Goal: Task Accomplishment & Management: Manage account settings

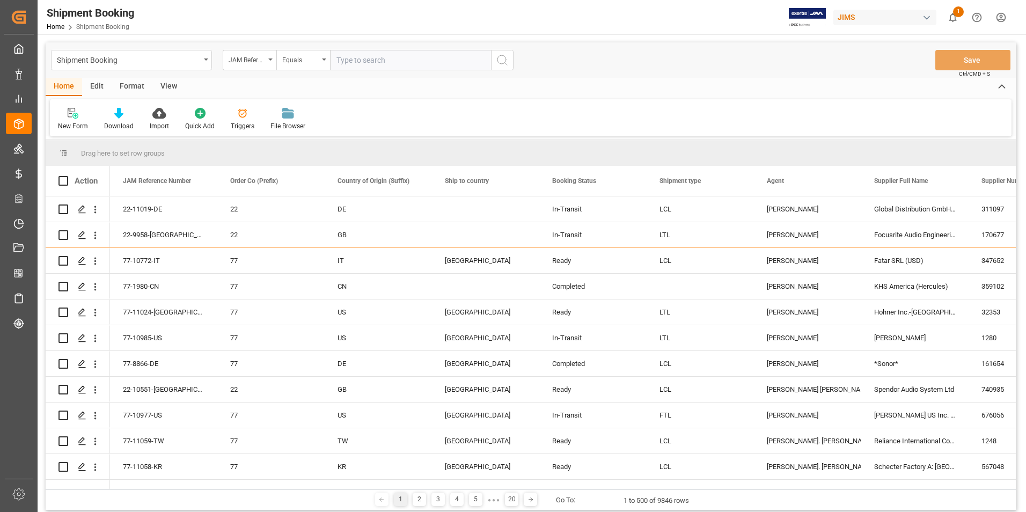
click at [393, 57] on input "text" at bounding box center [410, 60] width 161 height 20
paste input "77-10450-US"
type input "77-10450-US"
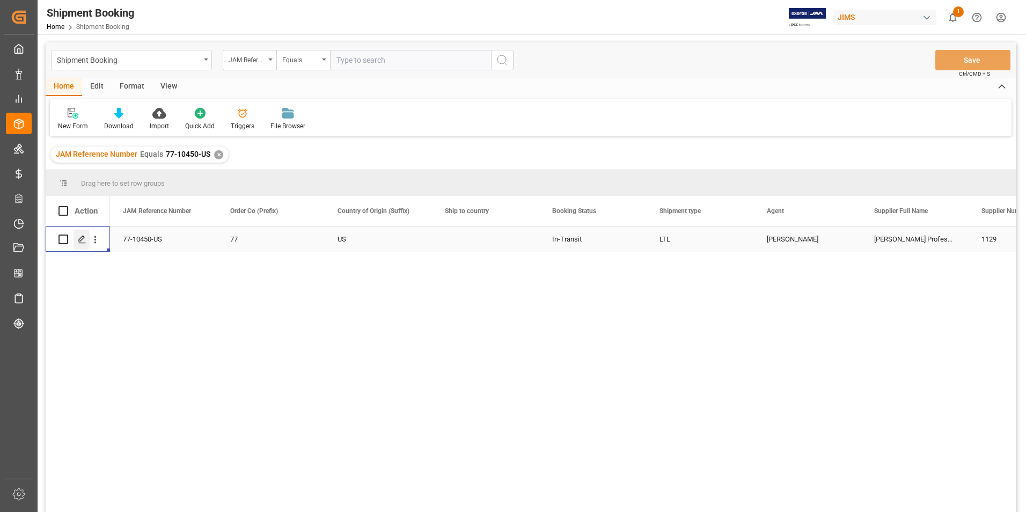
click at [78, 237] on icon "Press SPACE to select this row." at bounding box center [82, 239] width 9 height 9
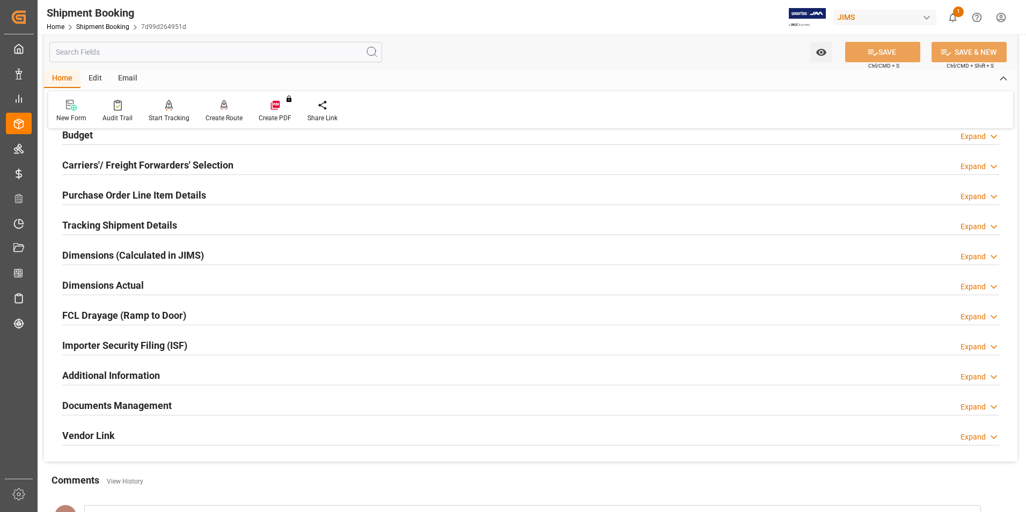
scroll to position [161, 0]
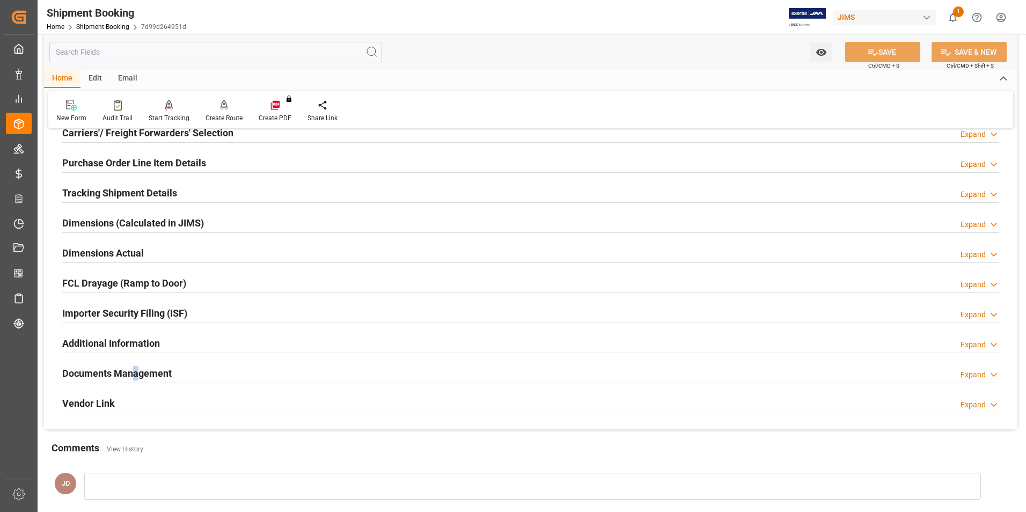
click at [136, 368] on h2 "Documents Management" at bounding box center [116, 373] width 109 height 14
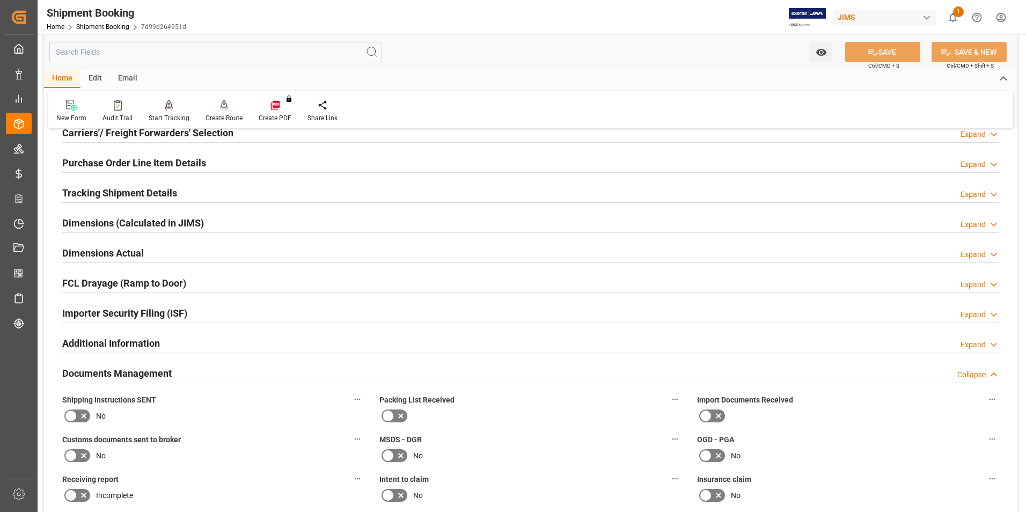
click at [711, 413] on icon at bounding box center [705, 415] width 13 height 13
click at [0, 0] on input "checkbox" at bounding box center [0, 0] width 0 height 0
click at [79, 455] on icon at bounding box center [83, 455] width 13 height 13
click at [0, 0] on input "checkbox" at bounding box center [0, 0] width 0 height 0
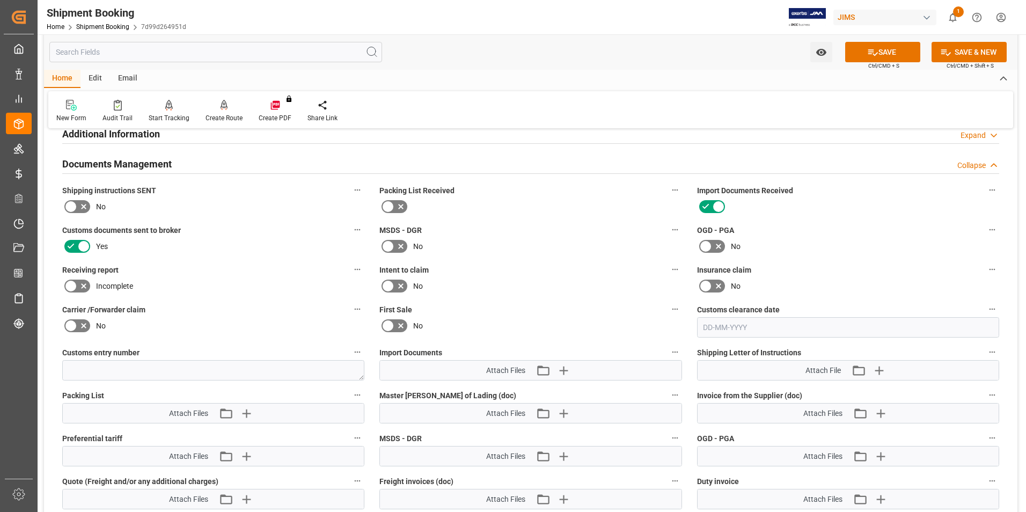
scroll to position [376, 0]
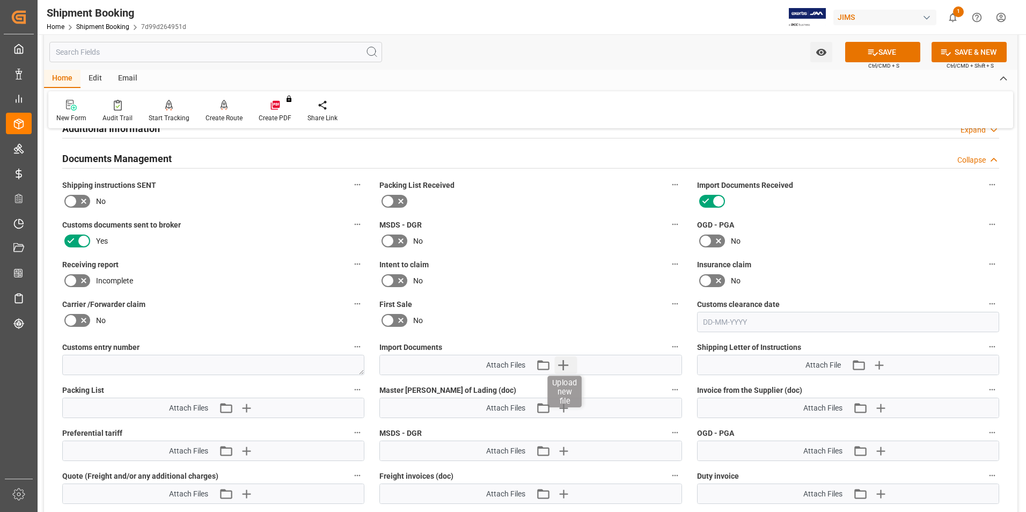
click at [563, 365] on icon "button" at bounding box center [563, 365] width 10 height 10
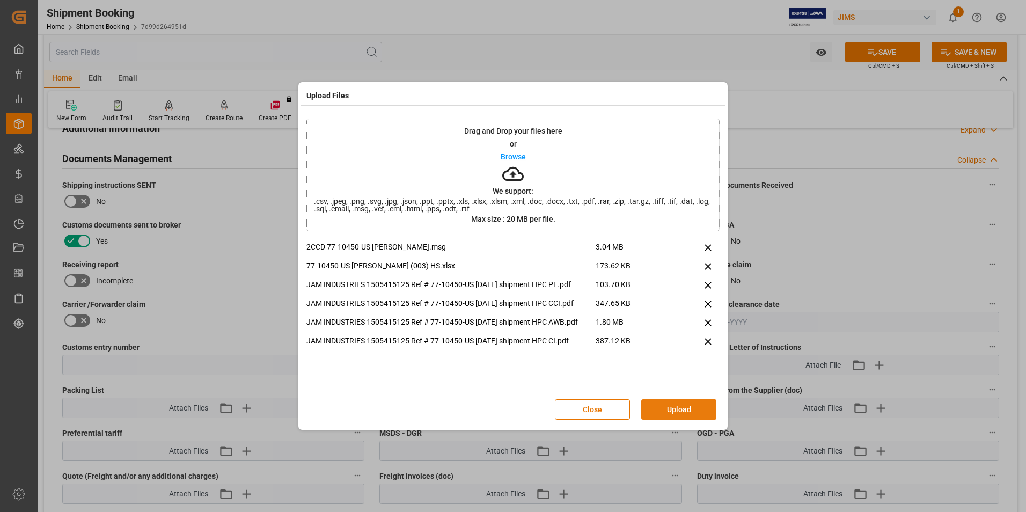
click at [688, 407] on button "Upload" at bounding box center [678, 409] width 75 height 20
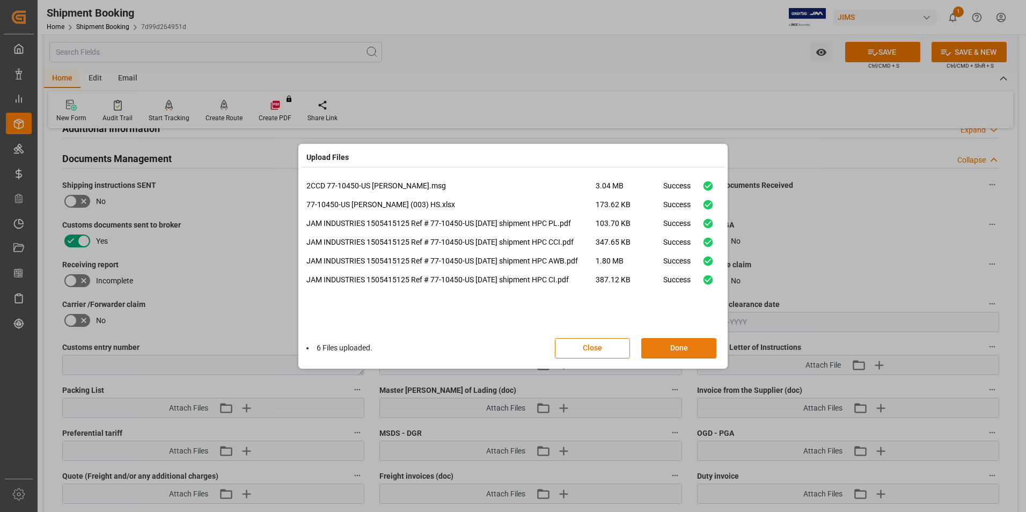
click at [673, 343] on button "Done" at bounding box center [678, 348] width 75 height 20
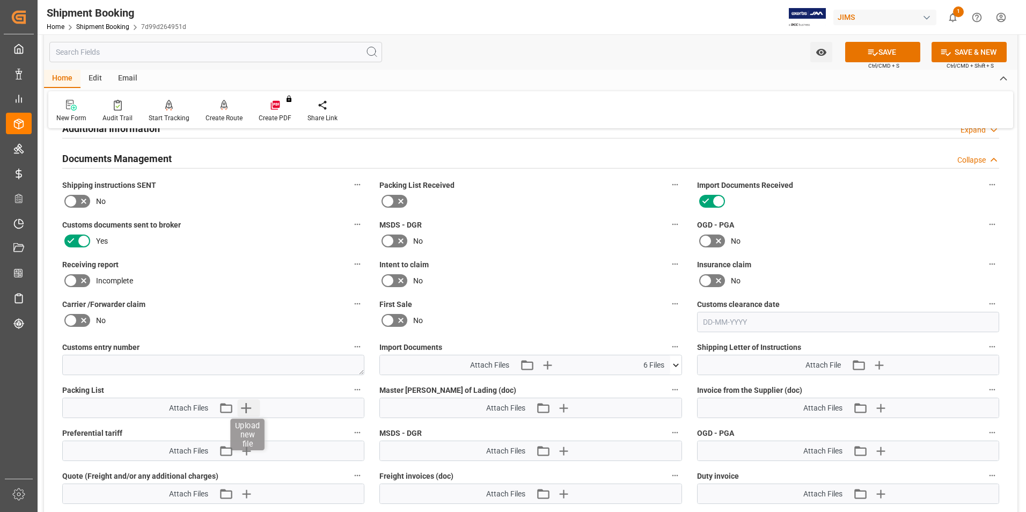
click at [252, 408] on icon "button" at bounding box center [245, 407] width 17 height 17
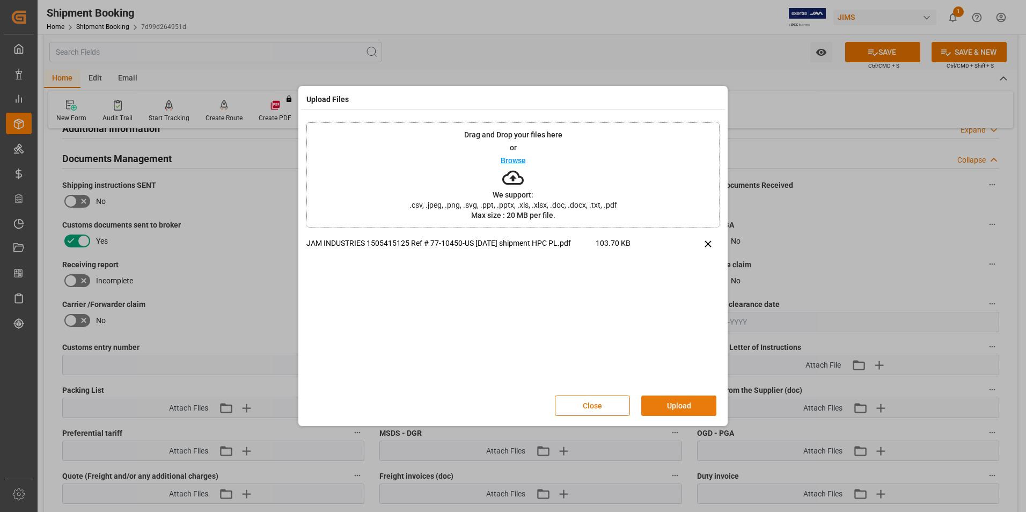
click at [684, 403] on button "Upload" at bounding box center [678, 405] width 75 height 20
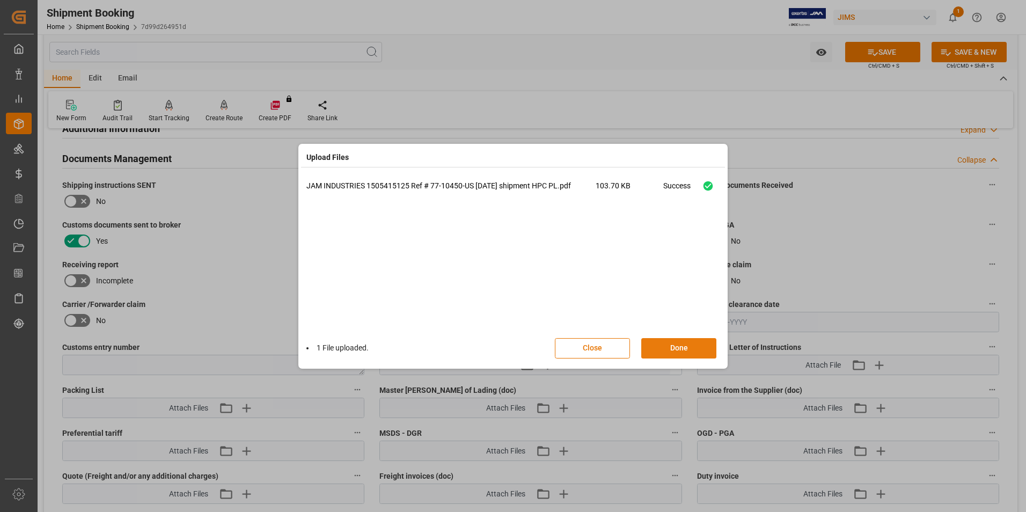
click at [672, 342] on button "Done" at bounding box center [678, 348] width 75 height 20
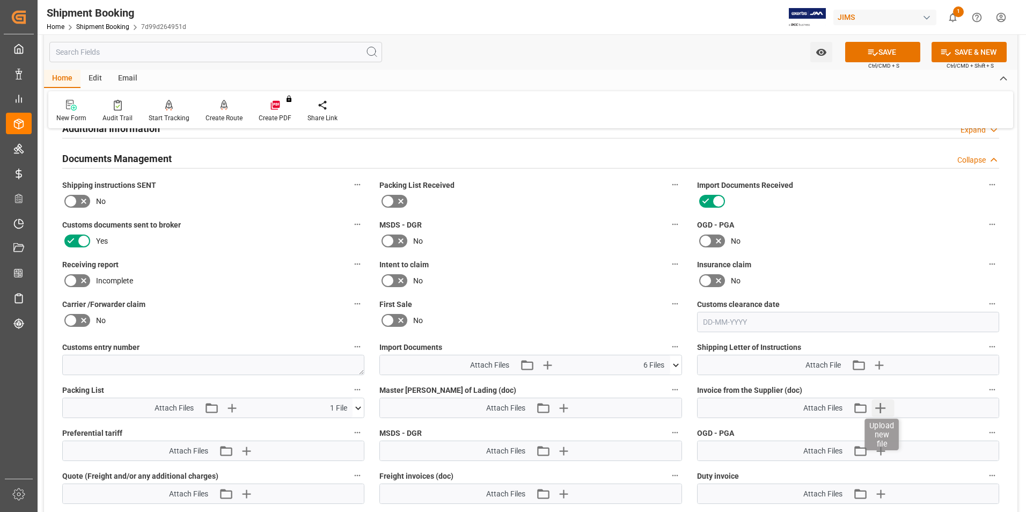
click at [885, 405] on icon "button" at bounding box center [880, 407] width 17 height 17
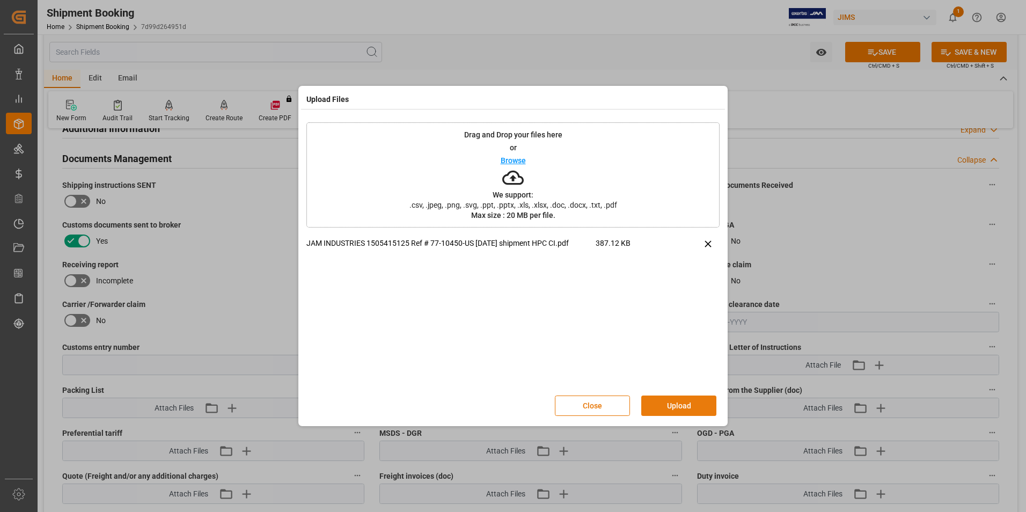
click at [668, 404] on button "Upload" at bounding box center [678, 405] width 75 height 20
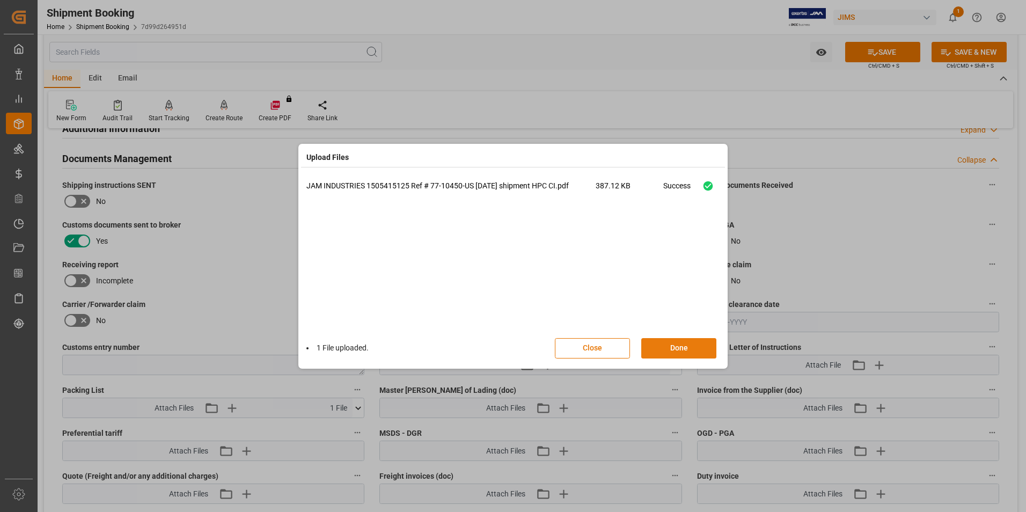
click at [667, 350] on button "Done" at bounding box center [678, 348] width 75 height 20
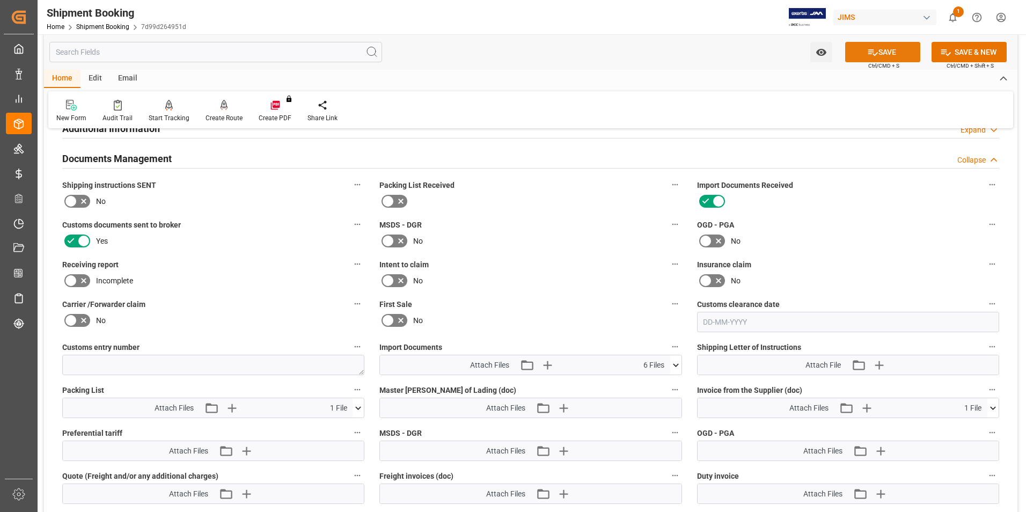
click at [886, 53] on button "SAVE" at bounding box center [882, 52] width 75 height 20
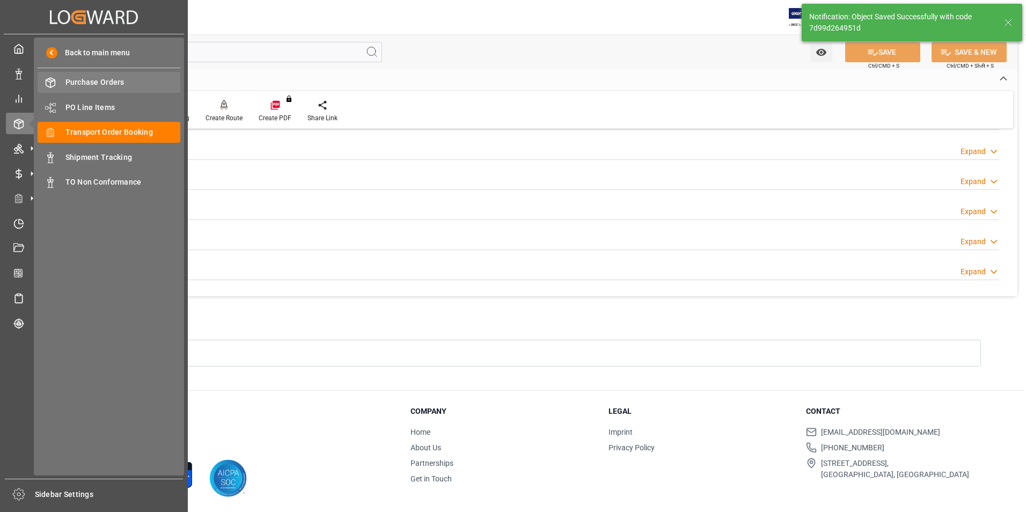
scroll to position [293, 0]
click at [112, 131] on span "Transport Order Booking" at bounding box center [122, 132] width 115 height 11
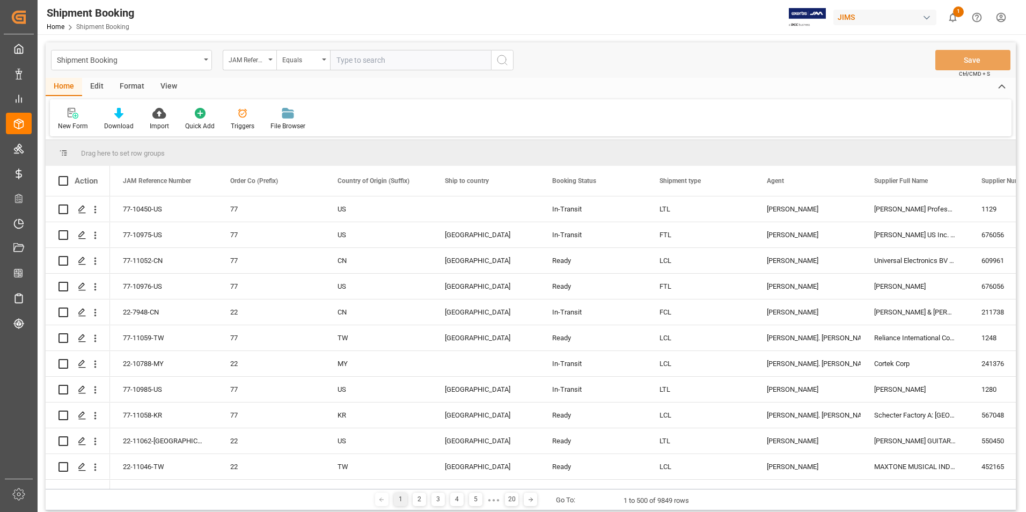
click at [380, 62] on input "text" at bounding box center [410, 60] width 161 height 20
paste input "77-10451-US"
type input "77-10451-US"
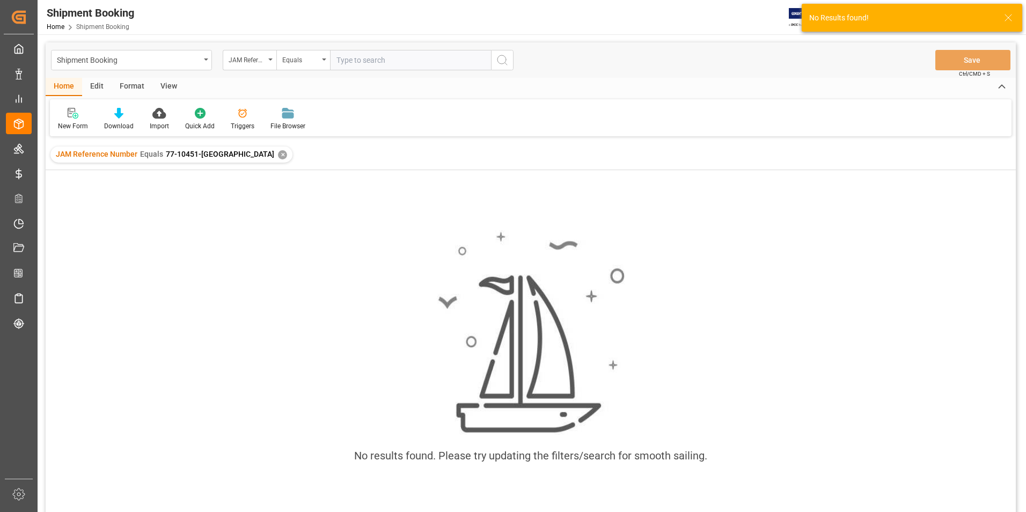
click at [349, 64] on input "text" at bounding box center [410, 60] width 161 height 20
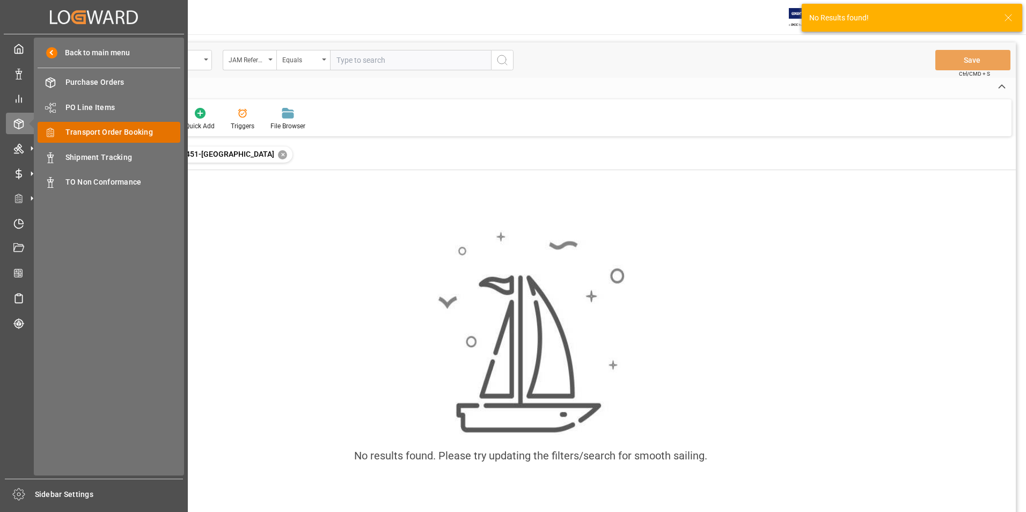
click at [126, 132] on span "Transport Order Booking" at bounding box center [122, 132] width 115 height 11
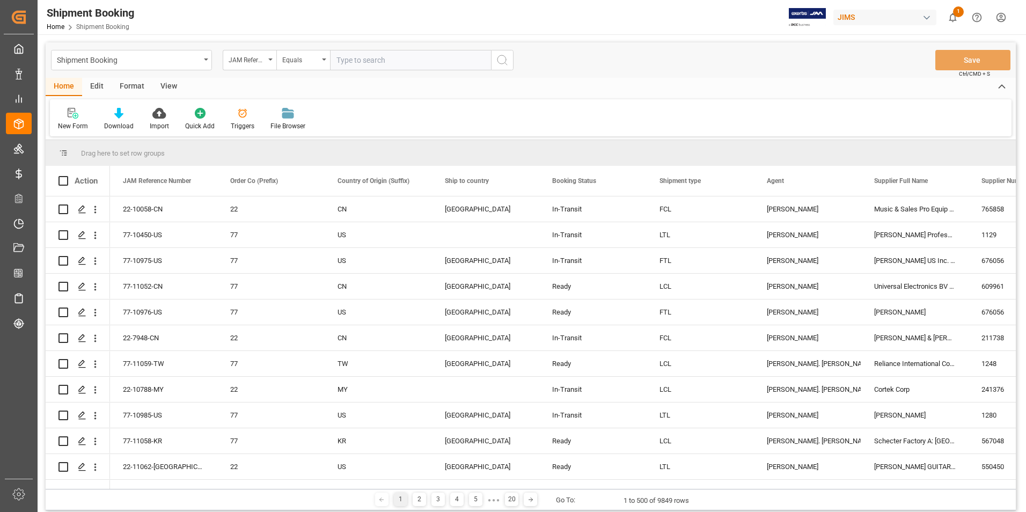
click at [373, 62] on input "text" at bounding box center [410, 60] width 161 height 20
type input "77-10451-[GEOGRAPHIC_DATA]"
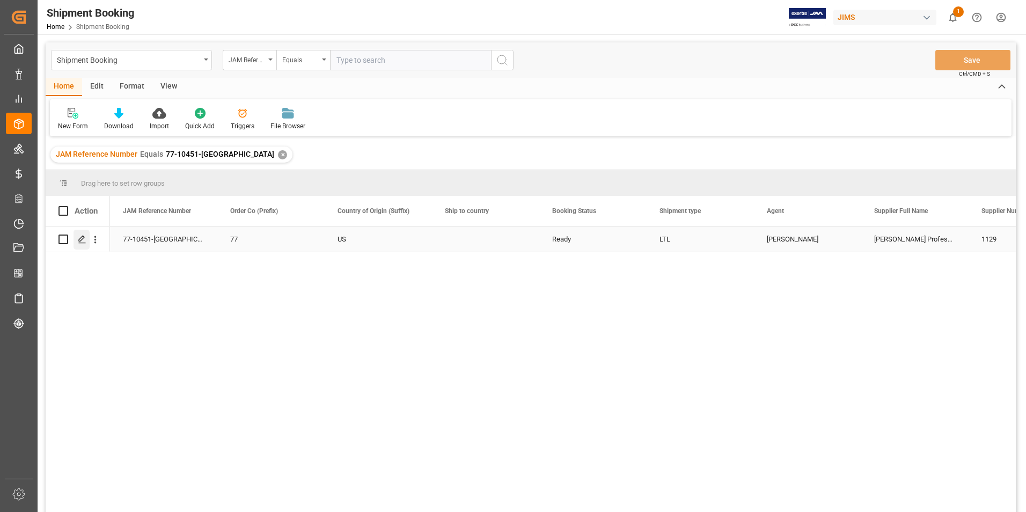
click at [80, 239] on icon "Press SPACE to select this row." at bounding box center [82, 239] width 9 height 9
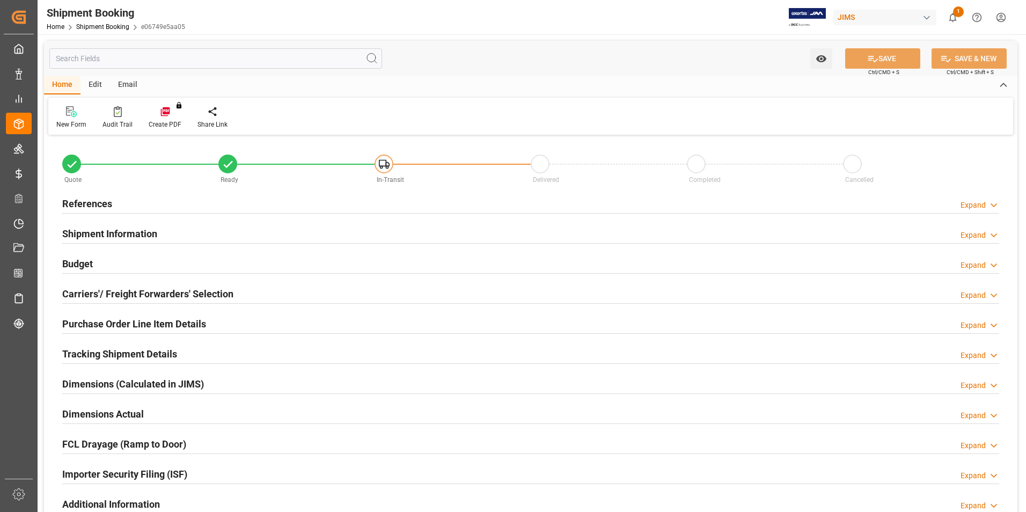
type input "49"
click at [108, 231] on h2 "Shipment Information" at bounding box center [109, 233] width 95 height 14
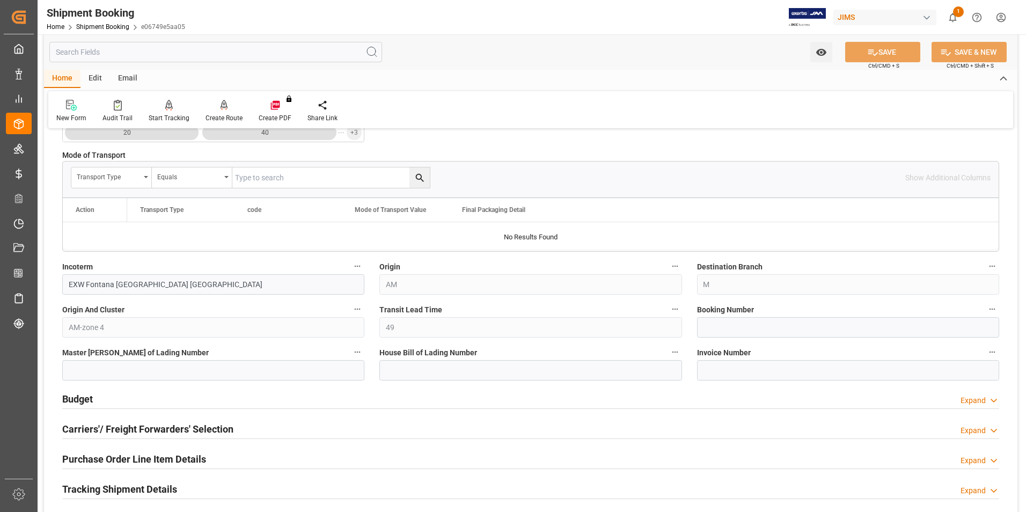
scroll to position [268, 0]
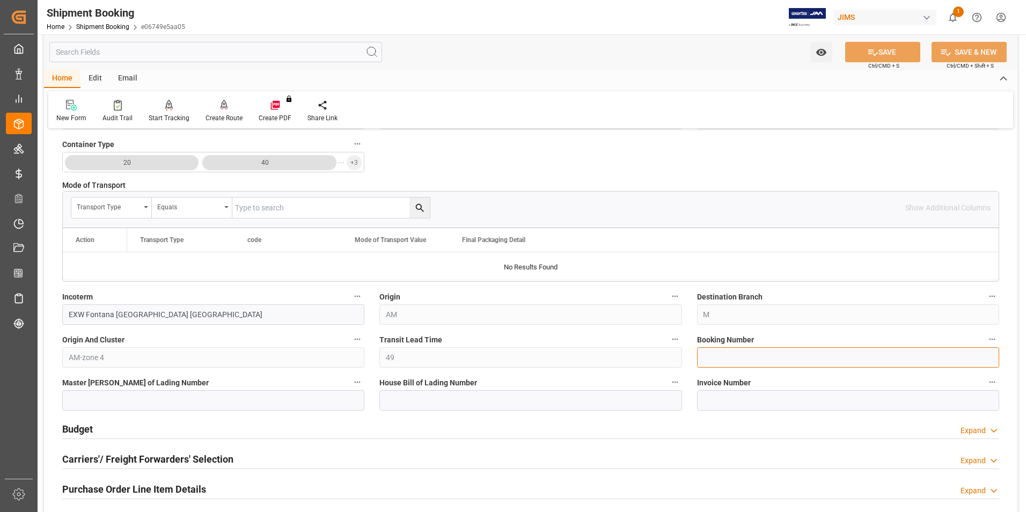
click at [746, 362] on input at bounding box center [848, 357] width 302 height 20
paste input "1Z08685A6872347075"
type input "1Z08685A6872347075"
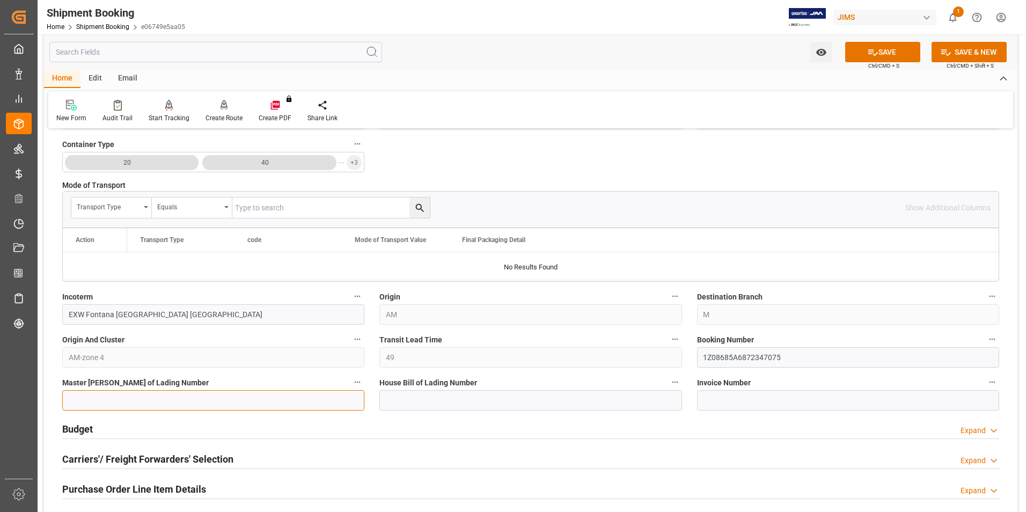
click at [262, 402] on input at bounding box center [213, 400] width 302 height 20
paste input "1Z08685A6872347075"
type input "1Z08685A6872347075"
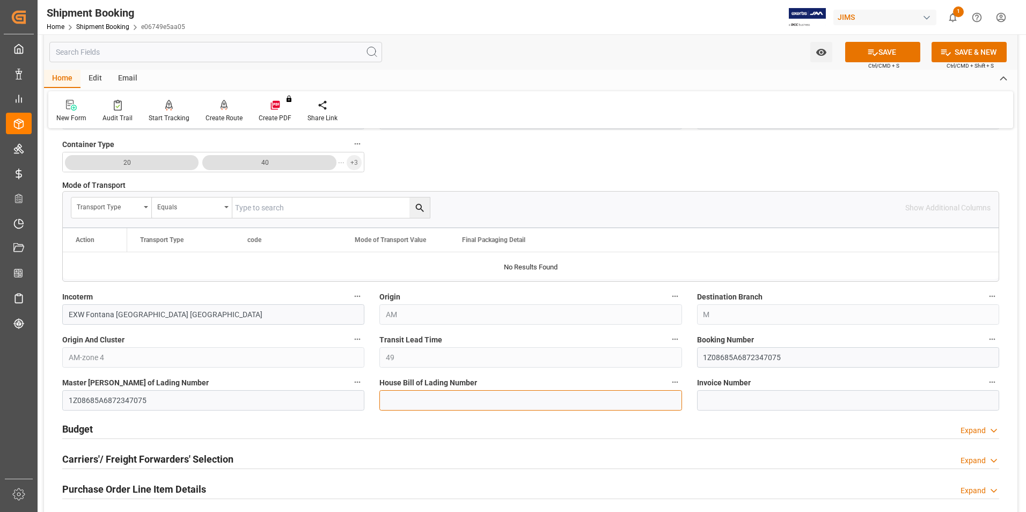
click at [460, 401] on input at bounding box center [530, 400] width 302 height 20
paste input "1Z08685A6872347075"
type input "1Z08685A6872347075"
click at [886, 55] on button "SAVE" at bounding box center [882, 52] width 75 height 20
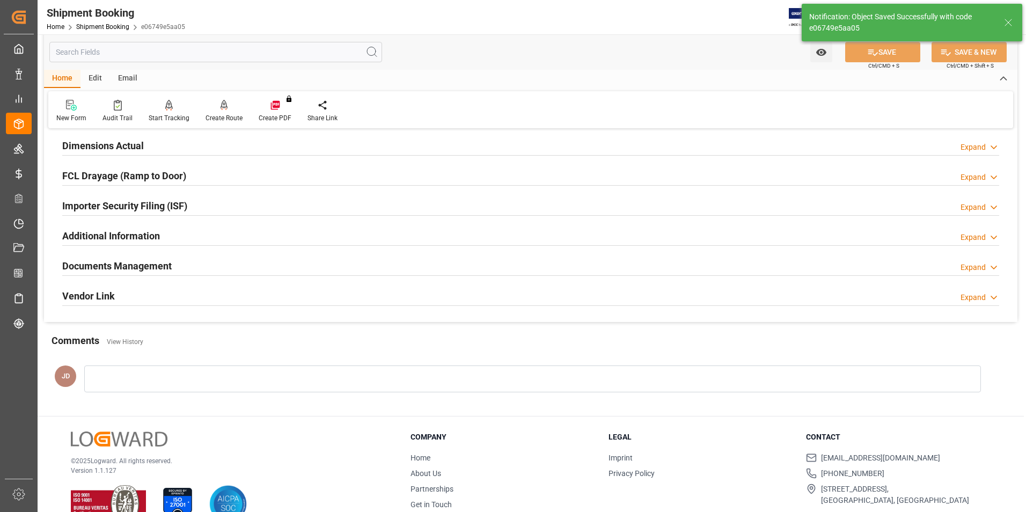
scroll to position [0, 0]
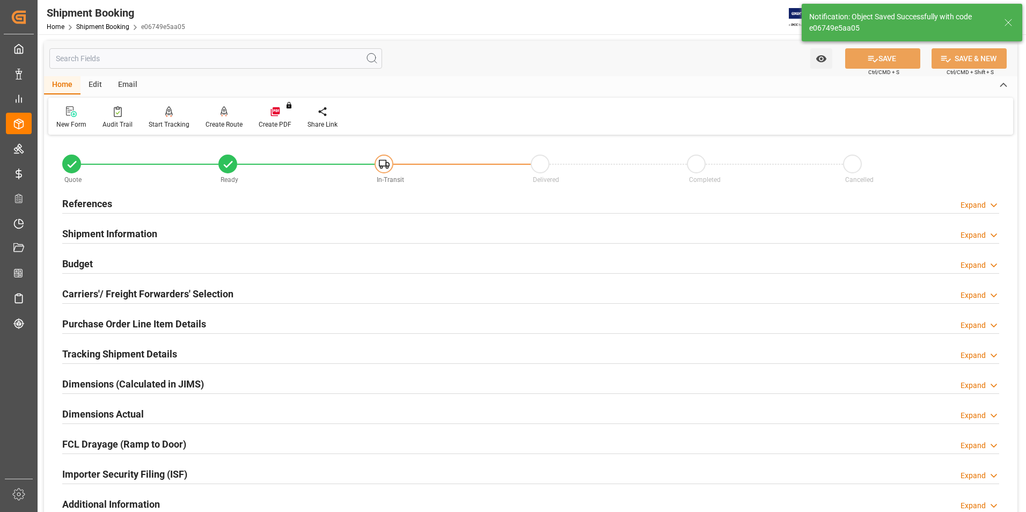
click at [90, 263] on h2 "Budget" at bounding box center [77, 263] width 31 height 14
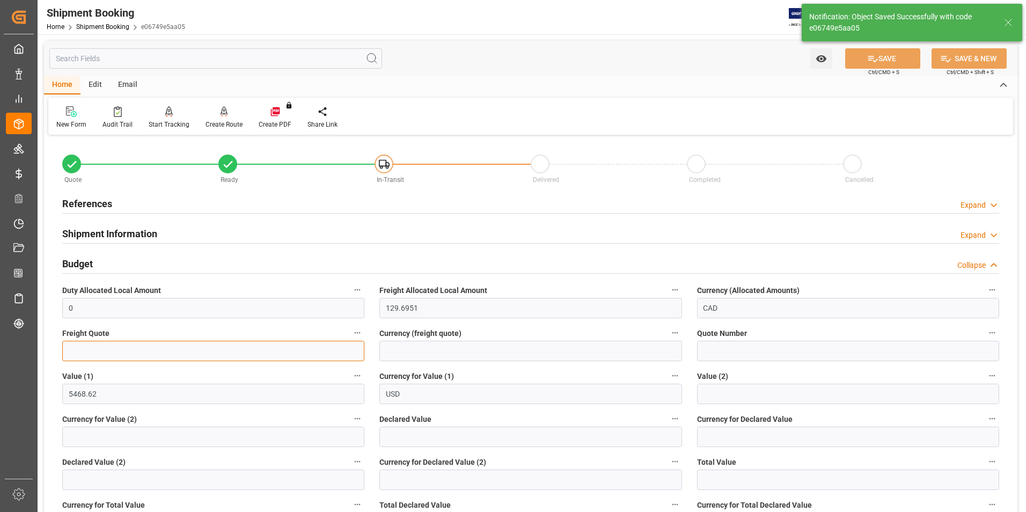
click at [126, 355] on input "text" at bounding box center [213, 351] width 302 height 20
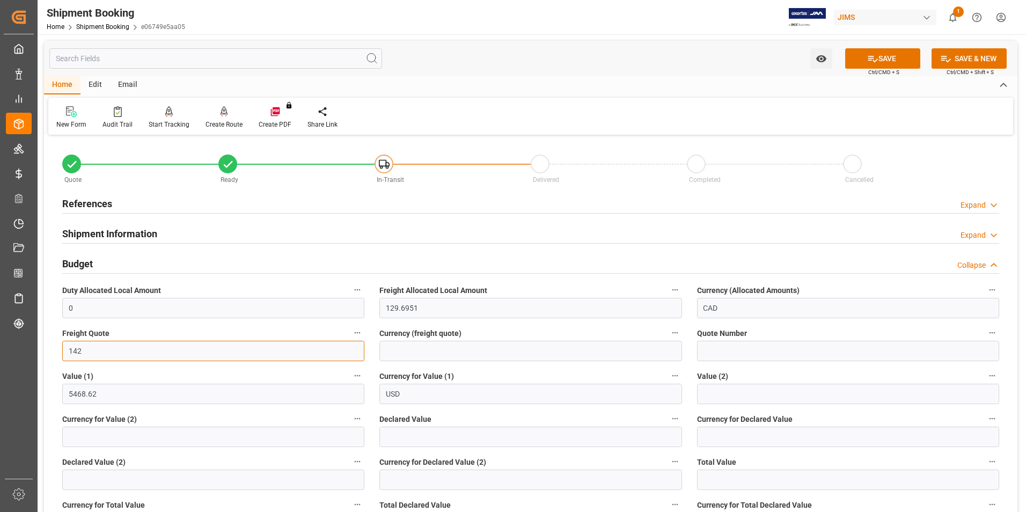
type input "142"
click at [402, 352] on input at bounding box center [530, 351] width 302 height 20
type input "cad"
click at [410, 443] on input "text" at bounding box center [530, 437] width 302 height 20
type input "5146.11"
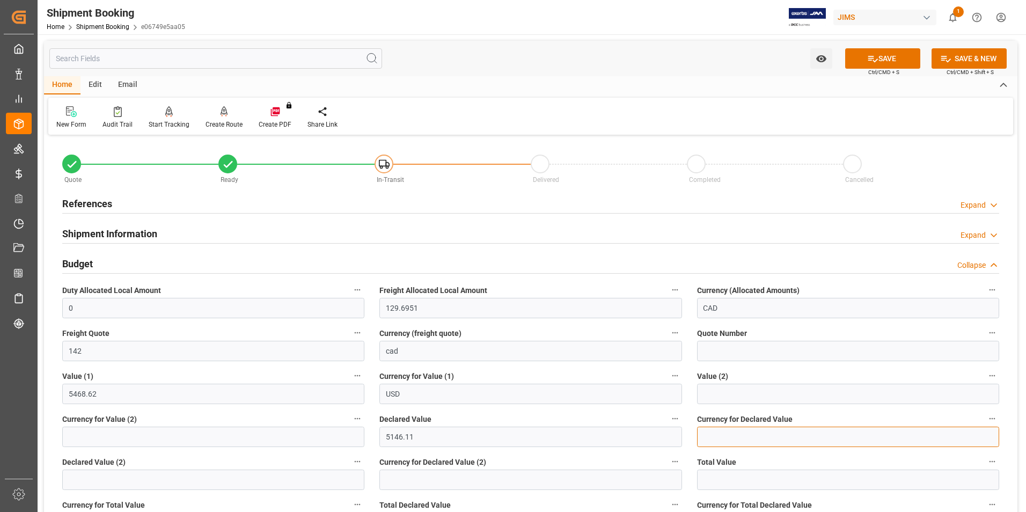
click at [732, 439] on input at bounding box center [848, 437] width 302 height 20
type input "usd"
click at [874, 59] on icon at bounding box center [872, 58] width 11 height 11
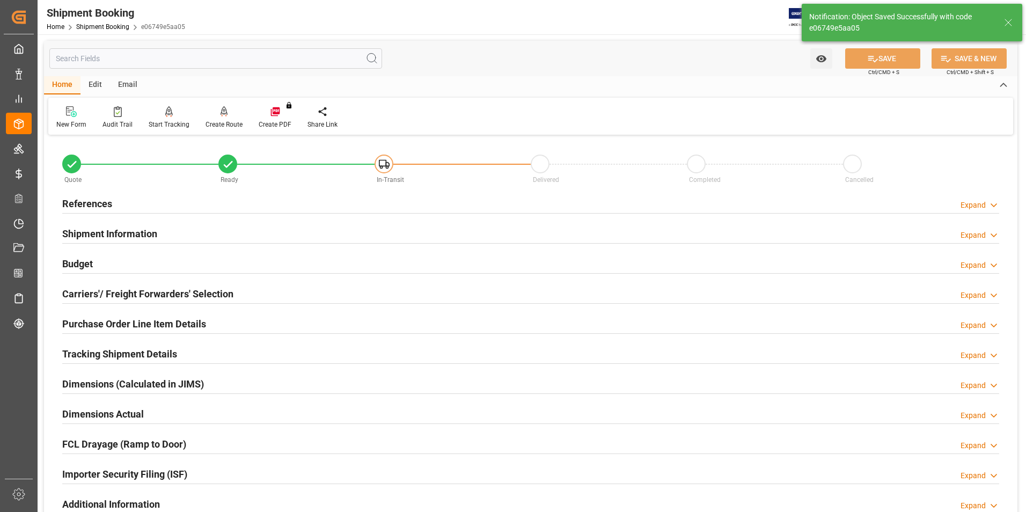
click at [122, 289] on h2 "Carriers'/ Freight Forwarders' Selection" at bounding box center [147, 294] width 171 height 14
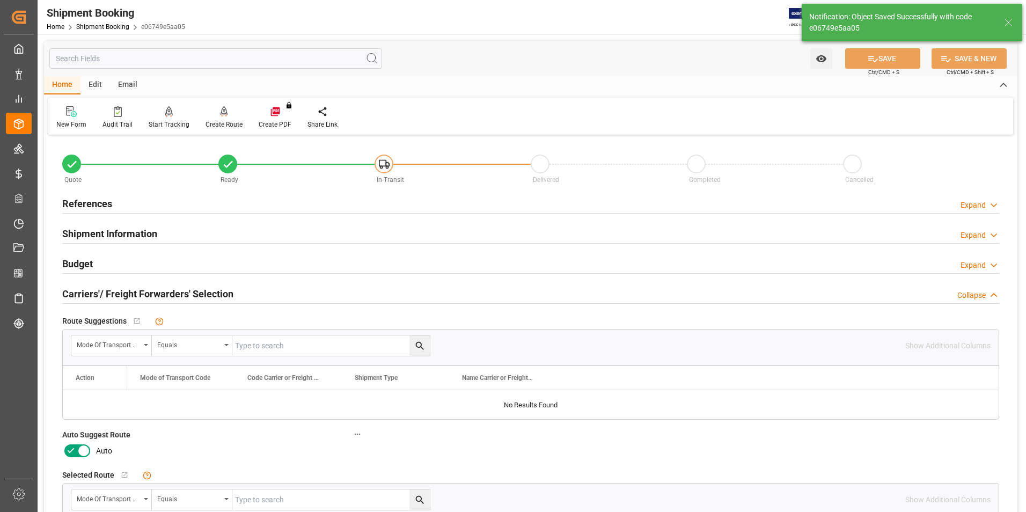
click at [76, 444] on icon at bounding box center [70, 450] width 13 height 13
click at [0, 0] on input "checkbox" at bounding box center [0, 0] width 0 height 0
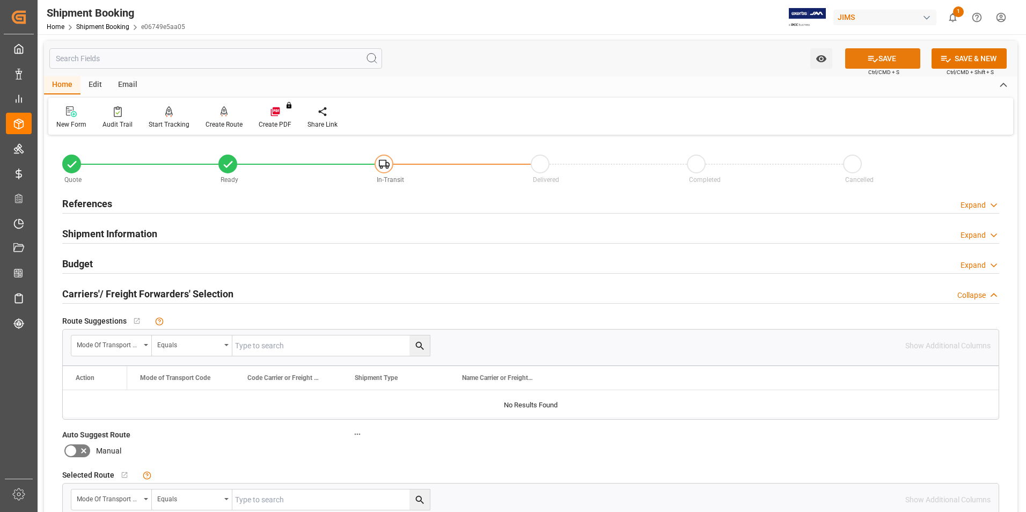
click at [902, 58] on button "SAVE" at bounding box center [882, 58] width 75 height 20
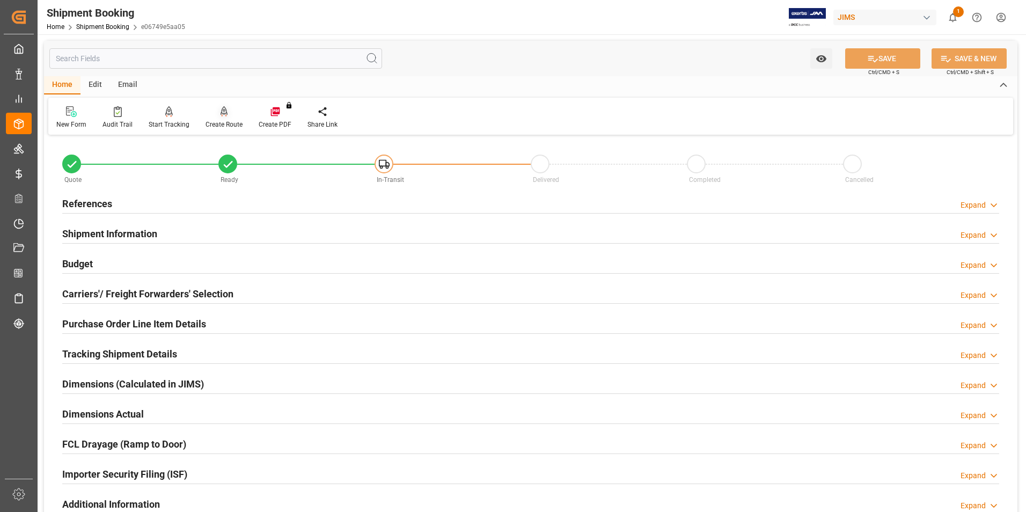
click at [221, 127] on div "Create Route" at bounding box center [224, 125] width 37 height 10
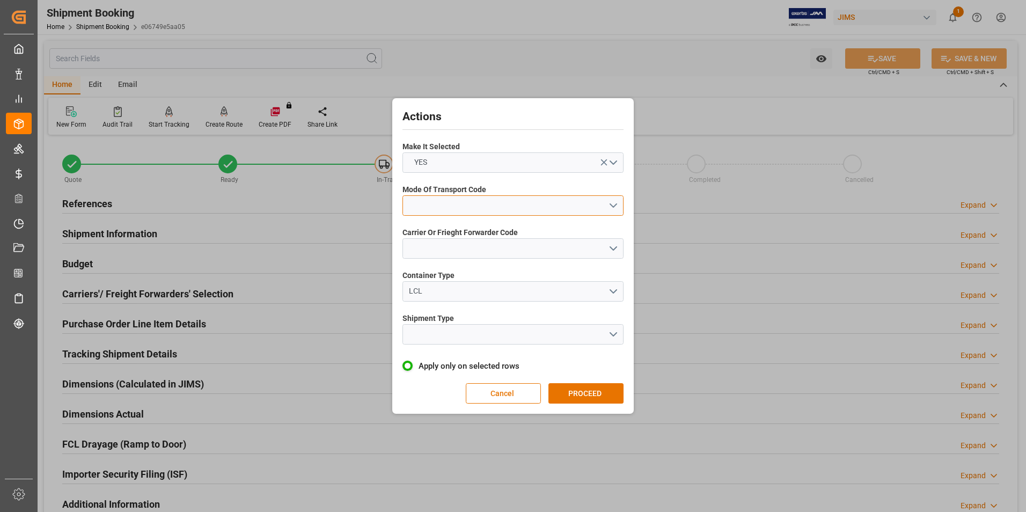
click at [487, 210] on button "open menu" at bounding box center [512, 205] width 221 height 20
click at [479, 227] on div "2- COURIER AIR" at bounding box center [513, 230] width 220 height 23
click at [476, 208] on button "2- COURIER AIR" at bounding box center [512, 205] width 221 height 20
click at [477, 232] on div "2- COURIER AIR" at bounding box center [513, 230] width 220 height 23
click at [481, 204] on button "2- COURIER AIR" at bounding box center [512, 205] width 221 height 20
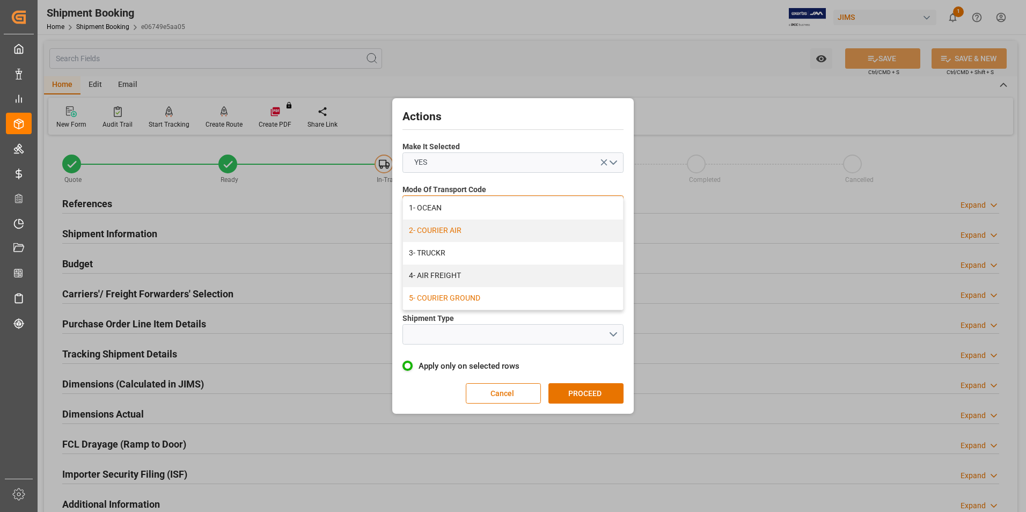
click at [482, 295] on div "5- COURIER GROUND" at bounding box center [513, 298] width 220 height 23
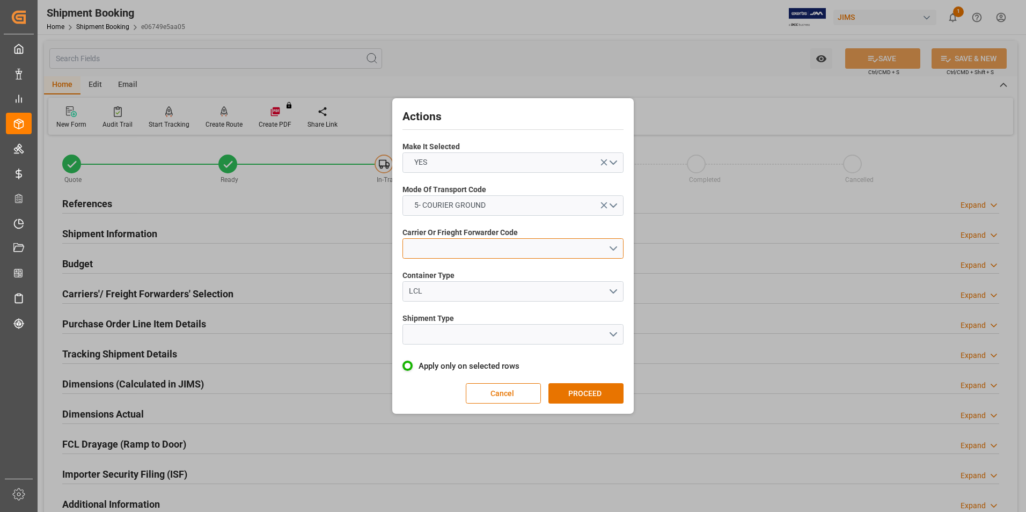
click at [471, 249] on button "open menu" at bounding box center [512, 248] width 221 height 20
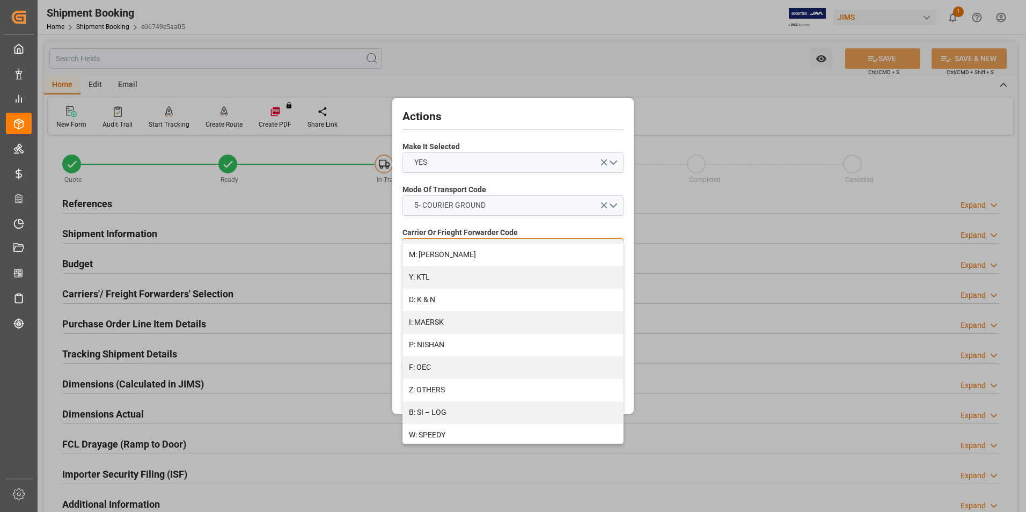
scroll to position [574, 0]
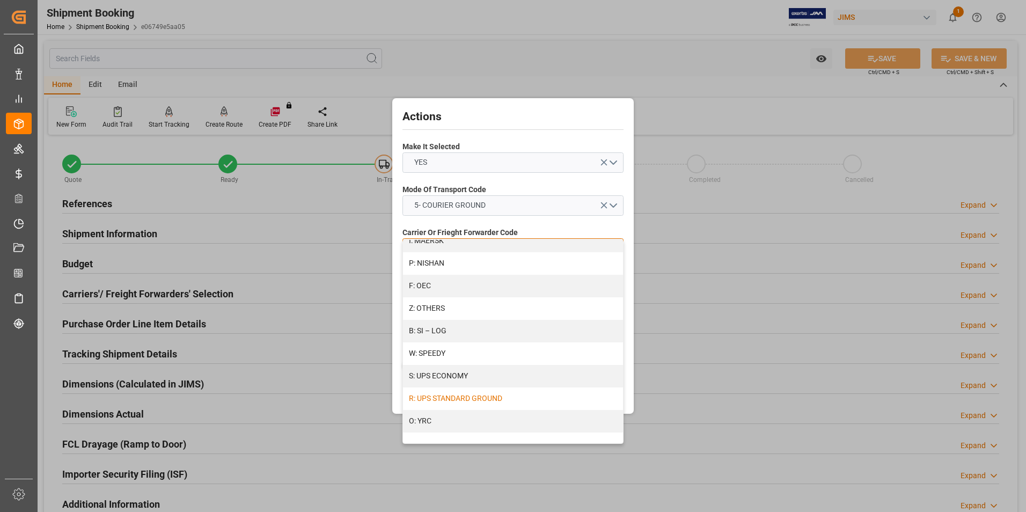
click at [456, 394] on div "R: UPS STANDARD GROUND" at bounding box center [513, 398] width 220 height 23
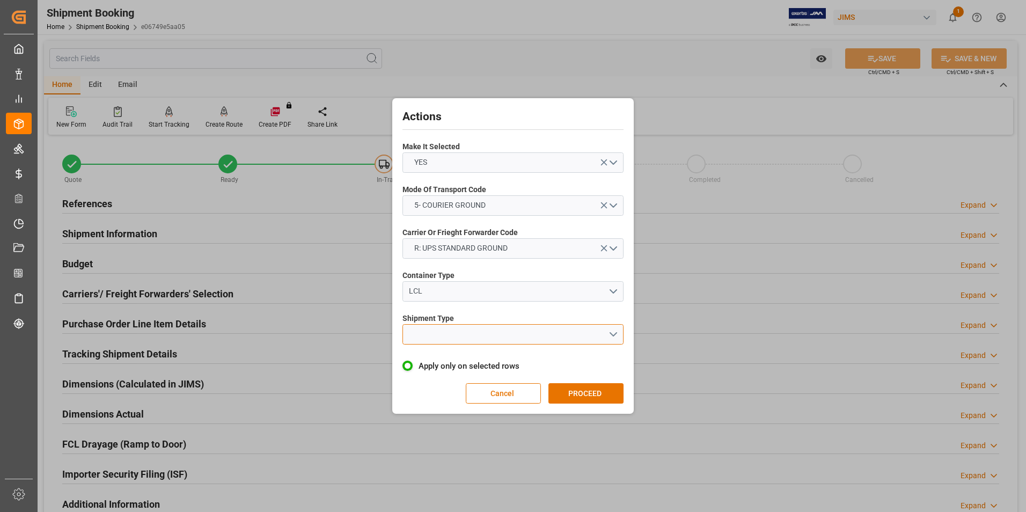
click at [505, 326] on button "open menu" at bounding box center [512, 334] width 221 height 20
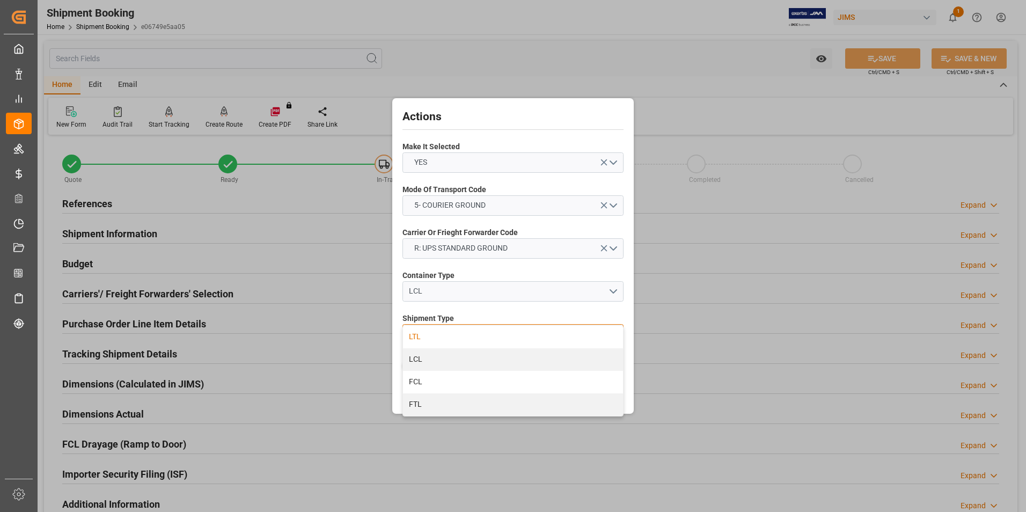
click at [471, 331] on div "LTL" at bounding box center [513, 337] width 220 height 23
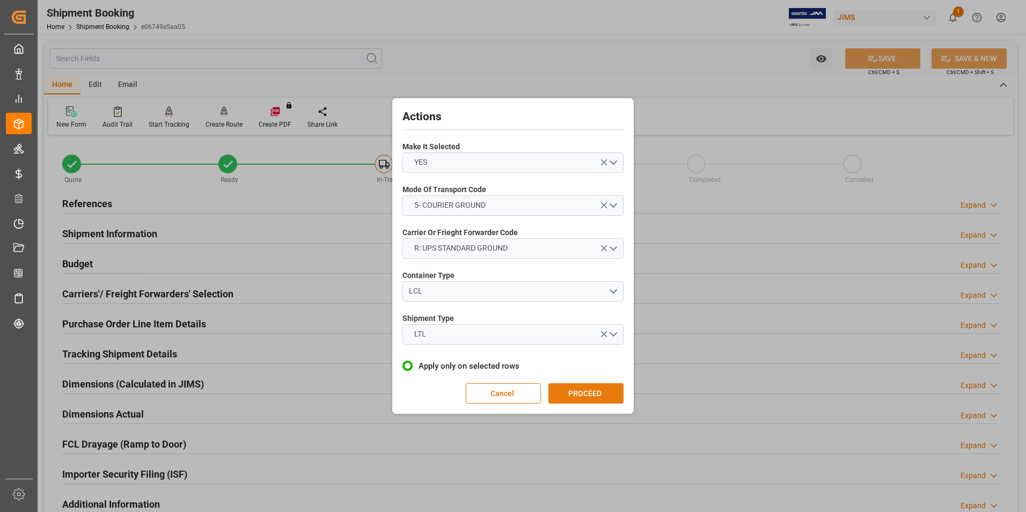
click at [595, 388] on button "PROCEED" at bounding box center [585, 393] width 75 height 20
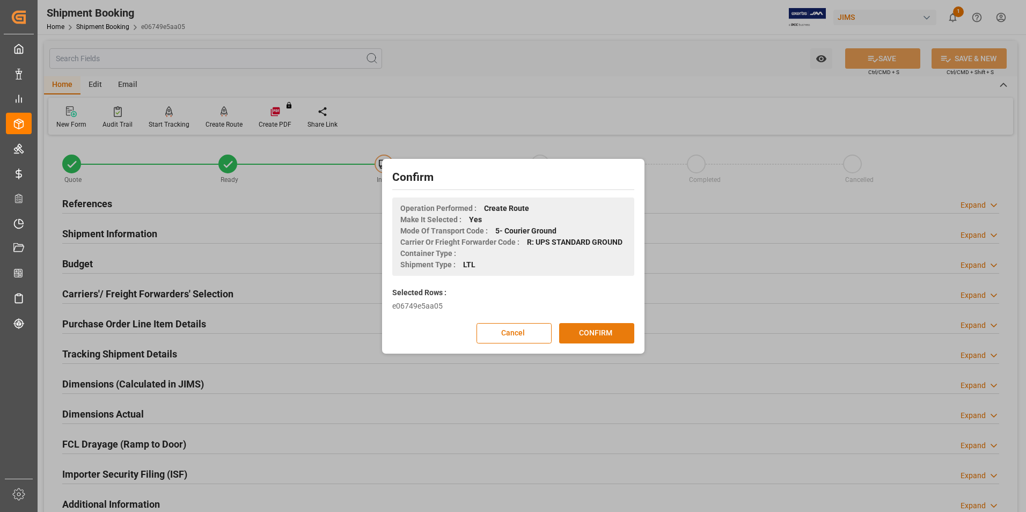
click at [601, 334] on button "CONFIRM" at bounding box center [596, 333] width 75 height 20
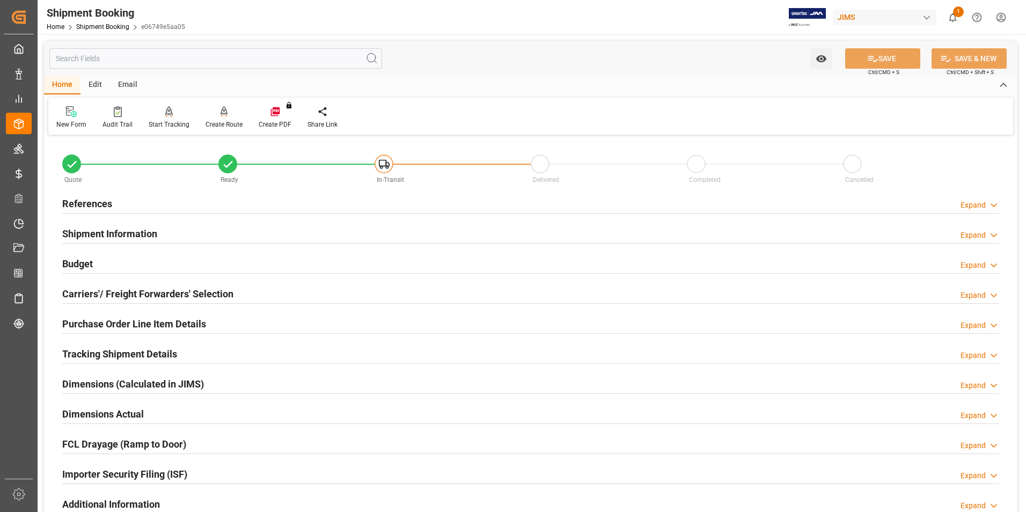
click at [108, 290] on h2 "Carriers'/ Freight Forwarders' Selection" at bounding box center [147, 294] width 171 height 14
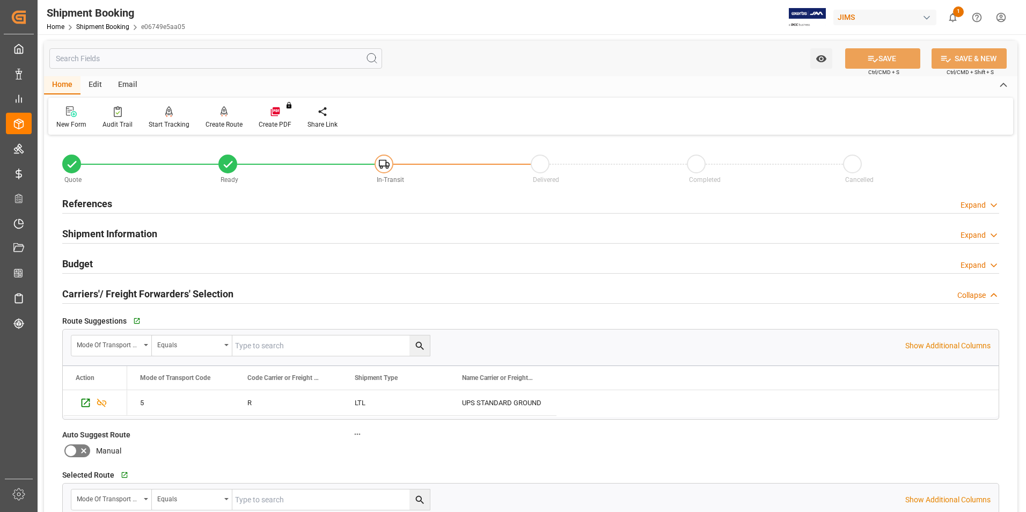
click at [108, 290] on h2 "Carriers'/ Freight Forwarders' Selection" at bounding box center [147, 294] width 171 height 14
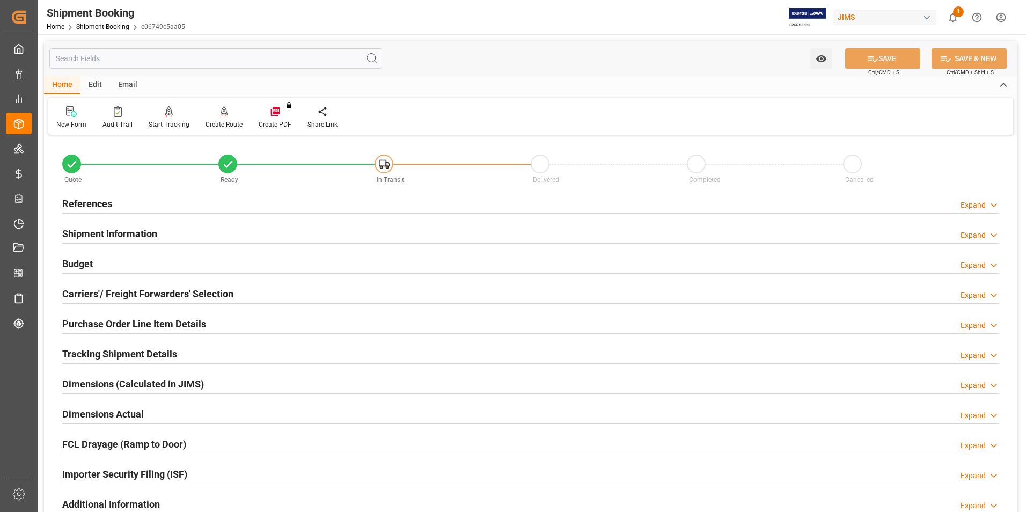
click at [108, 290] on h2 "Carriers'/ Freight Forwarders' Selection" at bounding box center [147, 294] width 171 height 14
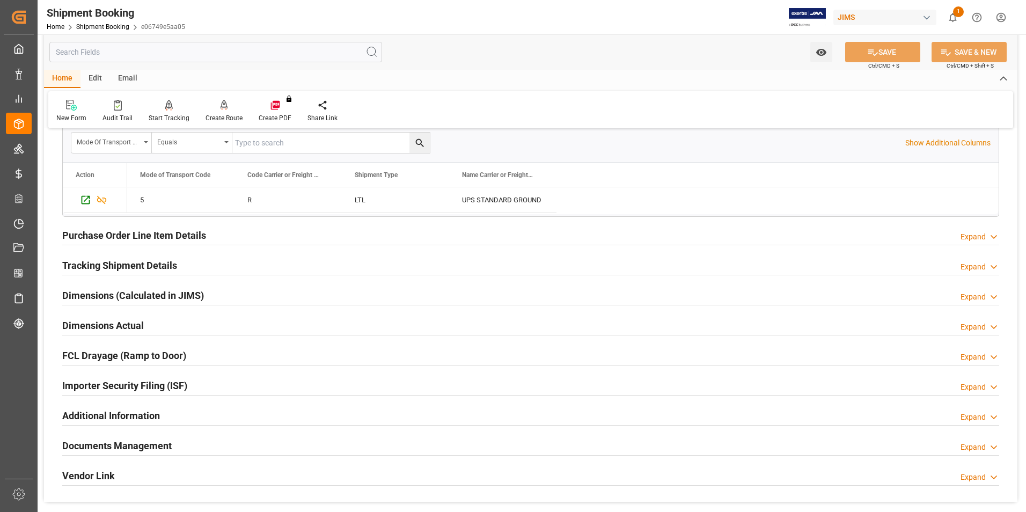
scroll to position [376, 0]
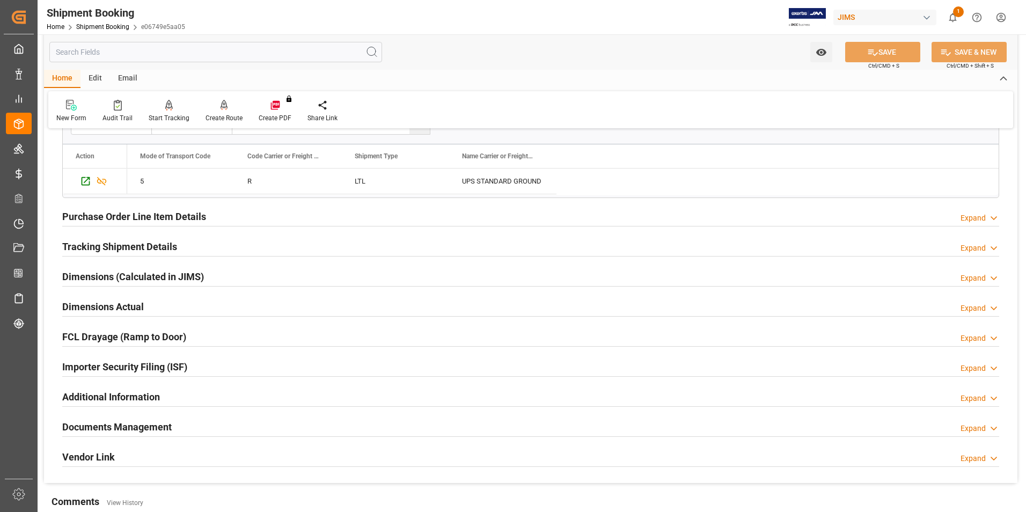
click at [87, 305] on h2 "Dimensions Actual" at bounding box center [103, 306] width 82 height 14
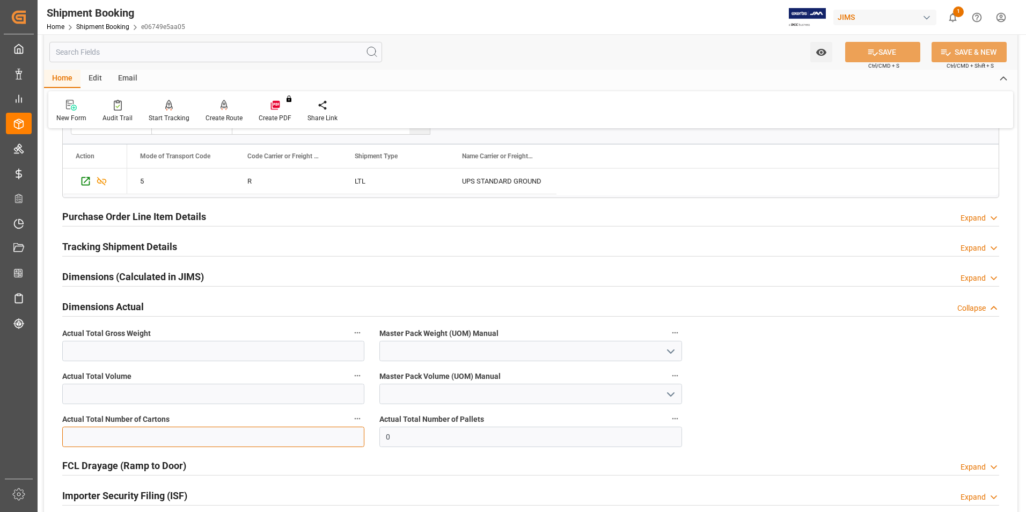
click at [94, 431] on input "text" at bounding box center [213, 437] width 302 height 20
type input "7"
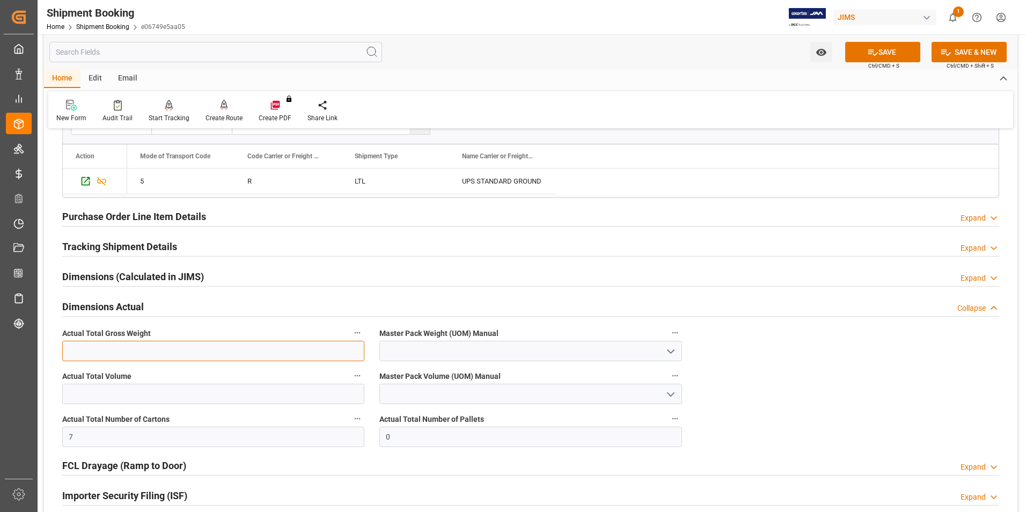
click at [124, 342] on input "text" at bounding box center [213, 351] width 302 height 20
type input "217"
click at [397, 350] on input at bounding box center [530, 351] width 302 height 20
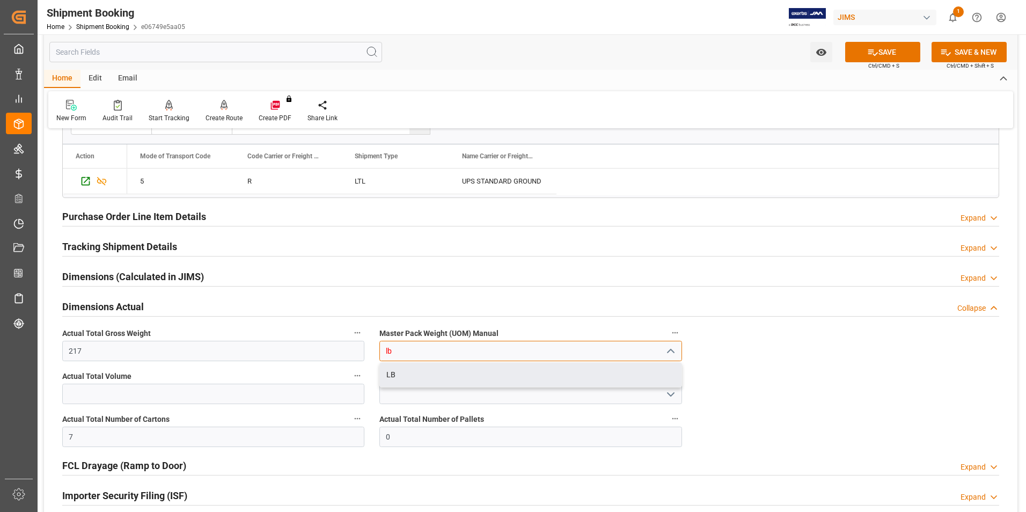
click at [427, 373] on div "LB" at bounding box center [530, 375] width 301 height 24
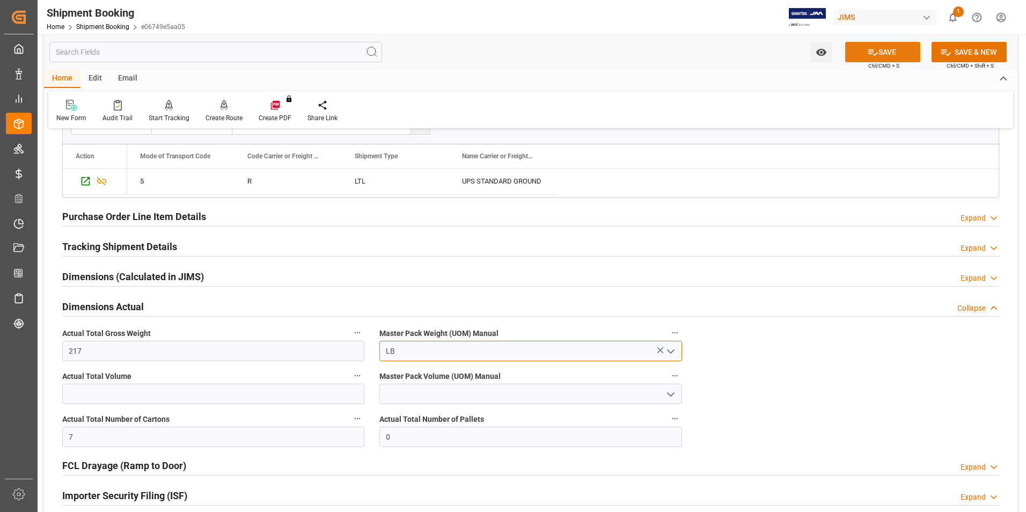
type input "LB"
click at [890, 47] on button "SAVE" at bounding box center [882, 52] width 75 height 20
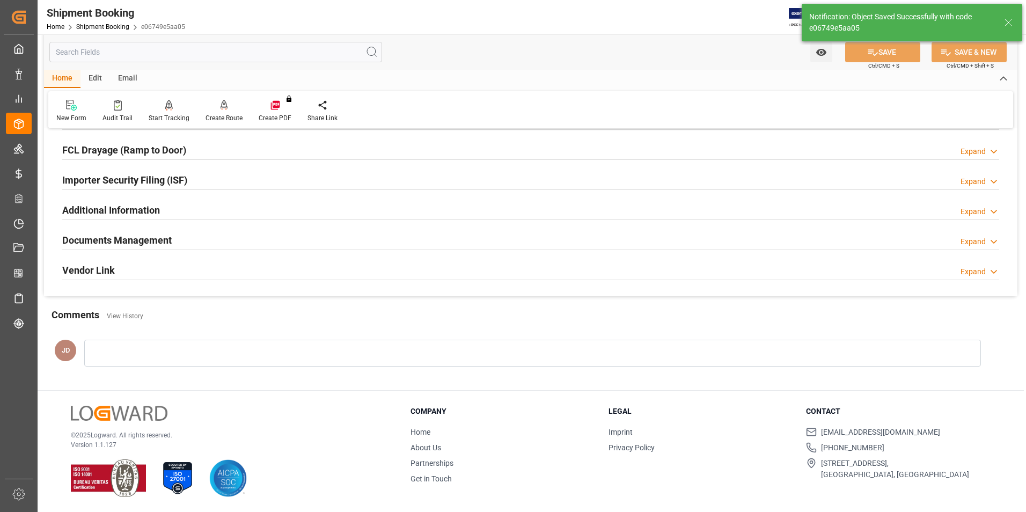
scroll to position [107, 0]
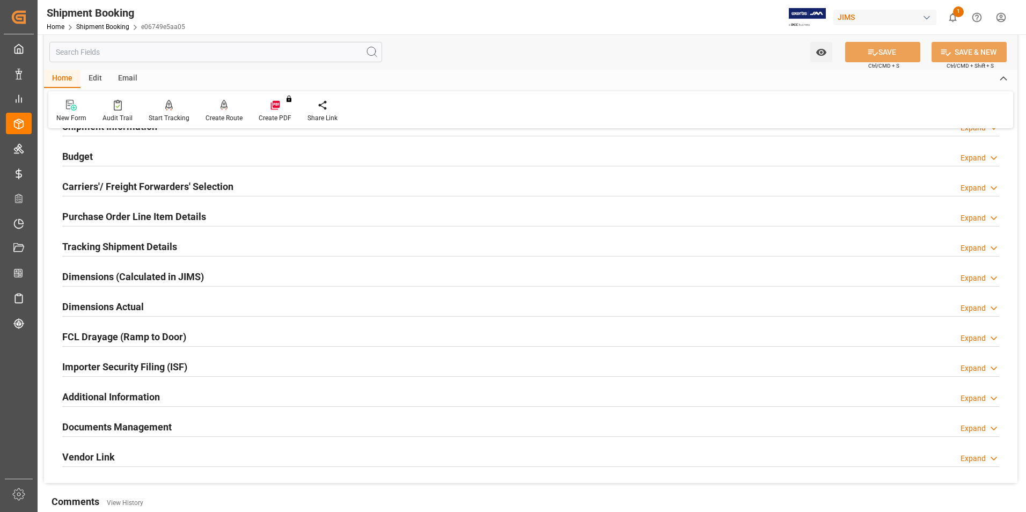
click at [106, 246] on h2 "Tracking Shipment Details" at bounding box center [119, 246] width 115 height 14
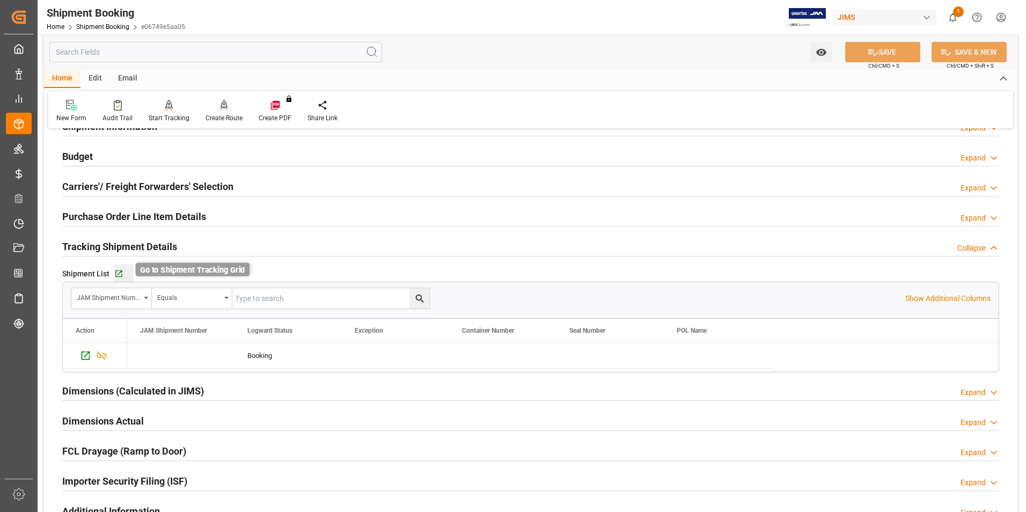
click at [116, 270] on icon "button" at bounding box center [118, 273] width 7 height 7
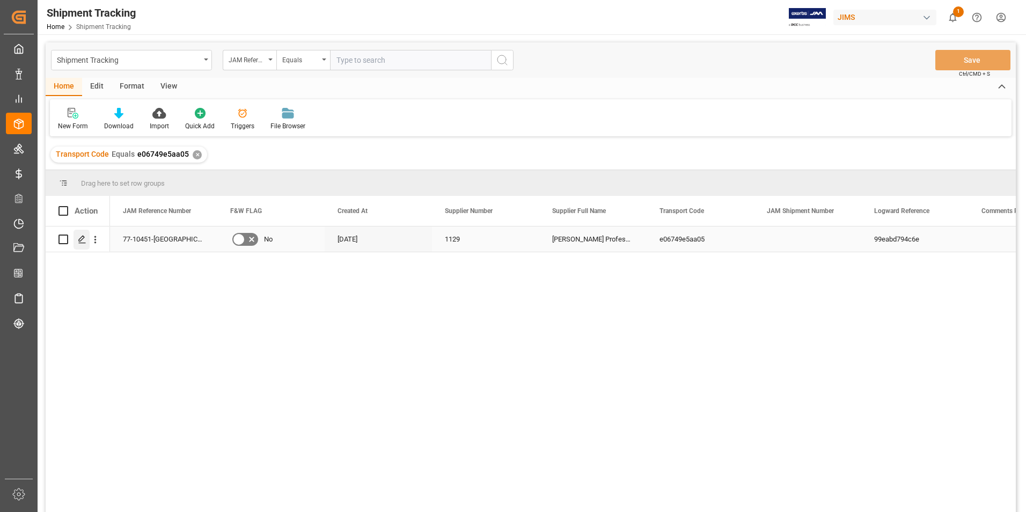
click at [78, 234] on div "Press SPACE to select this row." at bounding box center [82, 240] width 16 height 20
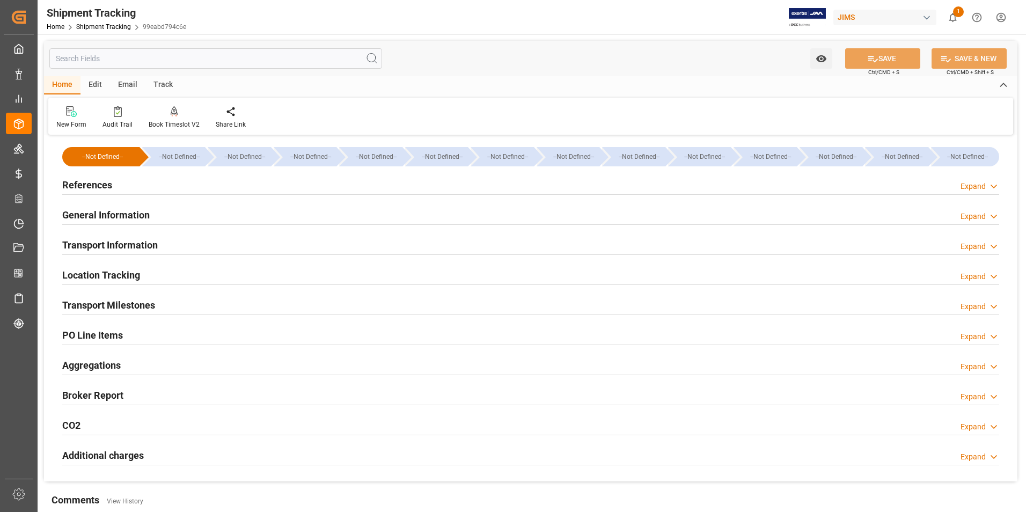
click at [94, 183] on h2 "References" at bounding box center [87, 185] width 50 height 14
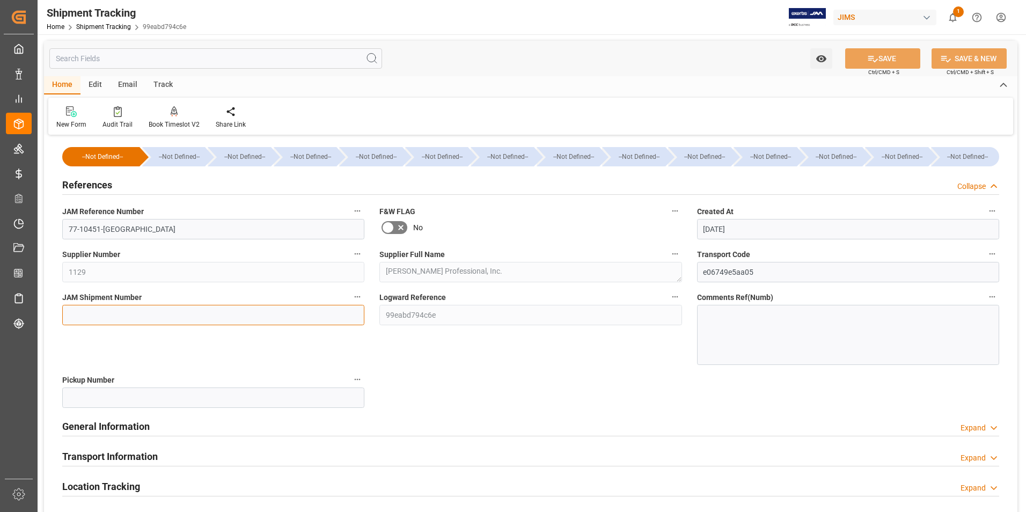
click at [128, 318] on input at bounding box center [213, 315] width 302 height 20
type input "73018"
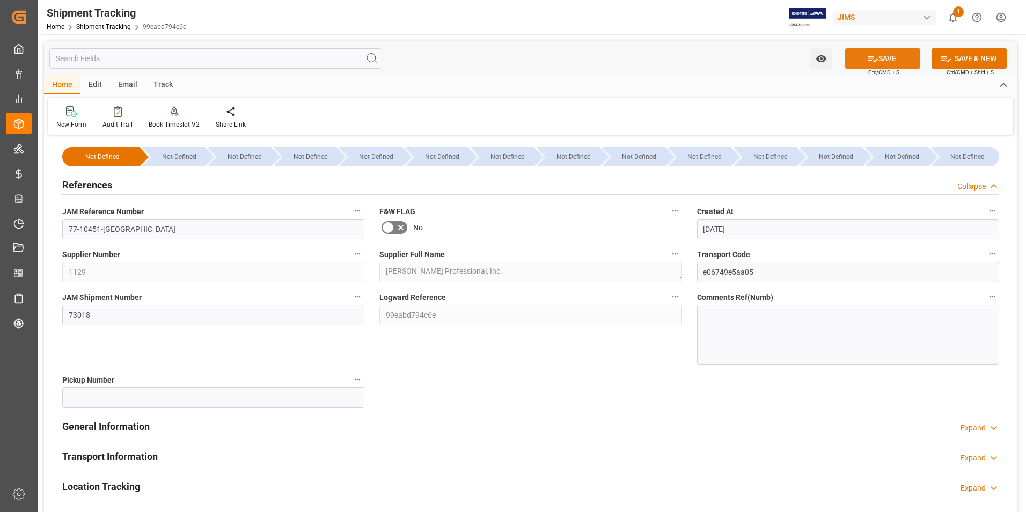
click at [893, 58] on button "SAVE" at bounding box center [882, 58] width 75 height 20
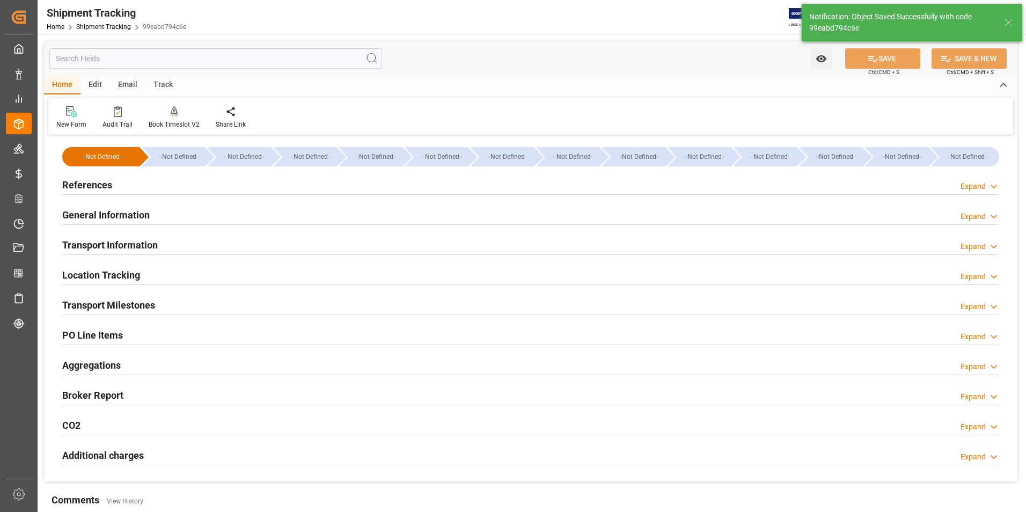
click at [140, 243] on h2 "Transport Information" at bounding box center [110, 245] width 96 height 14
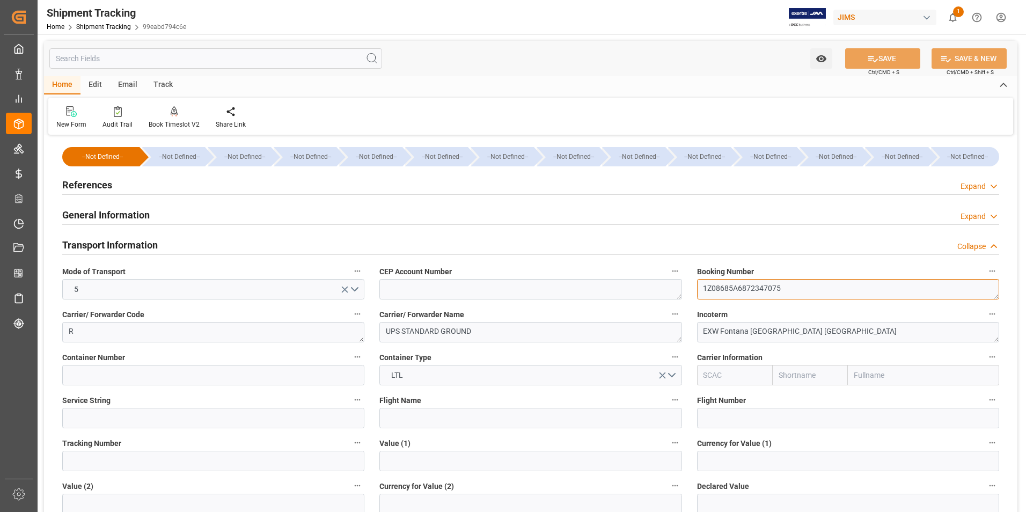
drag, startPoint x: 786, startPoint y: 291, endPoint x: 677, endPoint y: 288, distance: 109.5
click at [677, 288] on div "--Not Defined-- --Not Defined-- --Not Defined-- --Not Defined-- --Not Defined--…" at bounding box center [530, 503] width 973 height 730
click at [168, 464] on input at bounding box center [213, 461] width 302 height 20
paste input "1Z08685A6872347075"
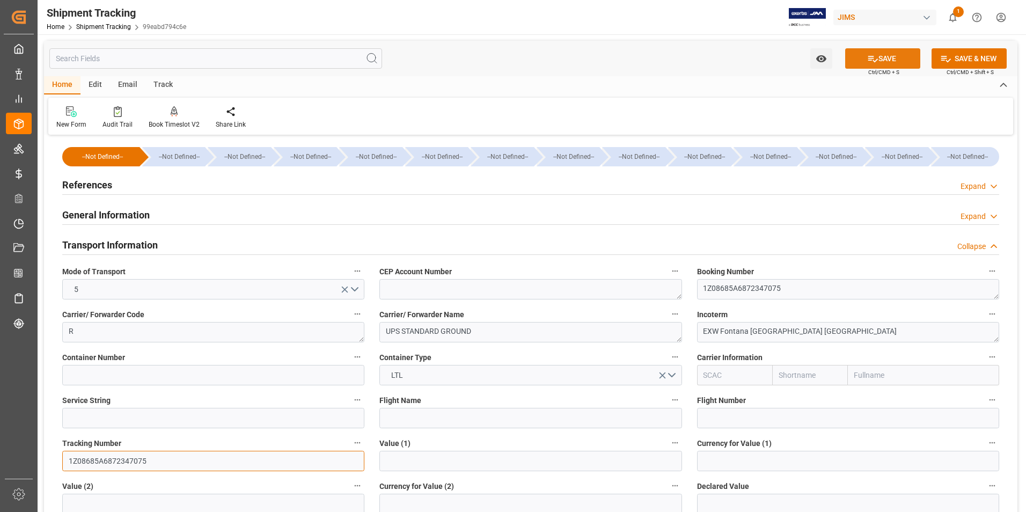
type input "1Z08685A6872347075"
click at [875, 57] on icon at bounding box center [872, 58] width 11 height 11
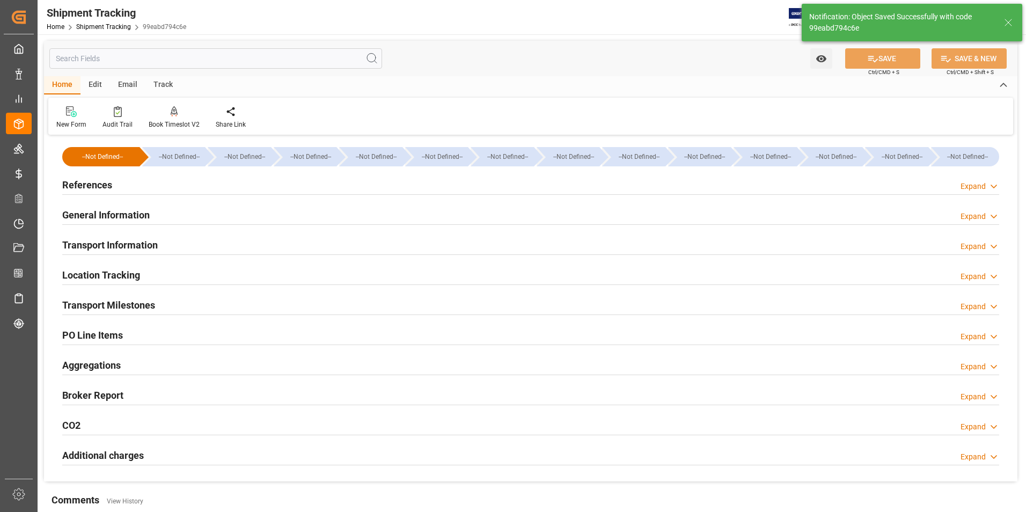
click at [116, 299] on h2 "Transport Milestones" at bounding box center [108, 305] width 93 height 14
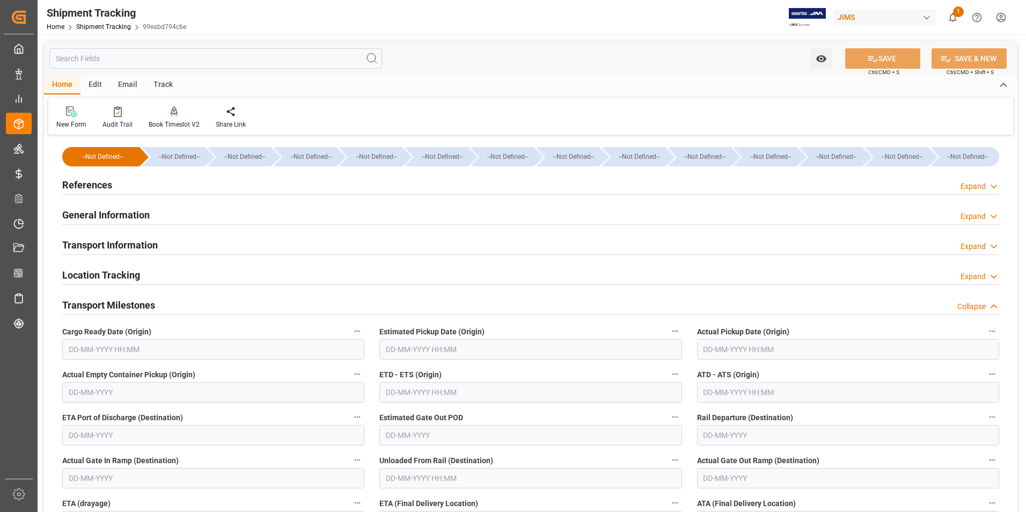
click at [751, 342] on input "text" at bounding box center [848, 349] width 302 height 20
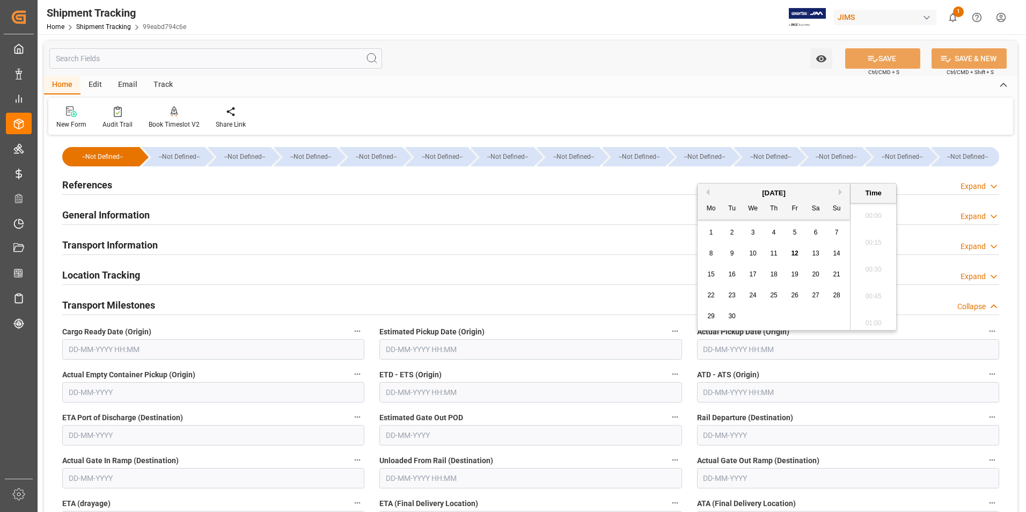
scroll to position [1587, 0]
click at [754, 254] on span "10" at bounding box center [752, 254] width 7 height 8
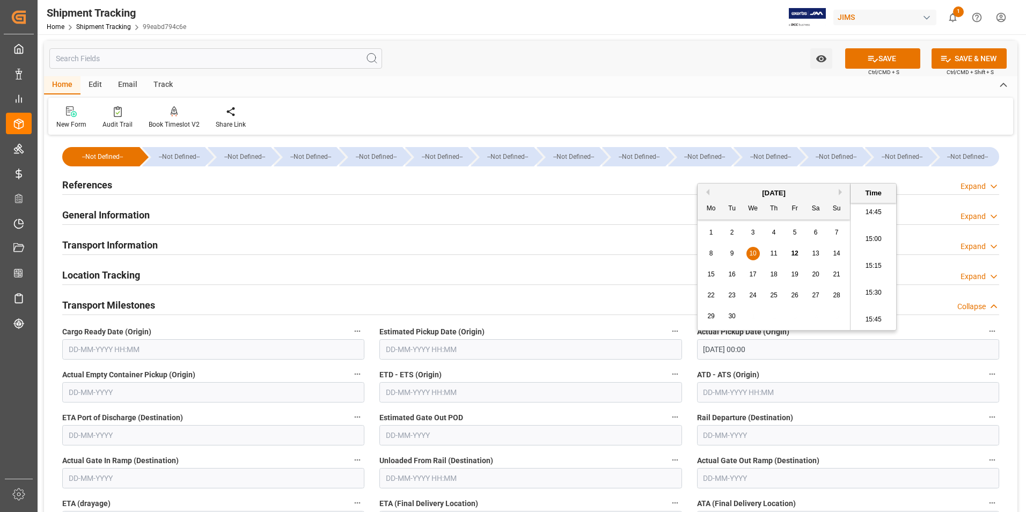
type input "10-09-2025 00:00"
click at [450, 395] on input "text" at bounding box center [530, 392] width 302 height 20
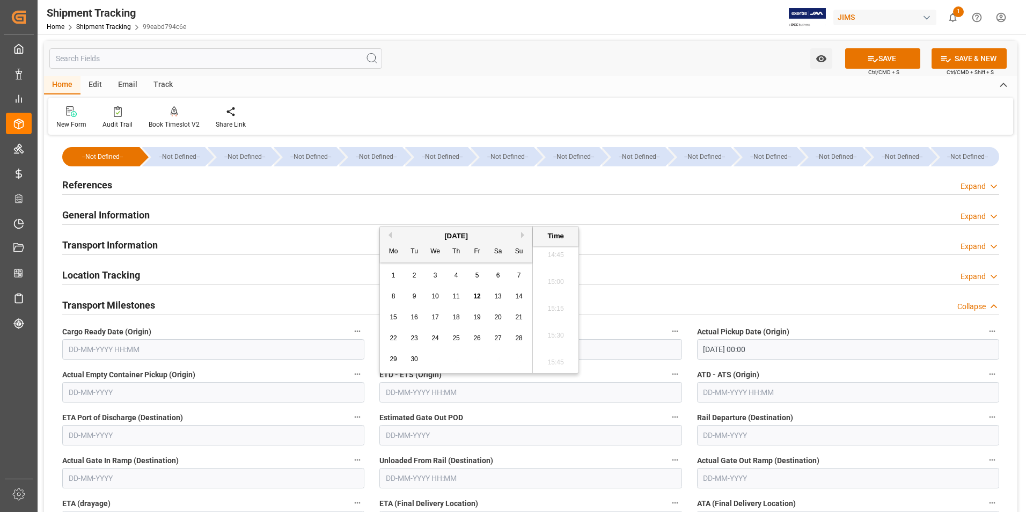
click at [386, 312] on div "15 16 17 18 19 20 21" at bounding box center [456, 317] width 146 height 21
click at [436, 297] on span "10" at bounding box center [434, 296] width 7 height 8
type input "10-09-2025 00:00"
click at [725, 393] on input "text" at bounding box center [848, 392] width 302 height 20
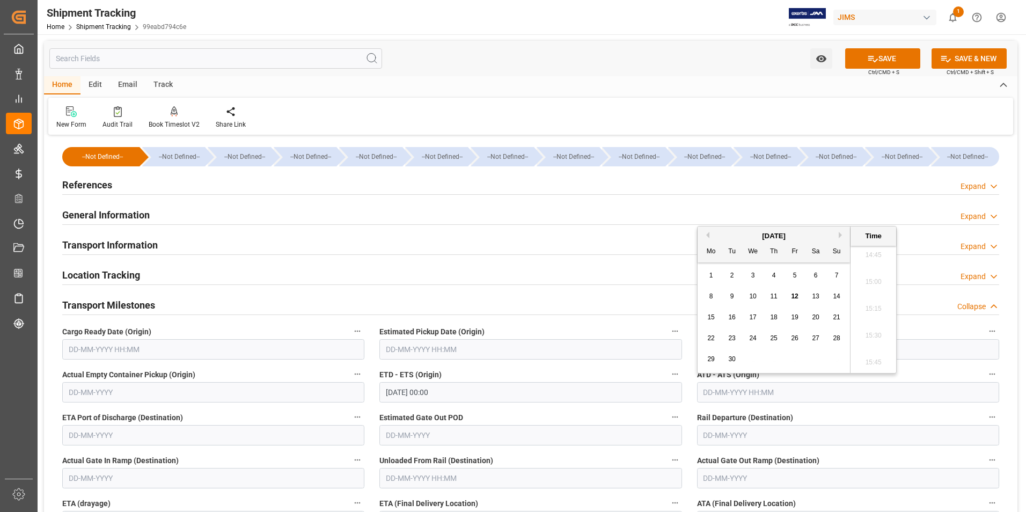
click at [706, 306] on div "8 9 10 11 12 13 14" at bounding box center [774, 296] width 146 height 21
click at [755, 296] on span "10" at bounding box center [752, 296] width 7 height 8
type input "10-09-2025 00:00"
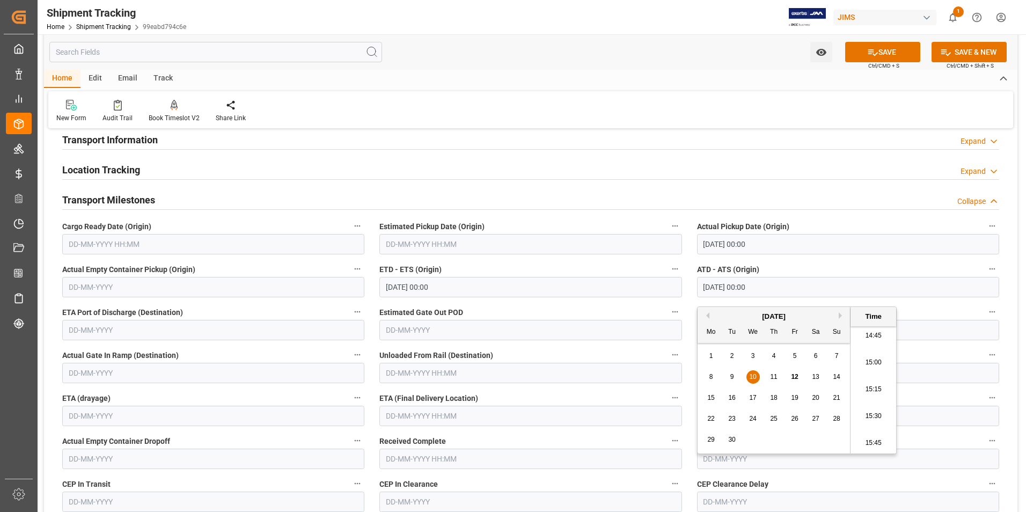
scroll to position [107, 0]
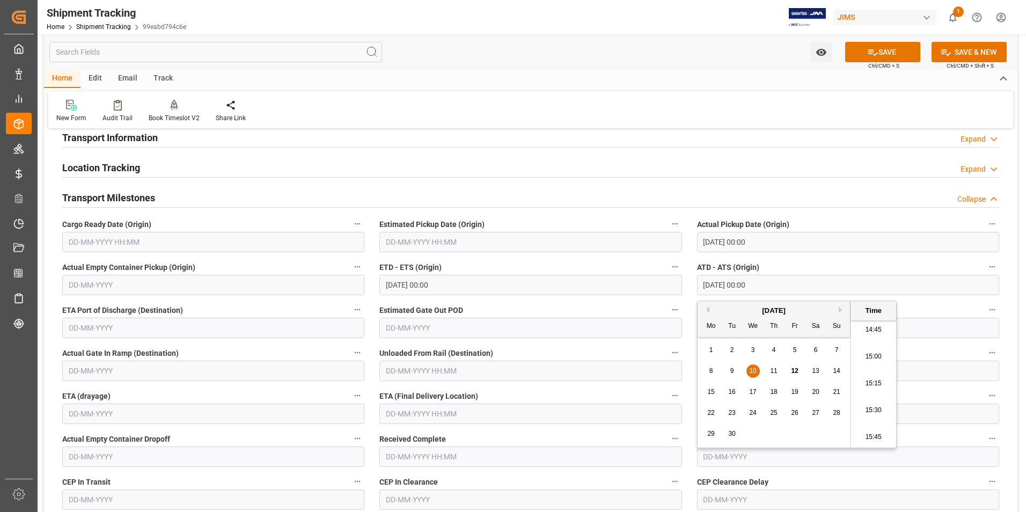
click at [417, 414] on input "text" at bounding box center [530, 413] width 302 height 20
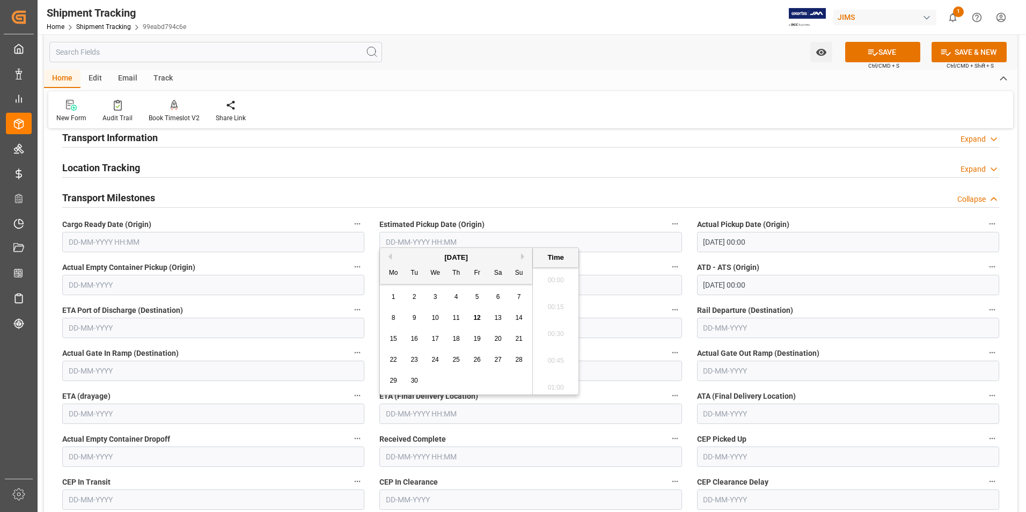
scroll to position [1587, 0]
click at [388, 302] on div "1" at bounding box center [393, 297] width 13 height 13
click at [475, 337] on span "19" at bounding box center [476, 339] width 7 height 8
type input "19-09-2025 00:00"
click at [883, 49] on button "SAVE" at bounding box center [882, 52] width 75 height 20
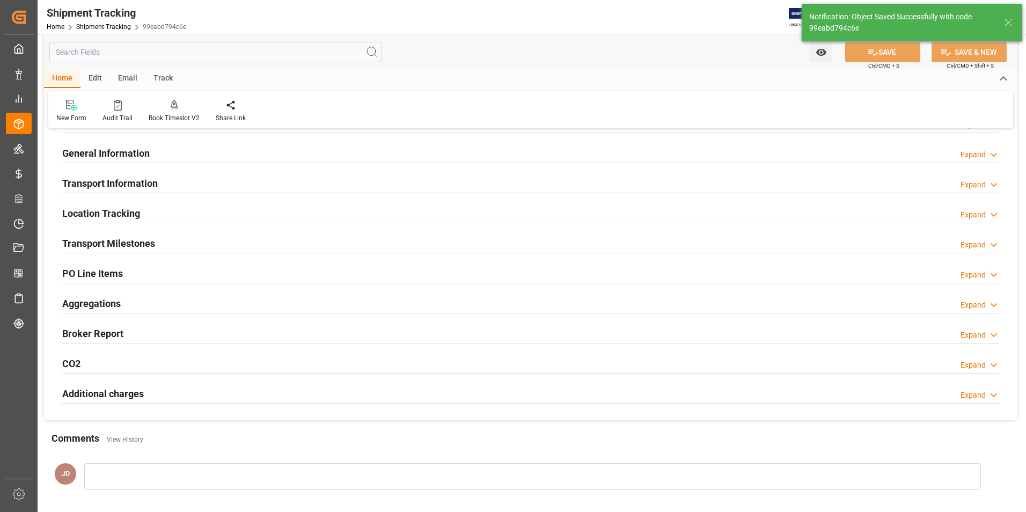
scroll to position [0, 0]
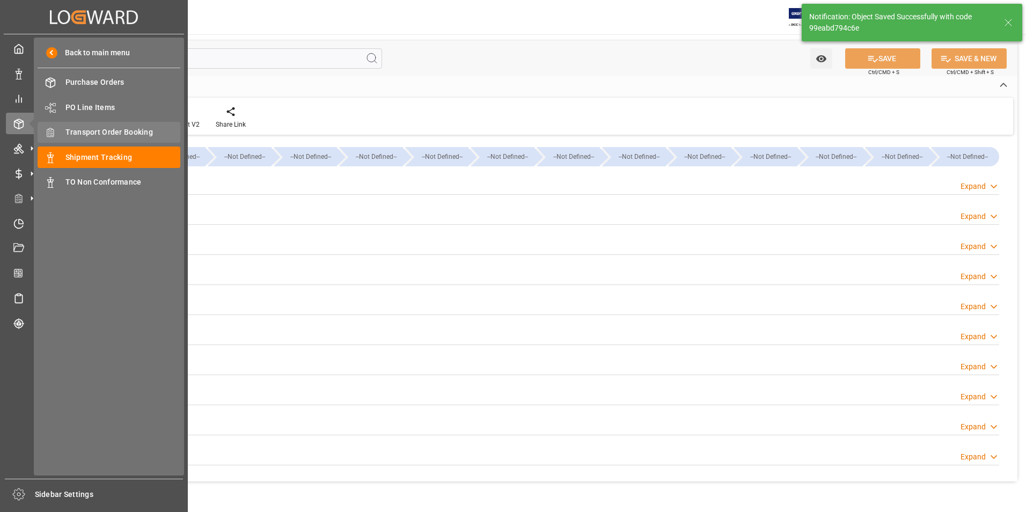
click at [108, 126] on div "Transport Order Booking Transport Order Booking" at bounding box center [109, 132] width 143 height 21
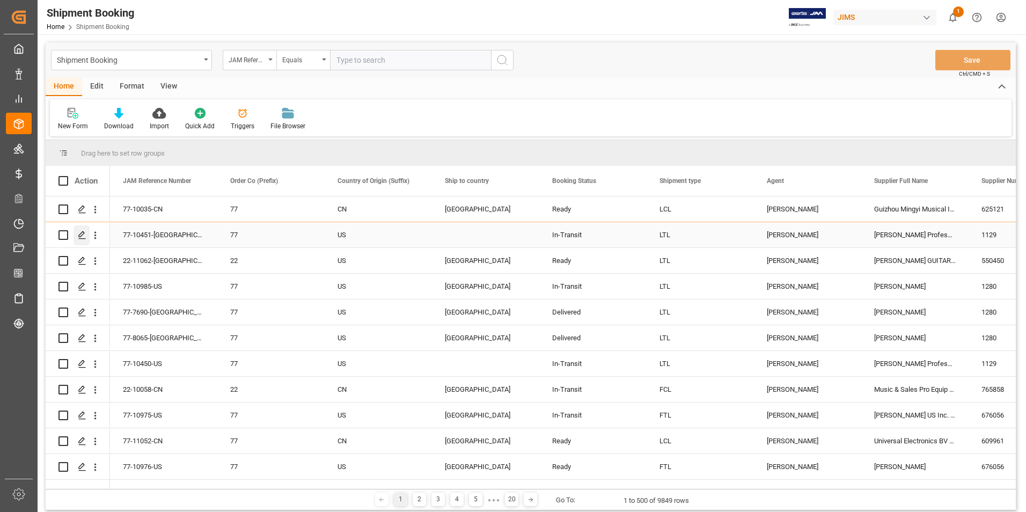
click at [85, 233] on icon "Press SPACE to select this row." at bounding box center [82, 235] width 9 height 9
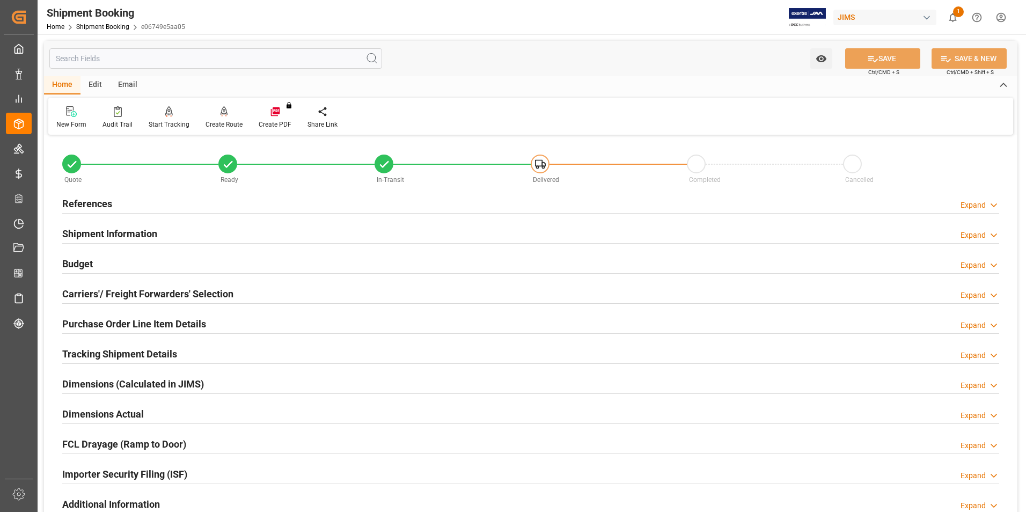
click at [106, 324] on h2 "Purchase Order Line Item Details" at bounding box center [134, 324] width 144 height 14
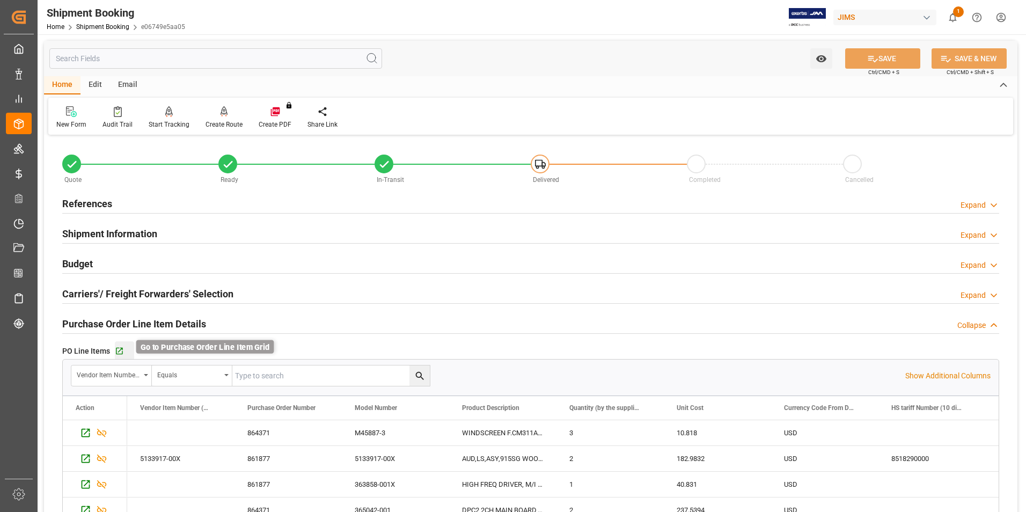
click at [120, 349] on icon "button" at bounding box center [119, 351] width 7 height 7
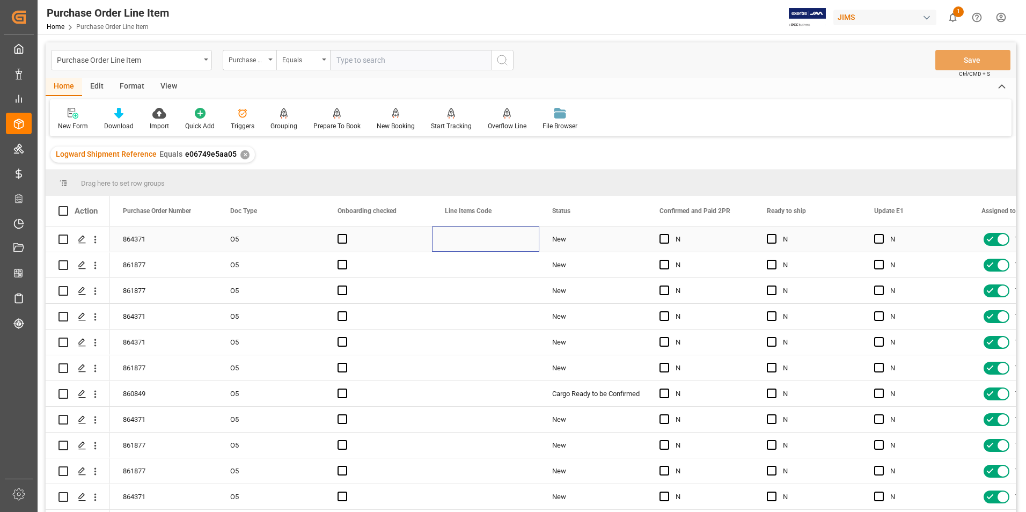
click at [493, 241] on div "Press SPACE to select this row." at bounding box center [485, 238] width 107 height 25
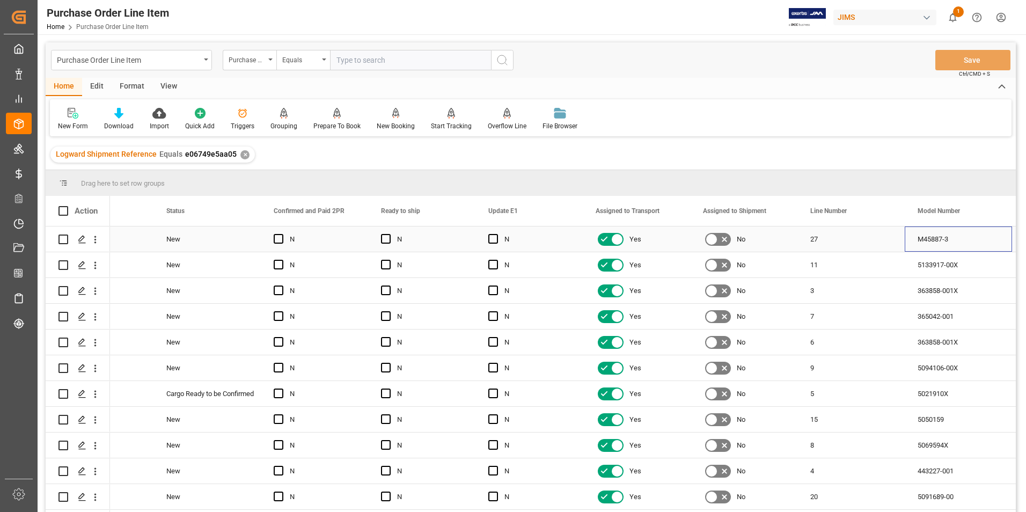
scroll to position [0, 386]
click at [166, 86] on div "View" at bounding box center [168, 87] width 33 height 18
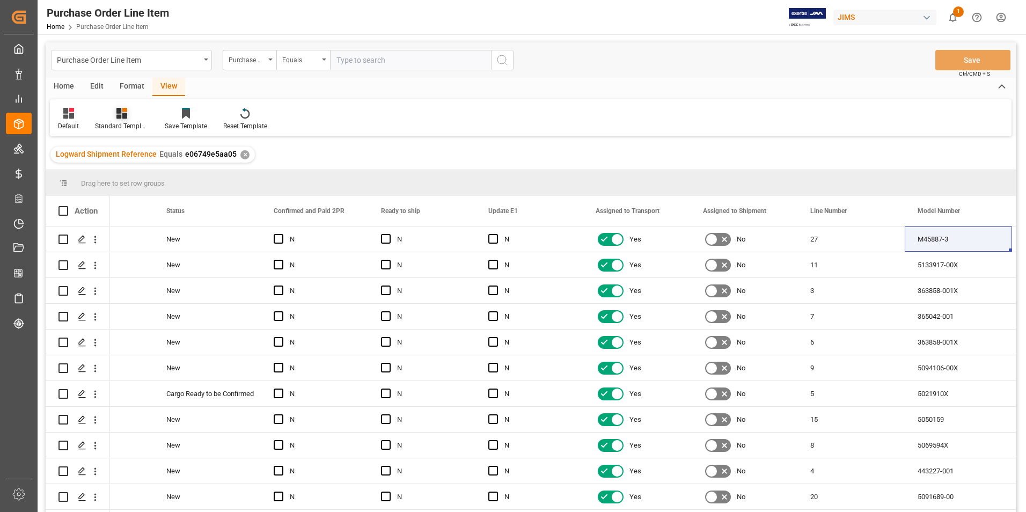
click at [116, 126] on div "Standard Templates" at bounding box center [122, 126] width 54 height 10
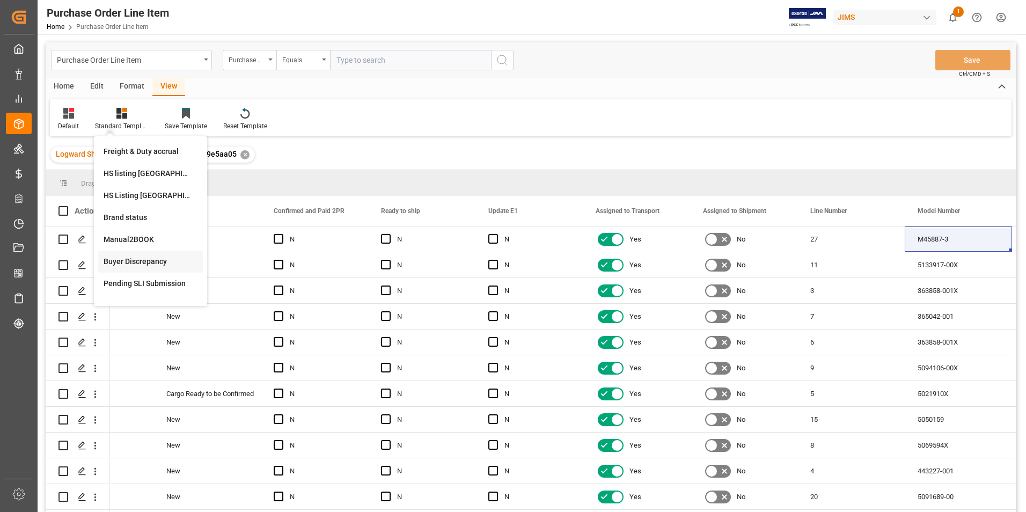
click at [148, 258] on div "Buyer Discrepancy" at bounding box center [151, 261] width 94 height 11
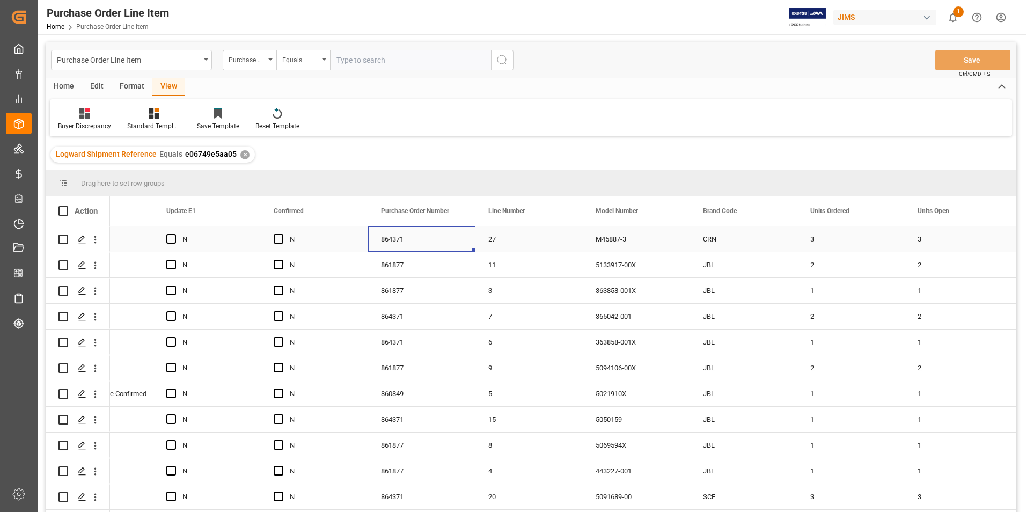
click at [449, 231] on div "864371" at bounding box center [421, 238] width 107 height 25
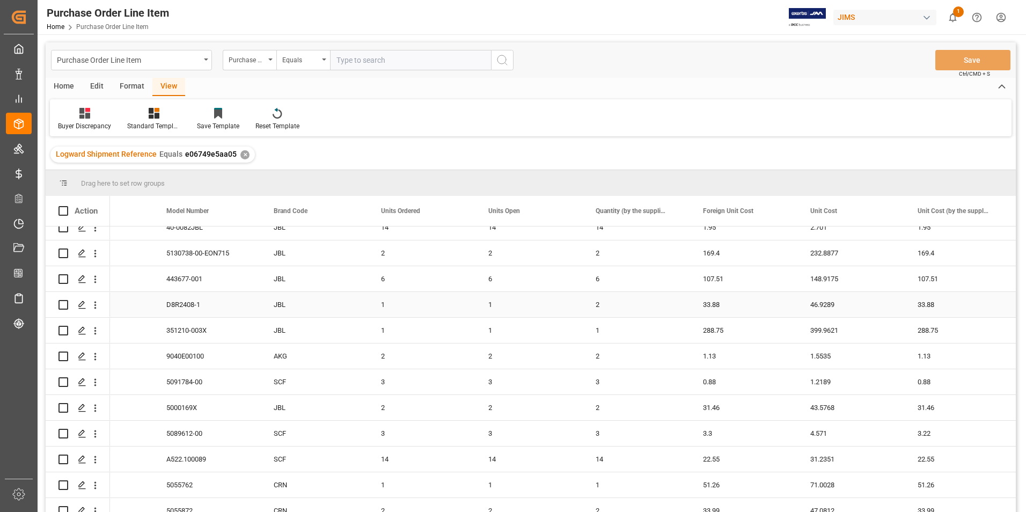
scroll to position [322, 0]
click at [749, 407] on div "3.3" at bounding box center [743, 406] width 107 height 25
click at [749, 407] on input "3.3" at bounding box center [744, 412] width 90 height 20
click at [945, 406] on div "3.22" at bounding box center [958, 406] width 107 height 25
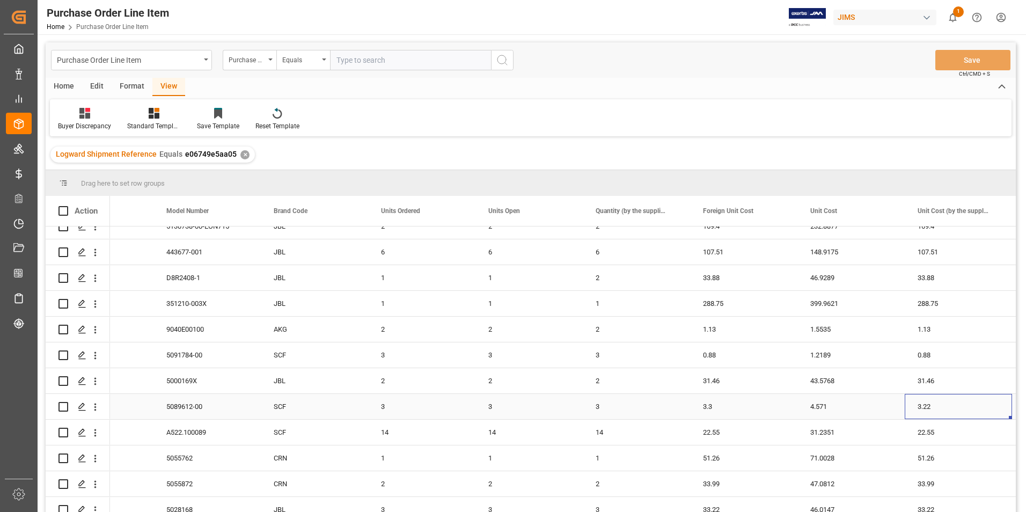
click at [945, 406] on div "3.22" at bounding box center [958, 406] width 107 height 25
click at [945, 406] on input "3.22" at bounding box center [958, 412] width 90 height 20
type input "3.3"
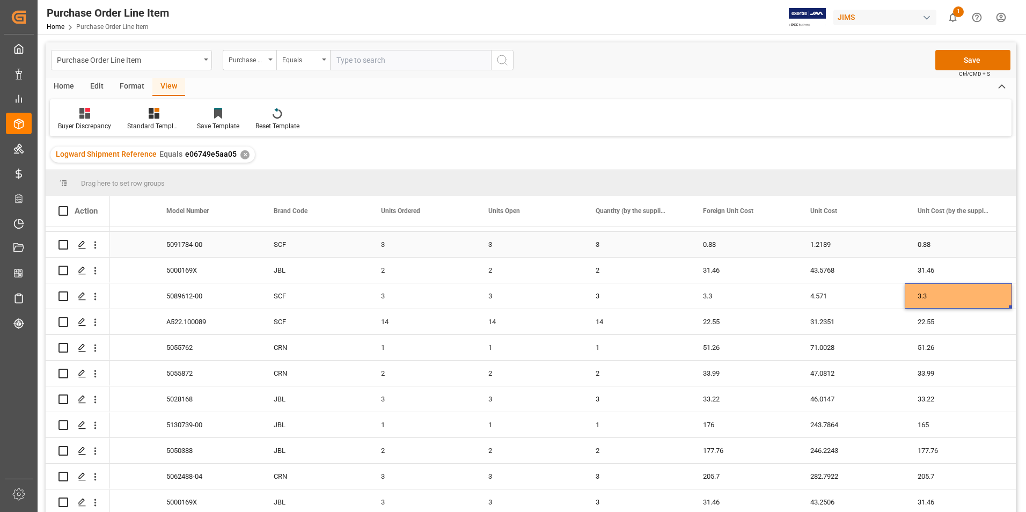
scroll to position [436, 0]
click at [759, 428] on div "176" at bounding box center [743, 424] width 107 height 25
click at [759, 422] on div "176" at bounding box center [743, 424] width 107 height 25
click at [952, 421] on div "165" at bounding box center [958, 424] width 107 height 25
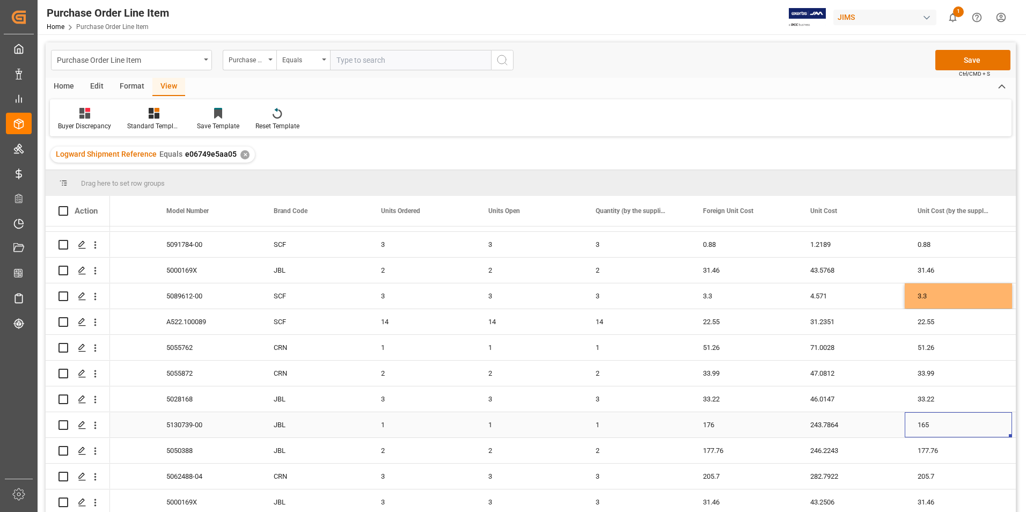
click at [952, 421] on div "165" at bounding box center [958, 424] width 107 height 25
click at [952, 421] on input "165" at bounding box center [958, 431] width 90 height 20
type input "176"
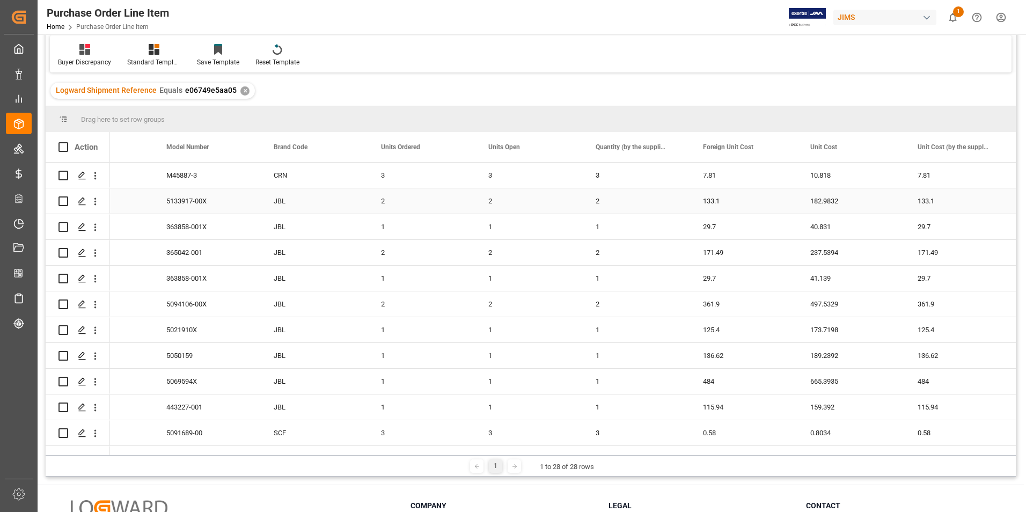
scroll to position [0, 0]
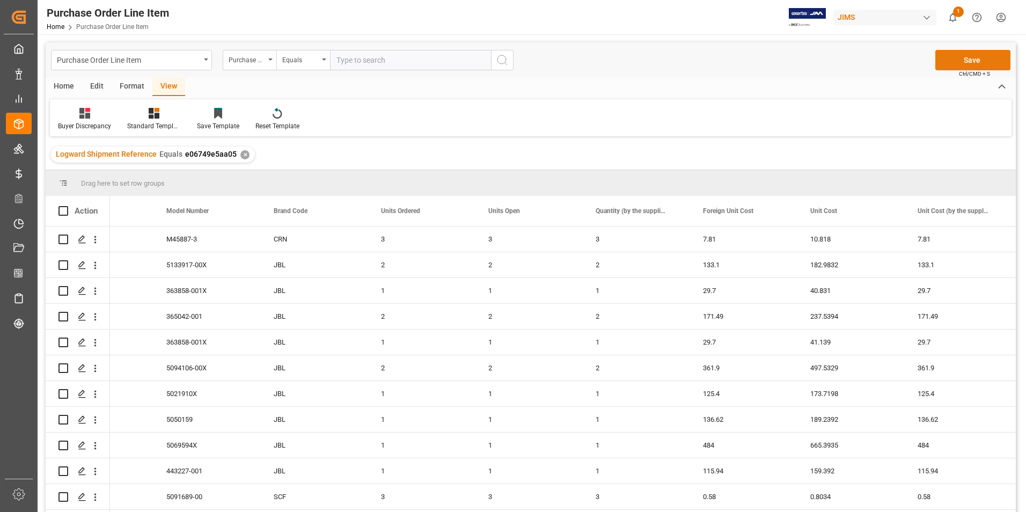
click at [974, 64] on button "Save" at bounding box center [972, 60] width 75 height 20
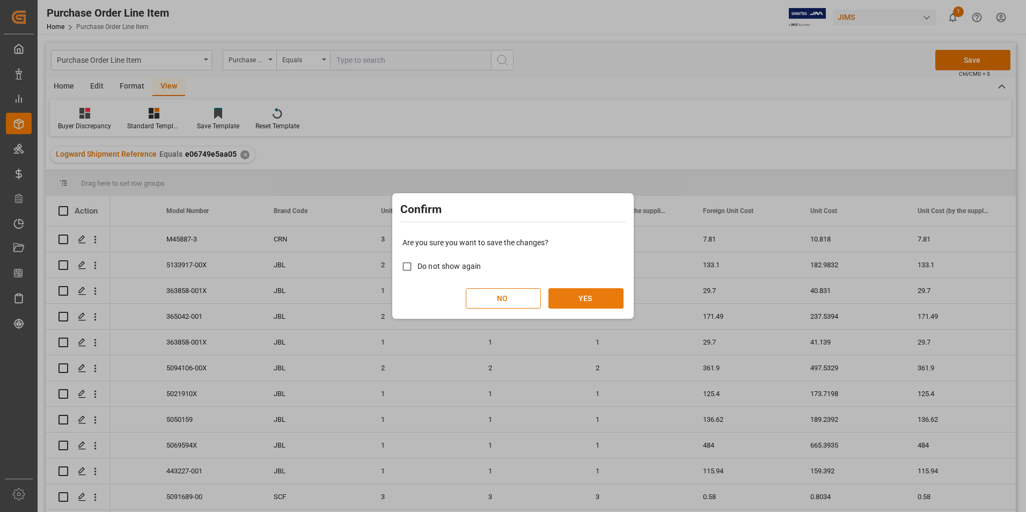
click at [590, 298] on button "YES" at bounding box center [585, 298] width 75 height 20
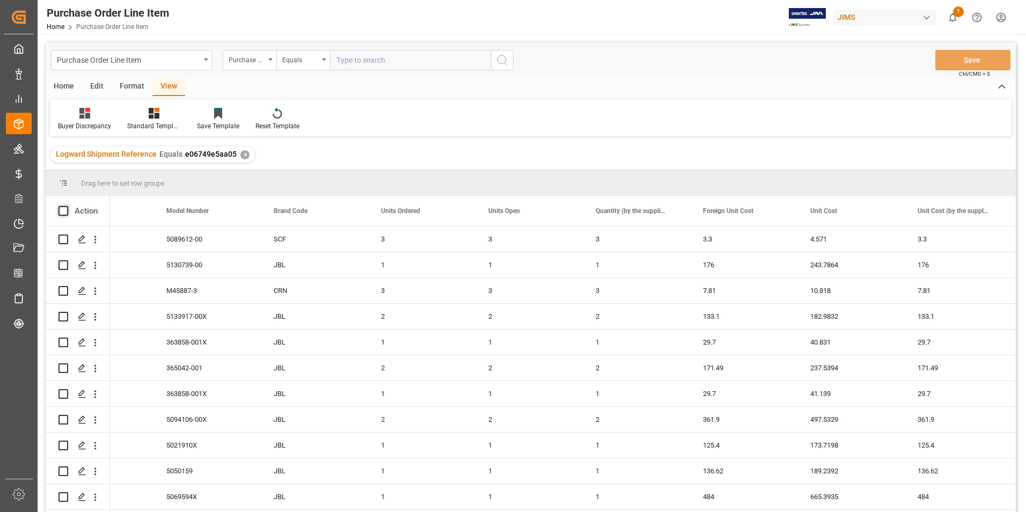
click at [63, 211] on span at bounding box center [63, 211] width 10 height 10
click at [67, 206] on input "checkbox" at bounding box center [67, 206] width 0 height 0
checkbox input "true"
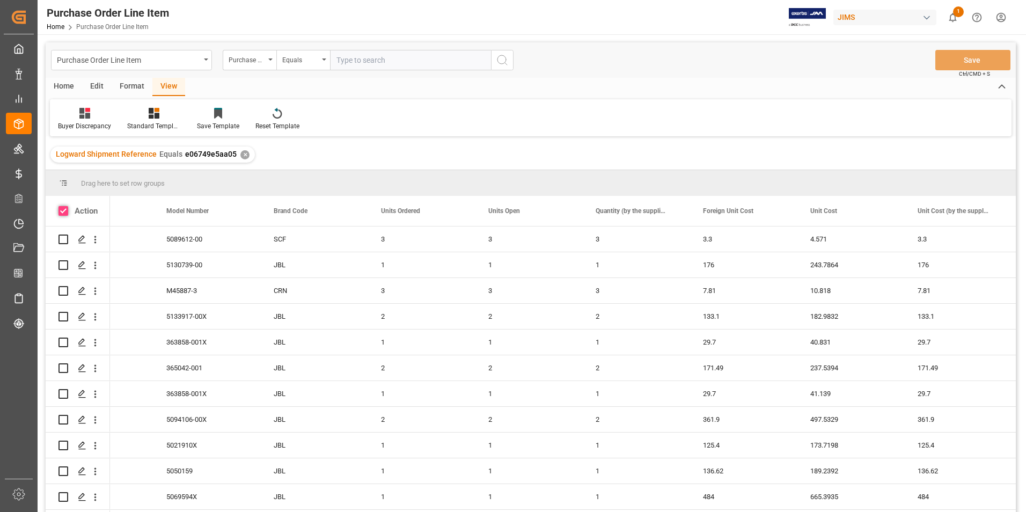
checkbox input "true"
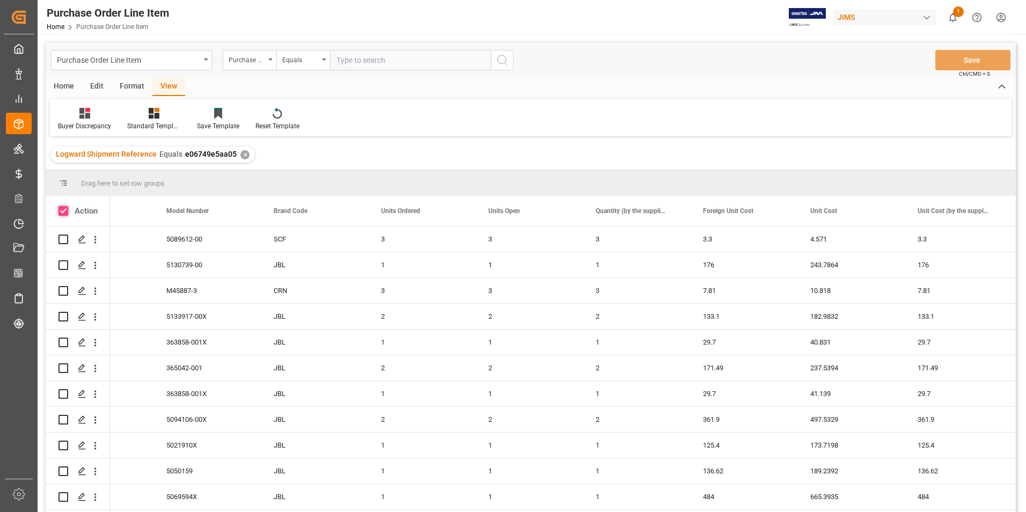
checkbox input "true"
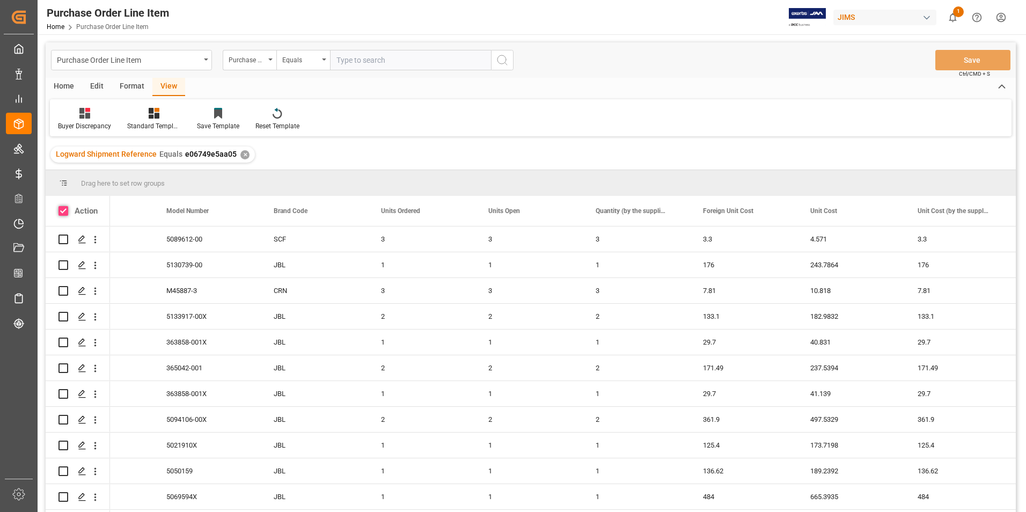
checkbox input "true"
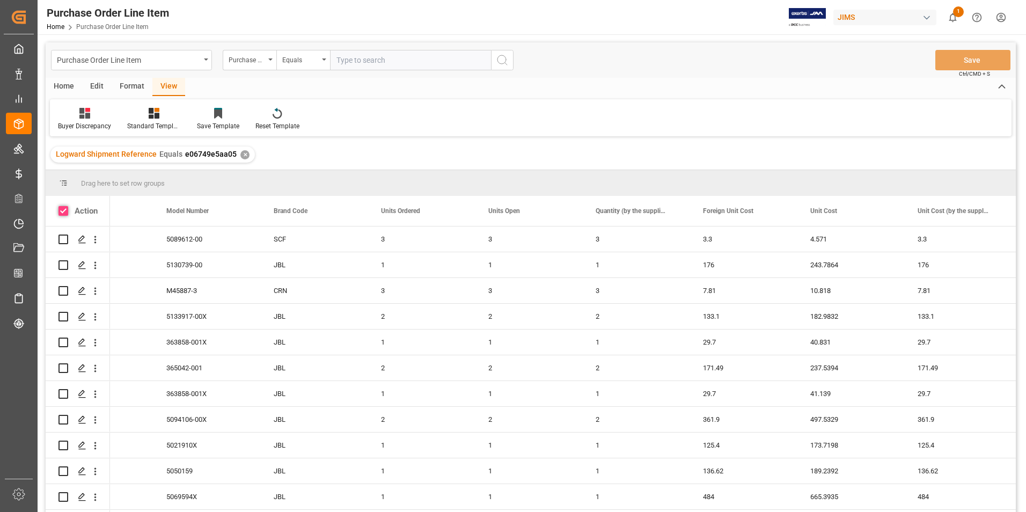
checkbox input "true"
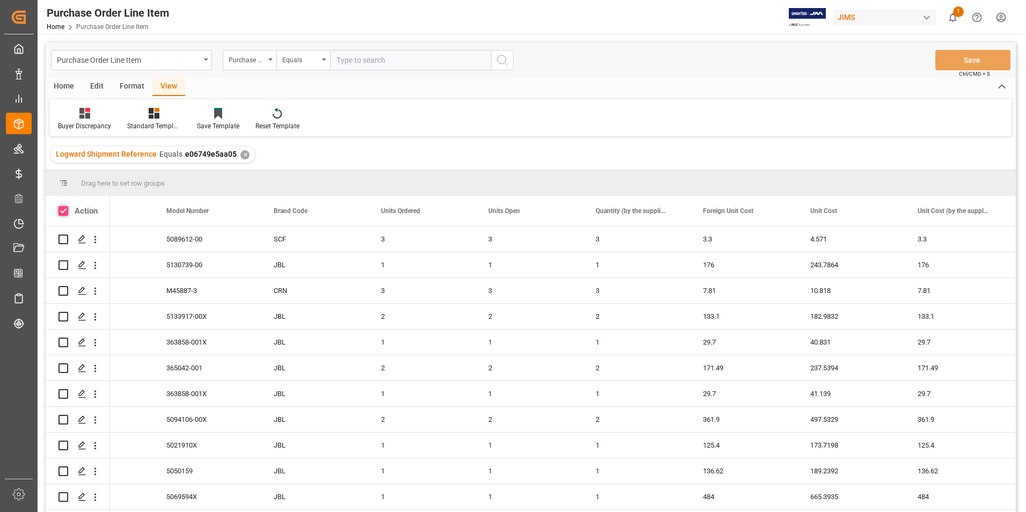
checkbox input "true"
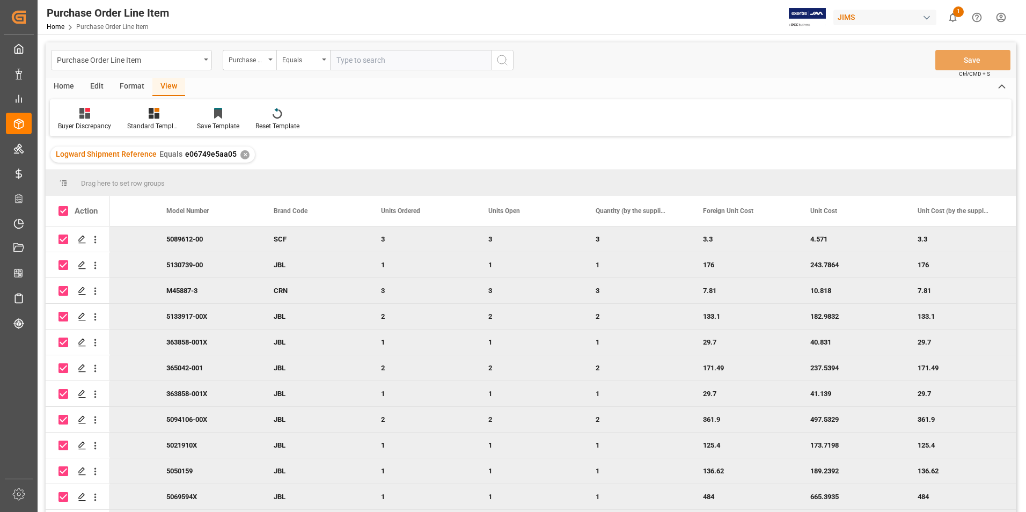
click at [65, 86] on div "Home" at bounding box center [64, 87] width 36 height 18
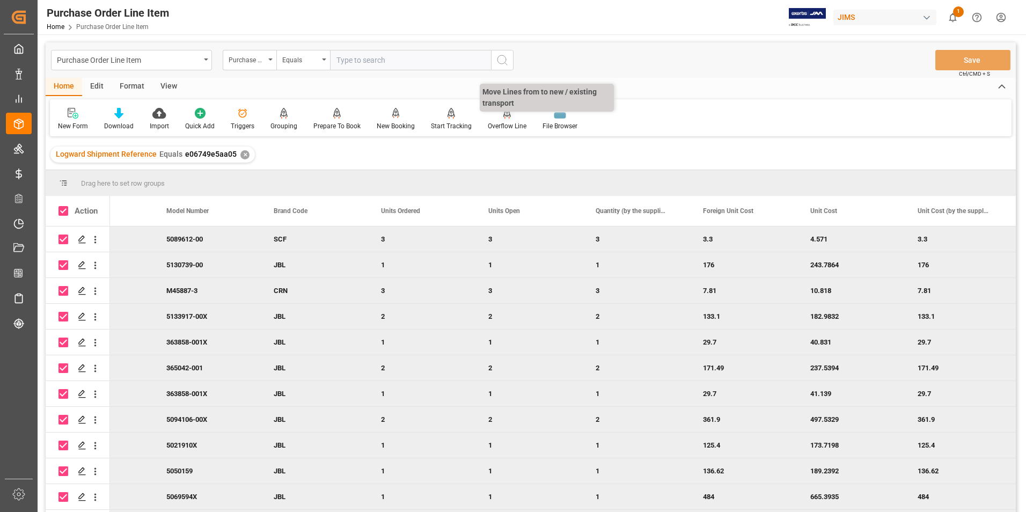
click at [494, 120] on div "Overflow Line" at bounding box center [507, 119] width 55 height 24
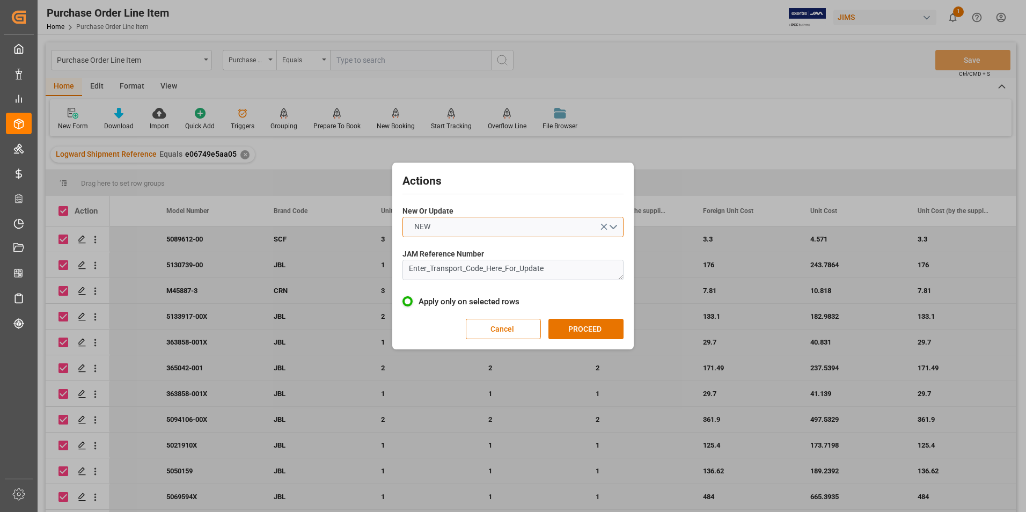
click at [468, 228] on button "NEW" at bounding box center [512, 227] width 221 height 20
click at [468, 246] on div "UPDATE" at bounding box center [513, 252] width 220 height 23
click at [511, 332] on button "Cancel" at bounding box center [503, 329] width 75 height 20
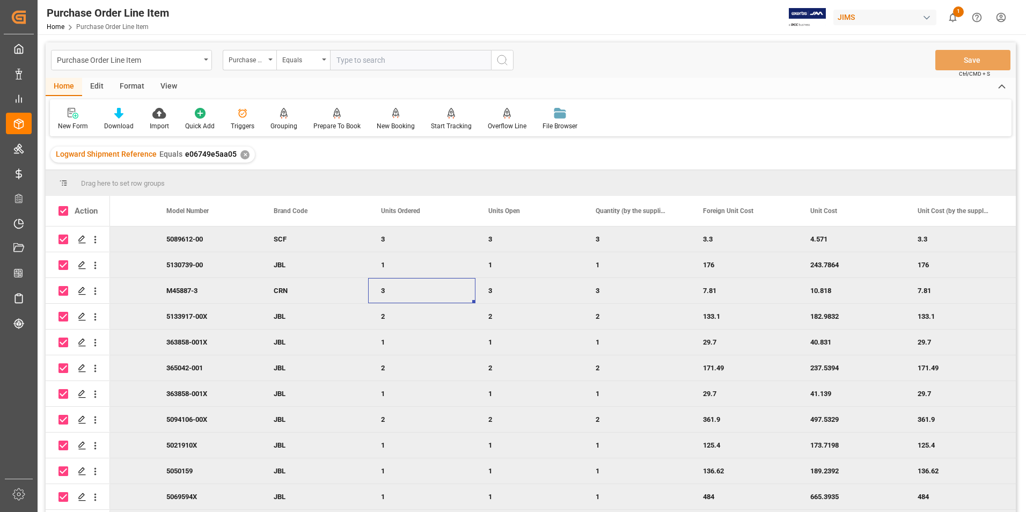
click at [417, 300] on div "3" at bounding box center [421, 290] width 107 height 25
click at [560, 239] on div "3" at bounding box center [528, 238] width 107 height 25
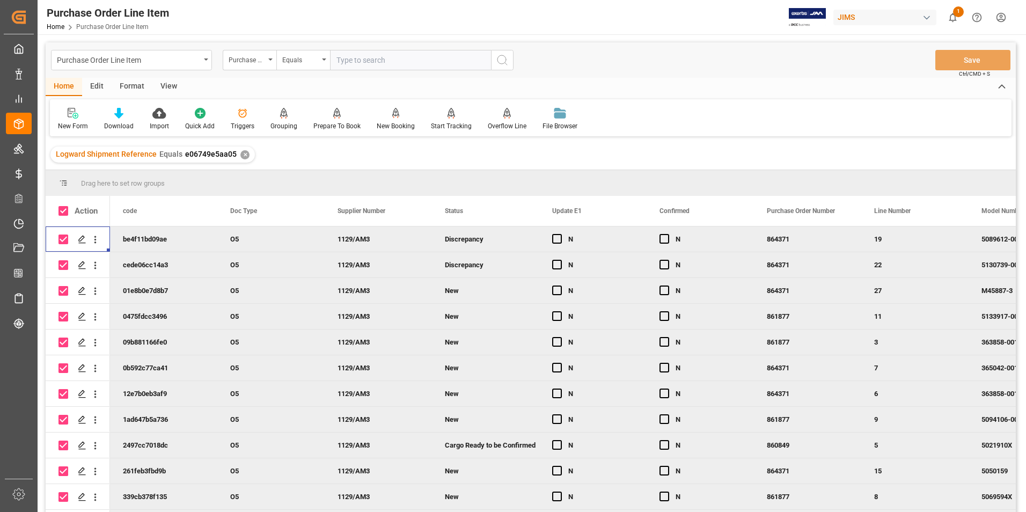
click at [468, 291] on div "New" at bounding box center [486, 290] width 82 height 25
click at [61, 209] on span at bounding box center [63, 211] width 10 height 10
click at [67, 206] on input "checkbox" at bounding box center [67, 206] width 0 height 0
checkbox input "false"
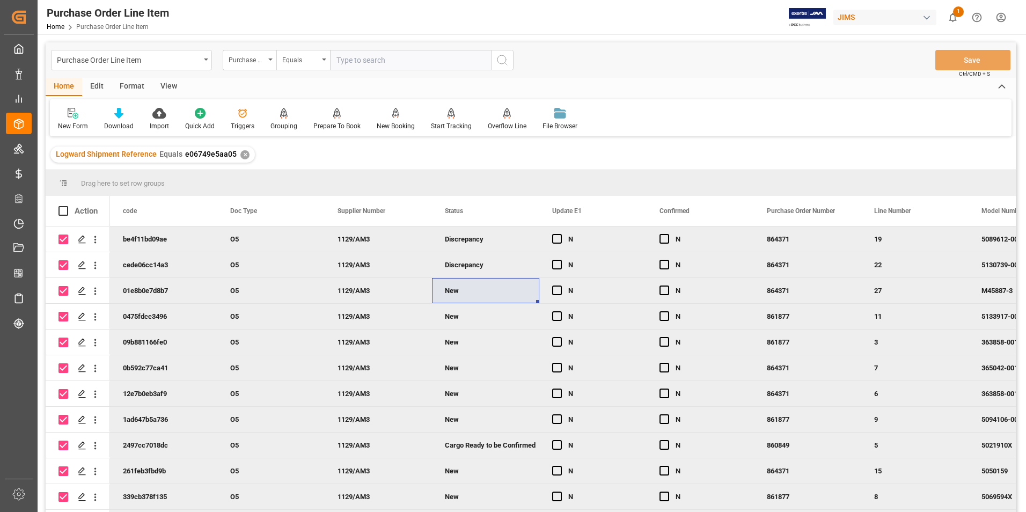
checkbox input "false"
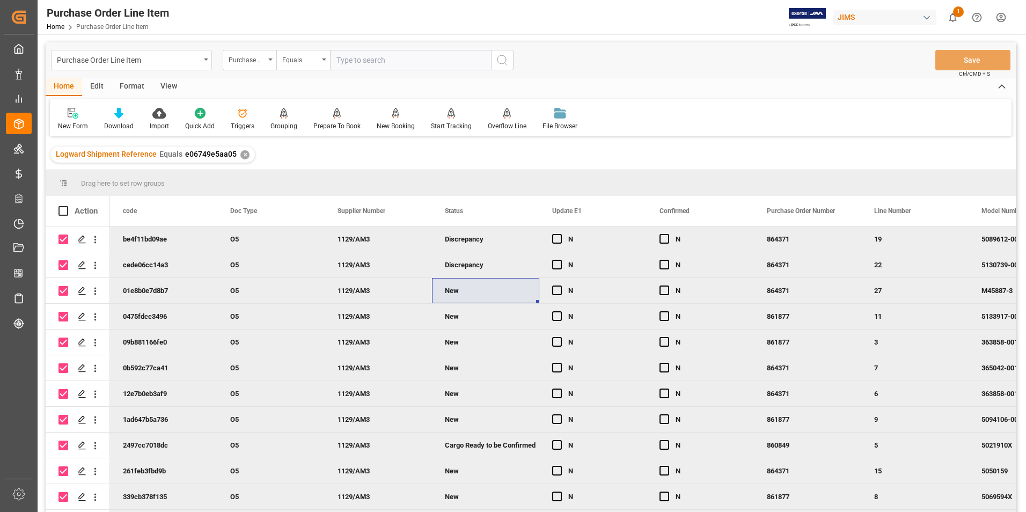
checkbox input "false"
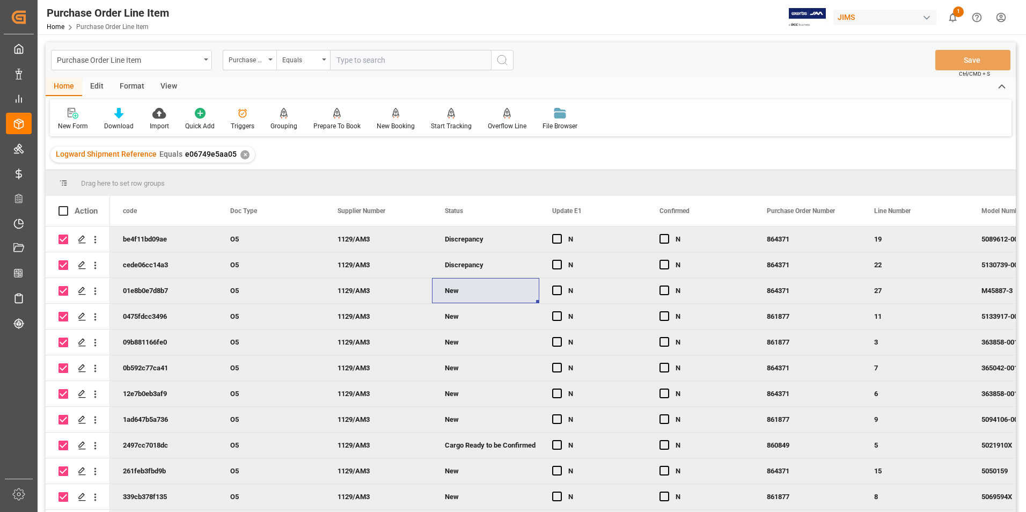
checkbox input "false"
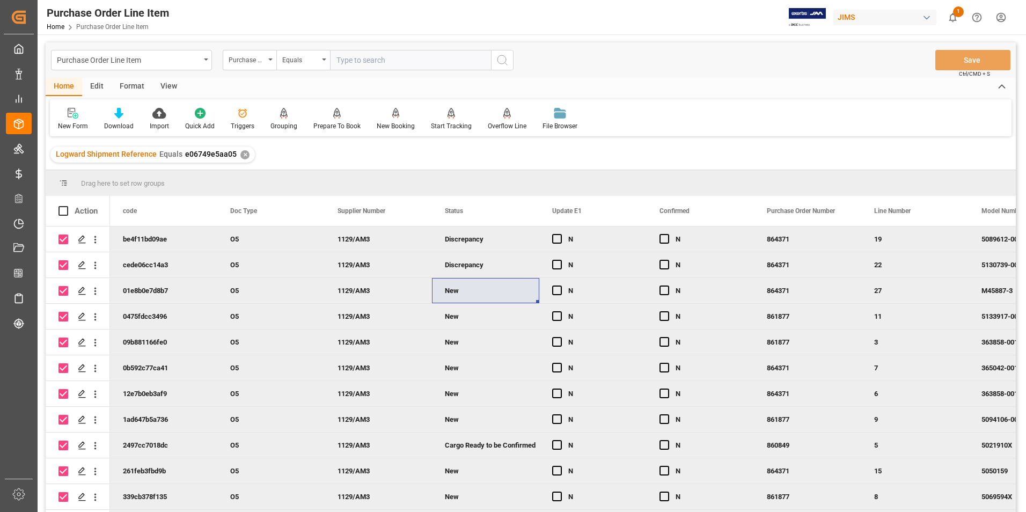
checkbox input "false"
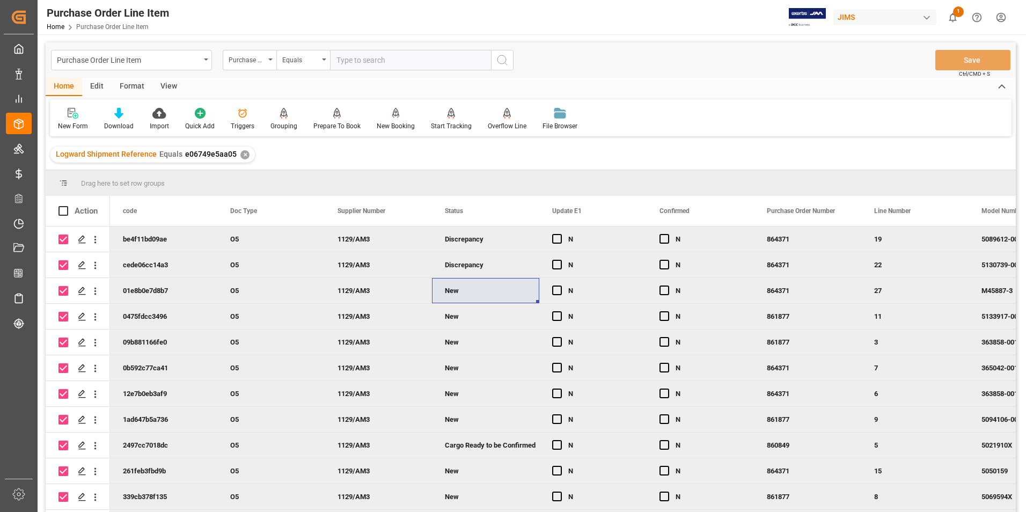
checkbox input "false"
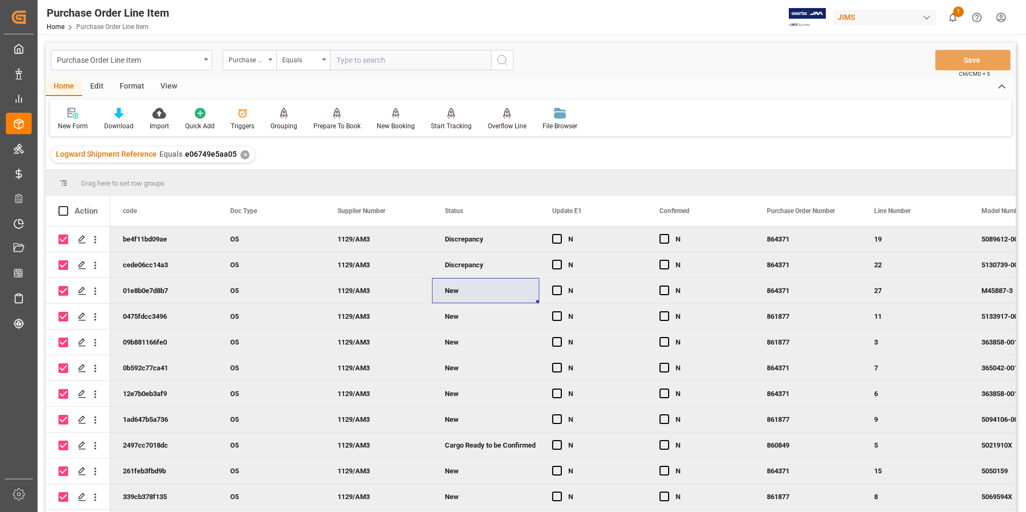
checkbox input "false"
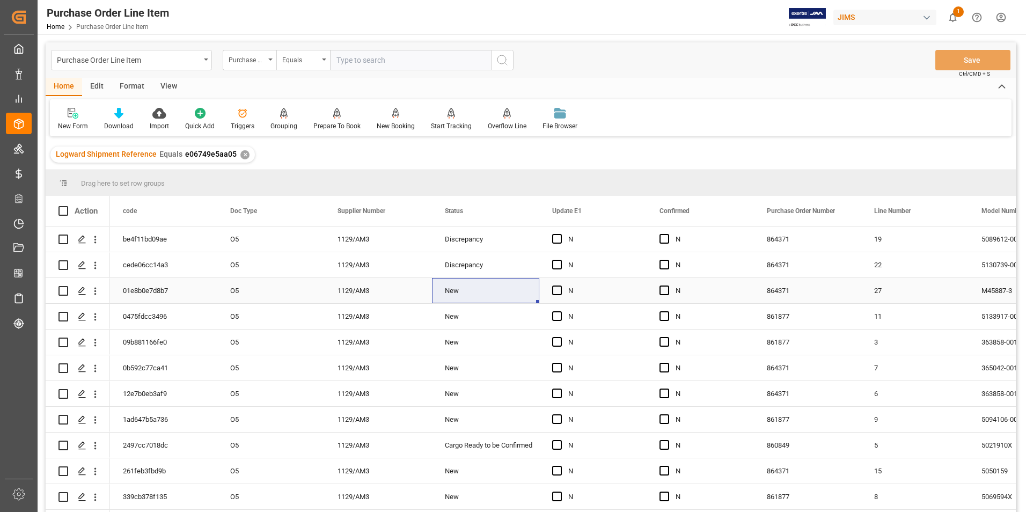
click at [634, 298] on div "N" at bounding box center [592, 290] width 107 height 25
click at [669, 237] on div "Press SPACE to select this row." at bounding box center [667, 239] width 16 height 25
click at [667, 238] on span "Press SPACE to select this row." at bounding box center [664, 239] width 10 height 10
click at [667, 234] on input "Press SPACE to select this row." at bounding box center [667, 234] width 0 height 0
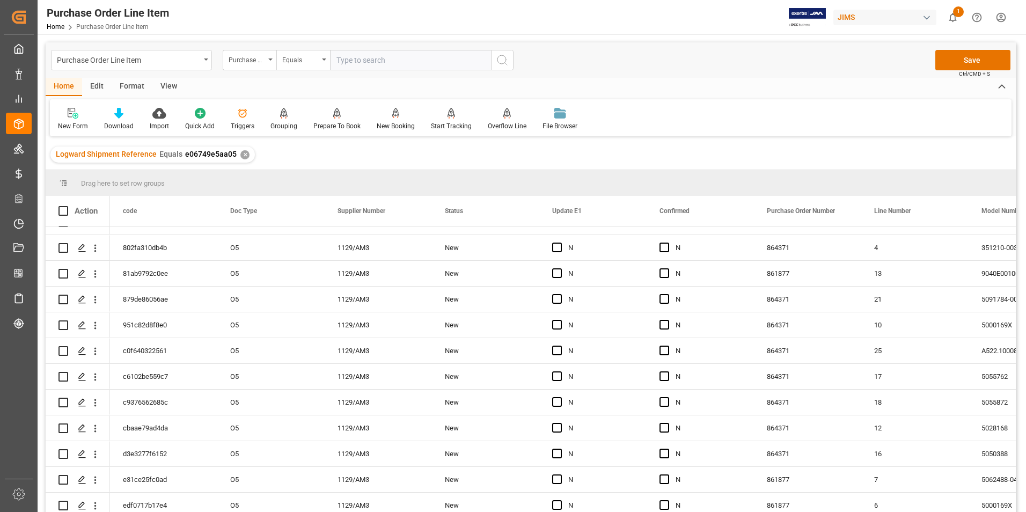
scroll to position [436, 0]
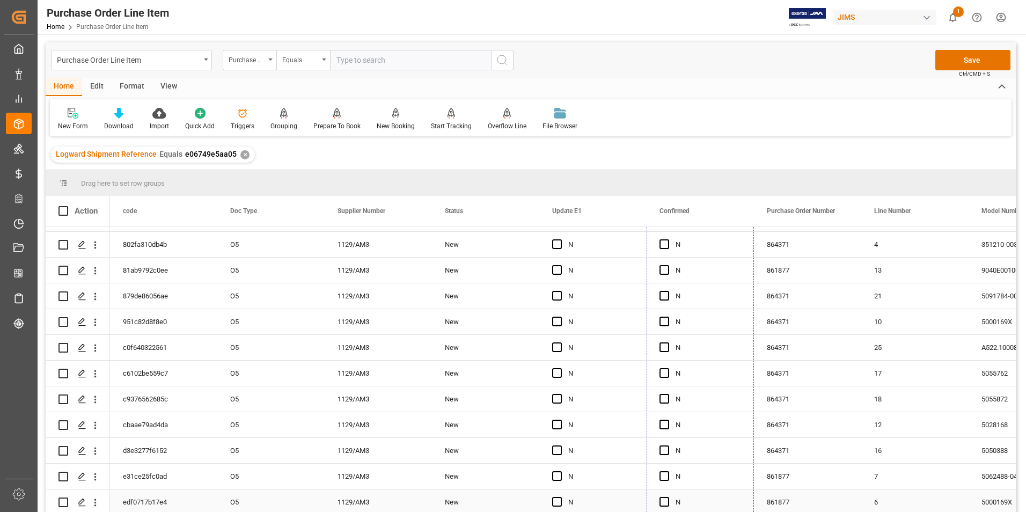
drag, startPoint x: 752, startPoint y: 248, endPoint x: 760, endPoint y: 497, distance: 249.1
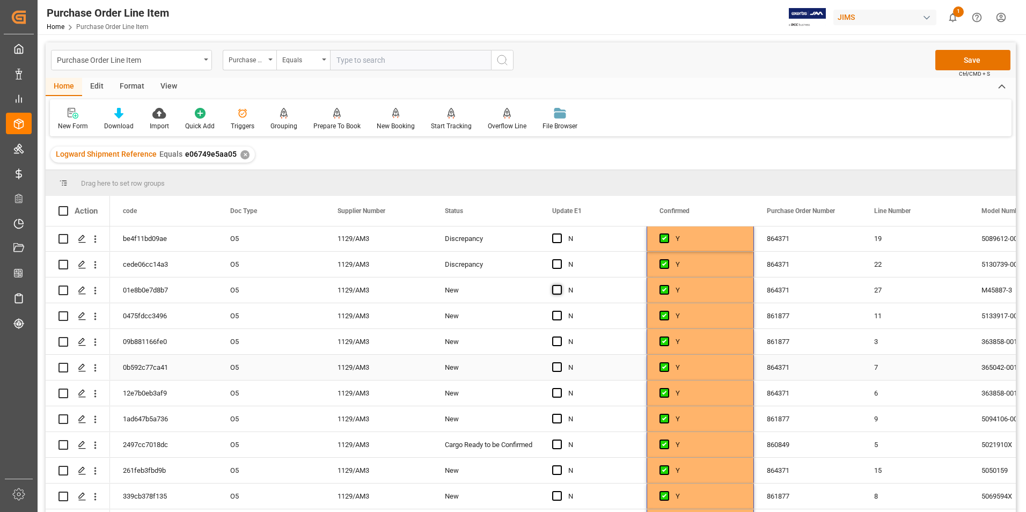
scroll to position [0, 0]
click at [555, 237] on span "Press SPACE to select this row." at bounding box center [557, 239] width 10 height 10
click at [560, 234] on input "Press SPACE to select this row." at bounding box center [560, 234] width 0 height 0
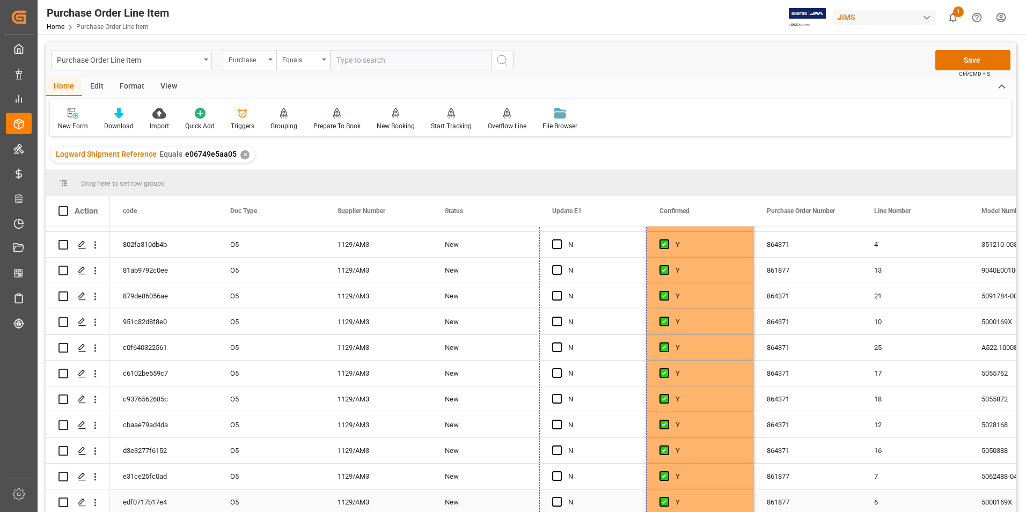
drag, startPoint x: 643, startPoint y: 251, endPoint x: 642, endPoint y: 502, distance: 250.6
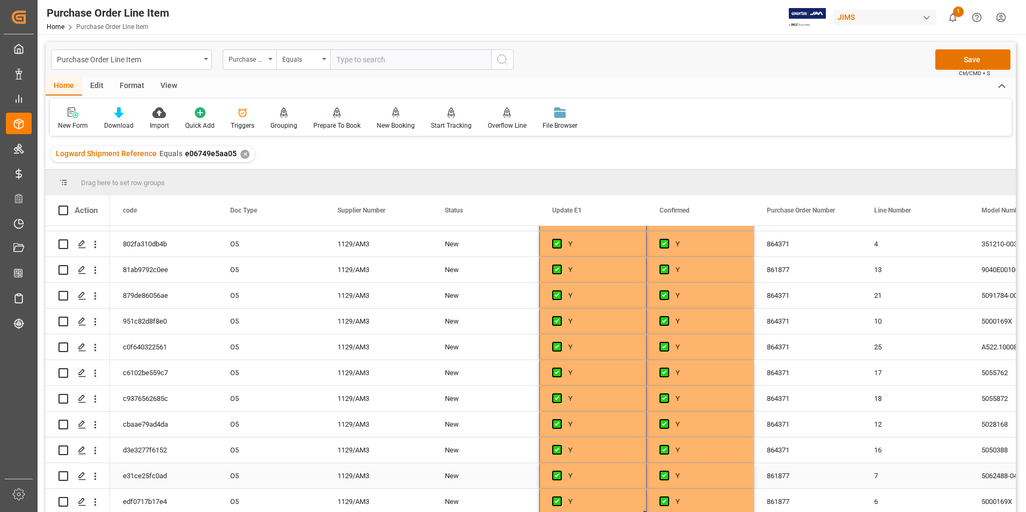
scroll to position [0, 0]
click at [969, 58] on button "Save" at bounding box center [972, 60] width 75 height 20
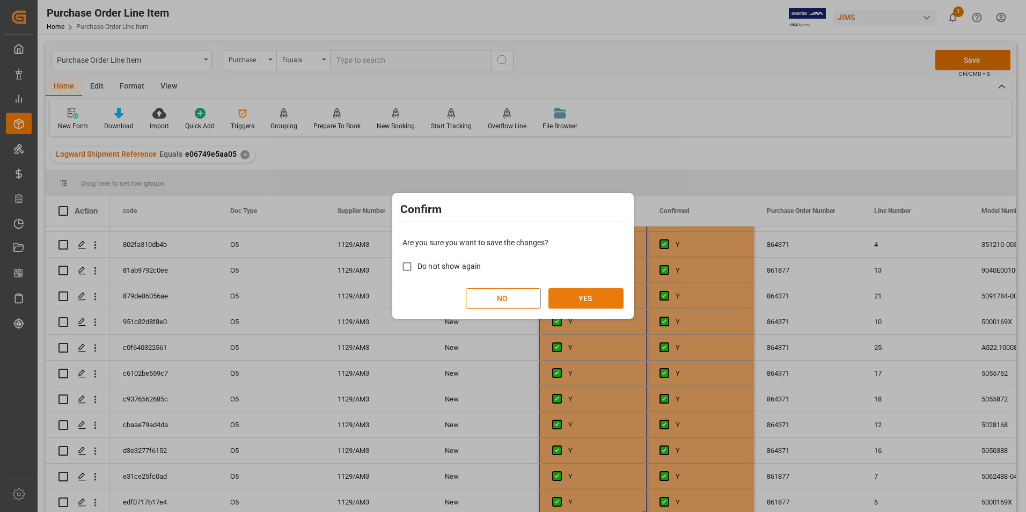
click at [568, 299] on button "YES" at bounding box center [585, 298] width 75 height 20
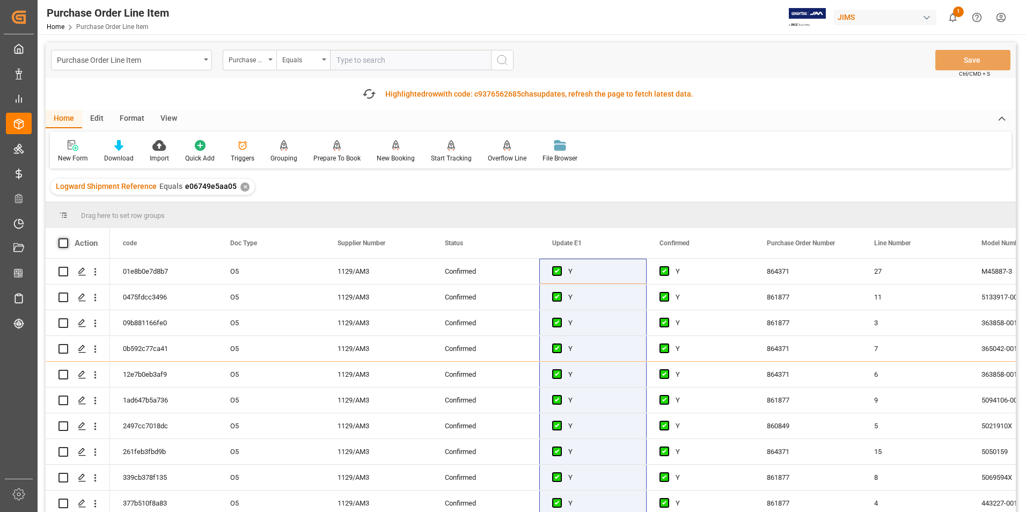
click at [63, 243] on span at bounding box center [63, 243] width 10 height 10
click at [67, 238] on input "checkbox" at bounding box center [67, 238] width 0 height 0
checkbox input "true"
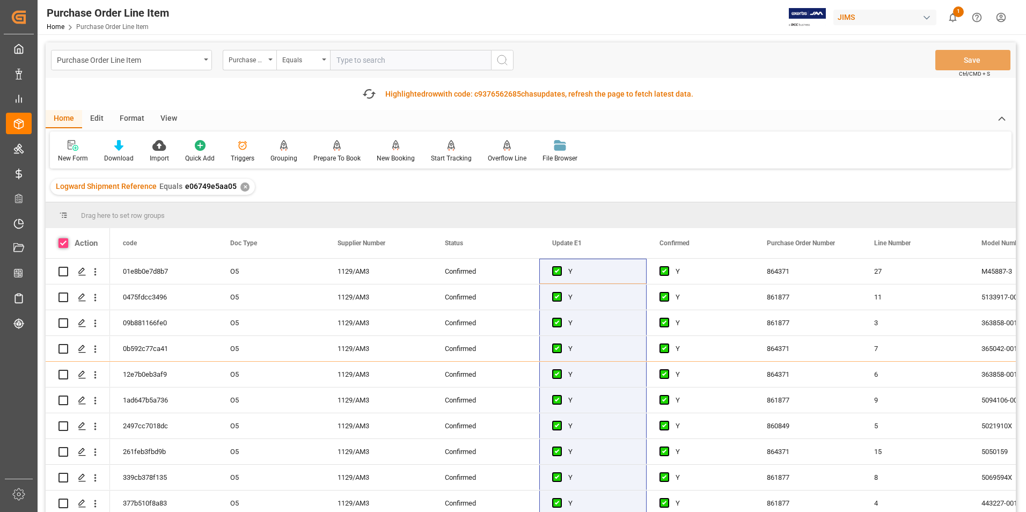
checkbox input "true"
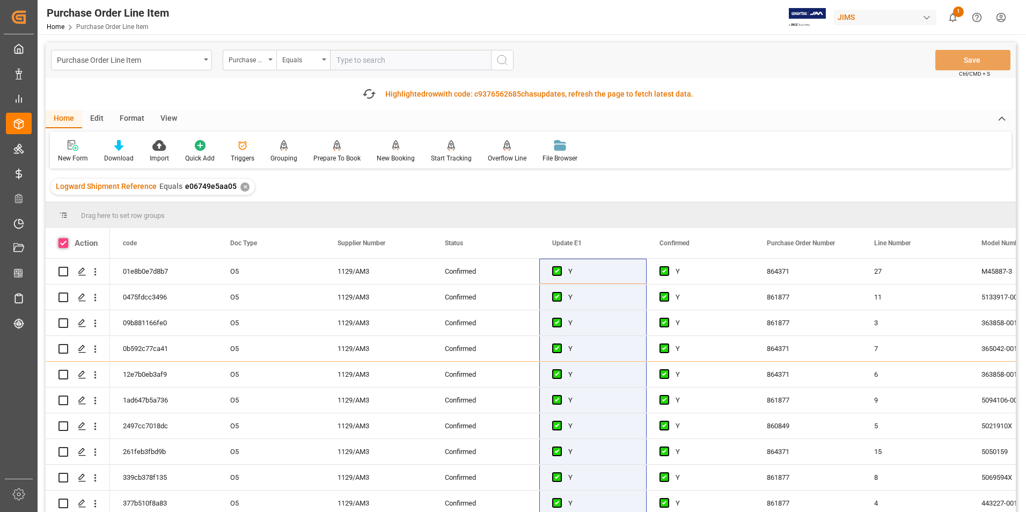
checkbox input "true"
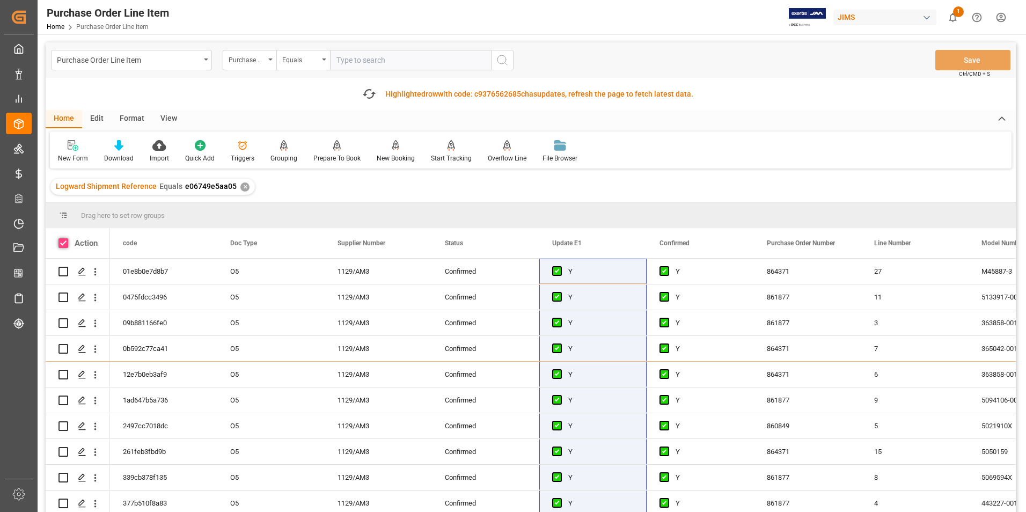
checkbox input "true"
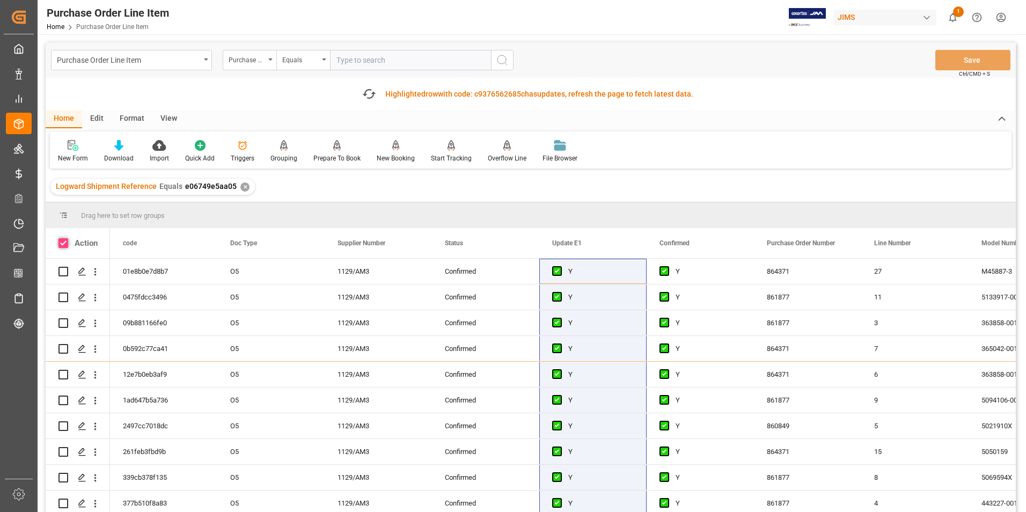
checkbox input "true"
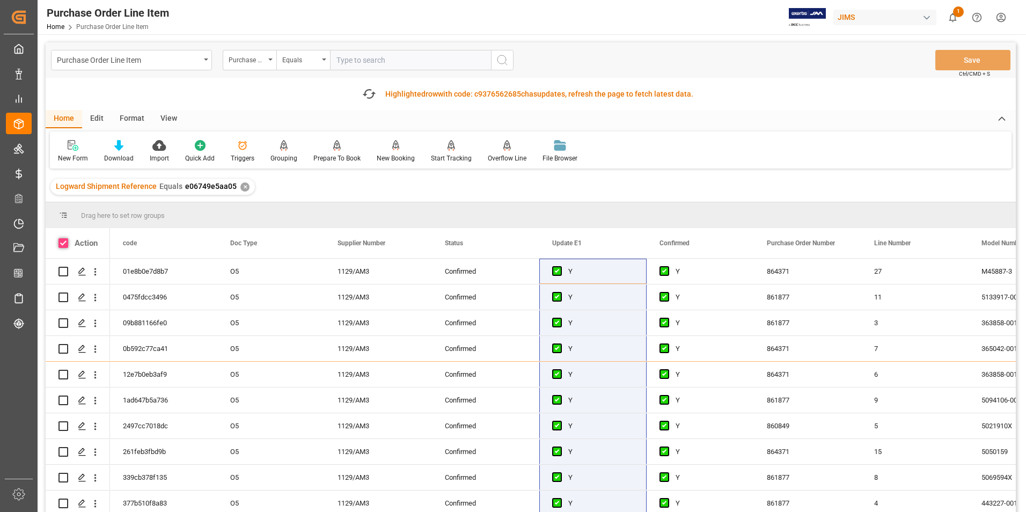
checkbox input "true"
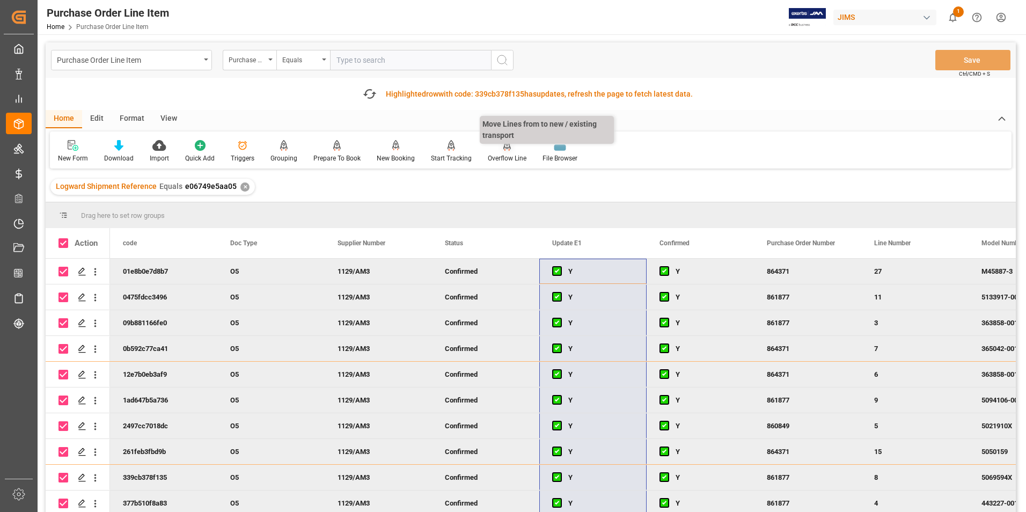
click at [504, 153] on div "Overflow Line" at bounding box center [507, 152] width 55 height 24
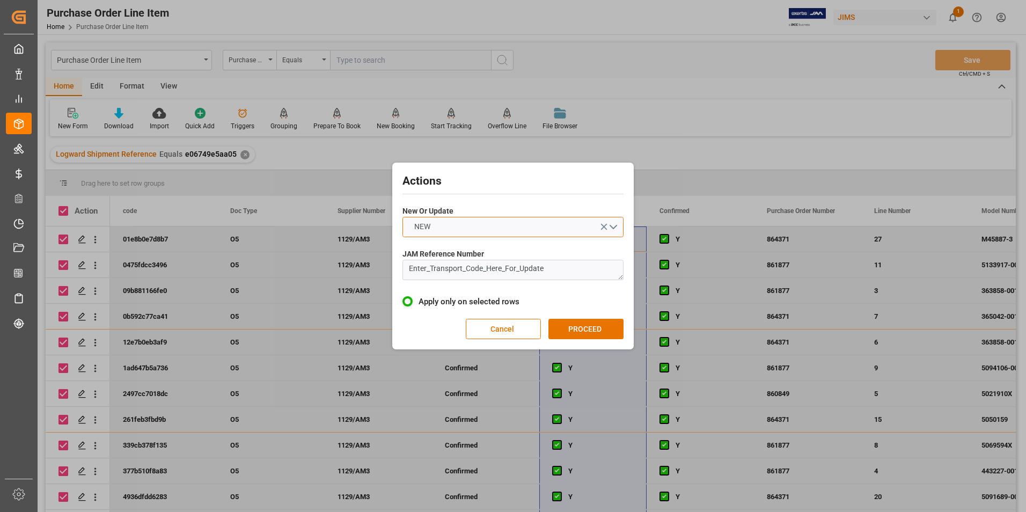
click at [484, 231] on button "NEW" at bounding box center [512, 227] width 221 height 20
click at [482, 246] on div "UPDATE" at bounding box center [513, 252] width 220 height 23
drag, startPoint x: 574, startPoint y: 267, endPoint x: 367, endPoint y: 267, distance: 206.6
click at [367, 267] on div "Actions New Or Update UPDATE JAM Reference Number Enter_Transport_Code_Here_For…" at bounding box center [513, 256] width 1026 height 512
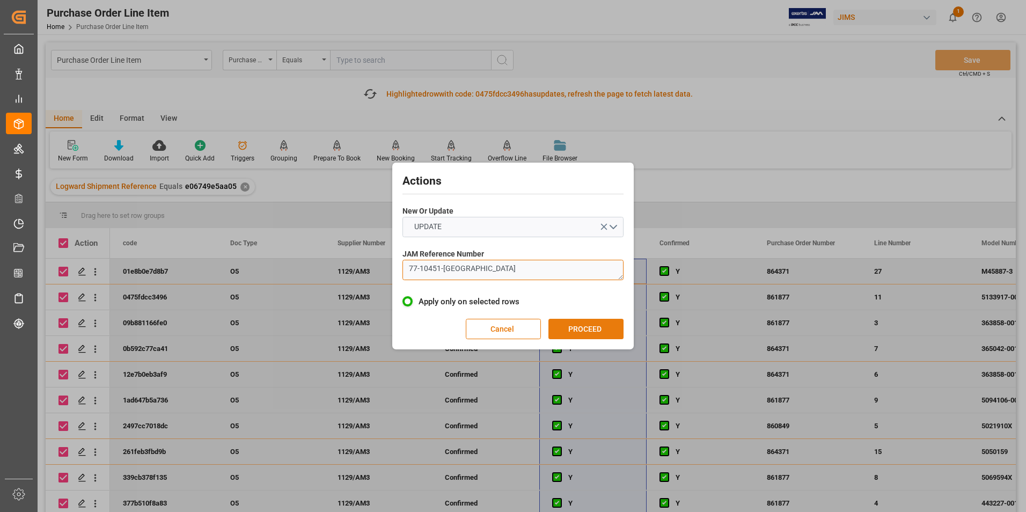
type textarea "77-10451-US"
click at [554, 323] on button "PROCEED" at bounding box center [585, 329] width 75 height 20
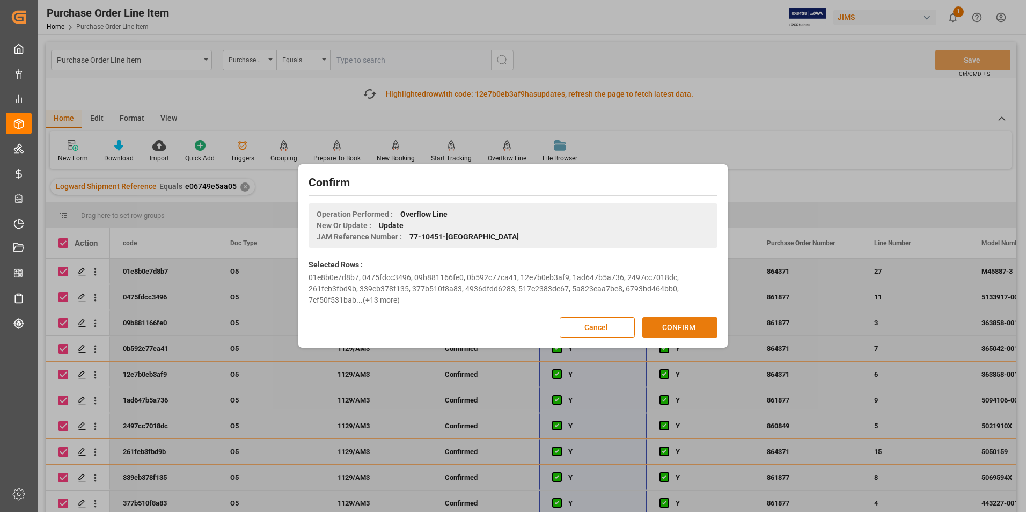
click at [667, 322] on button "CONFIRM" at bounding box center [679, 327] width 75 height 20
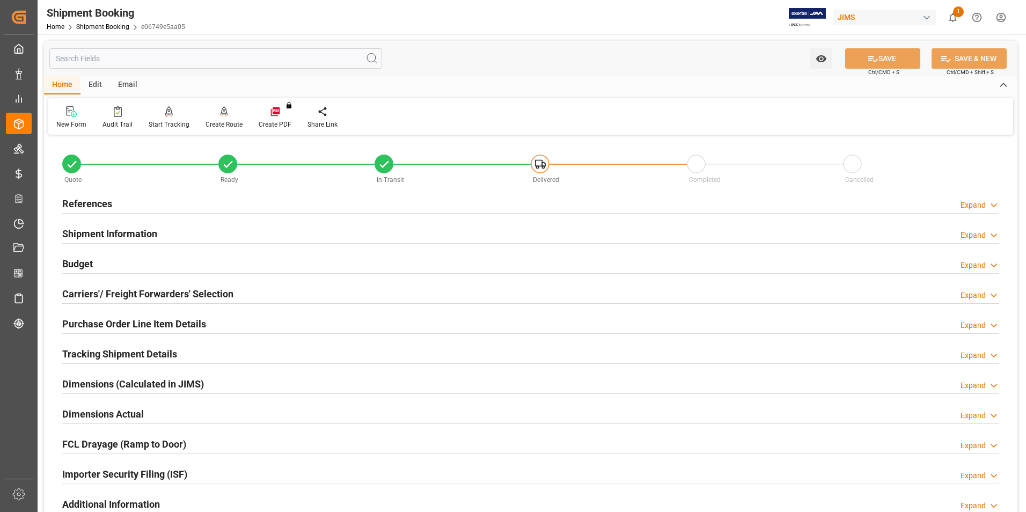
click at [124, 322] on h2 "Purchase Order Line Item Details" at bounding box center [134, 324] width 144 height 14
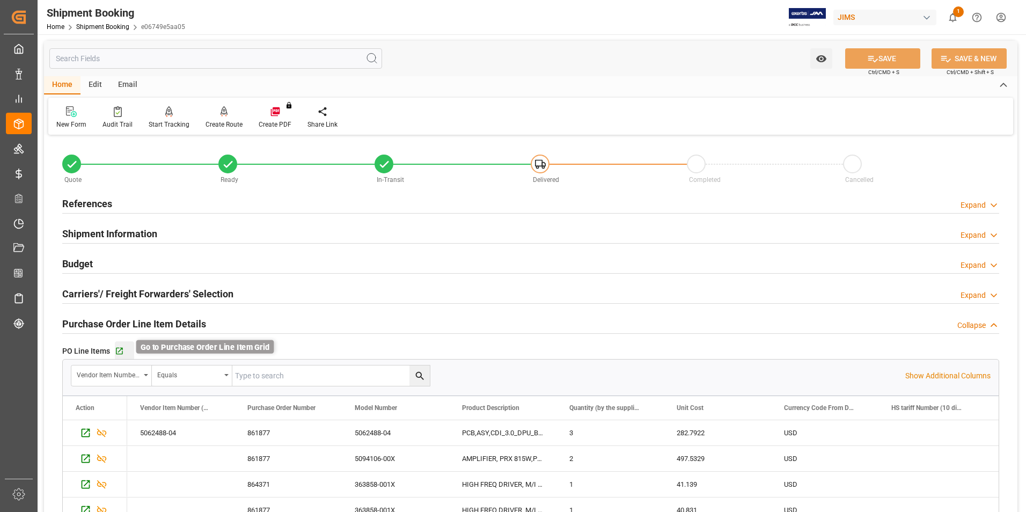
click at [118, 353] on icon "button" at bounding box center [119, 351] width 9 height 9
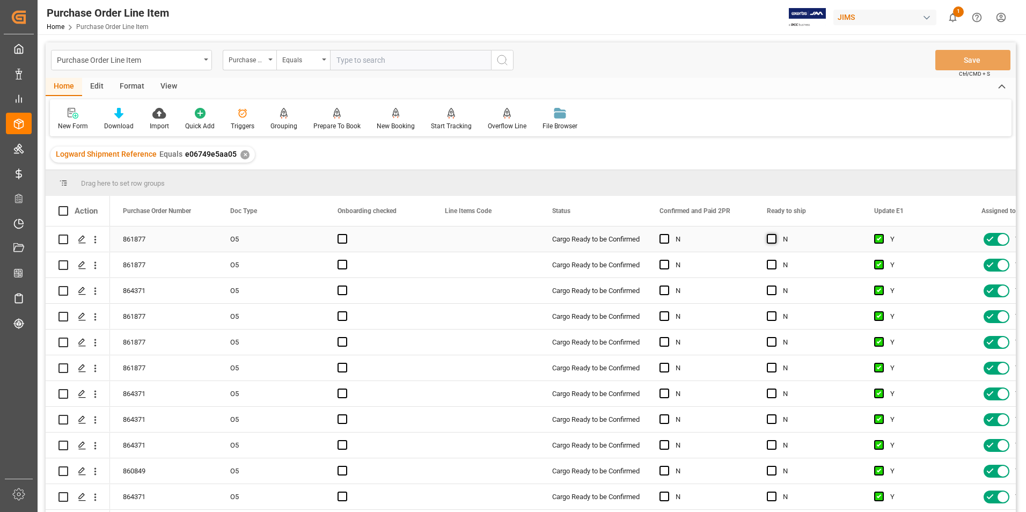
click at [773, 239] on span "Press SPACE to select this row." at bounding box center [772, 239] width 10 height 10
click at [775, 234] on input "Press SPACE to select this row." at bounding box center [775, 234] width 0 height 0
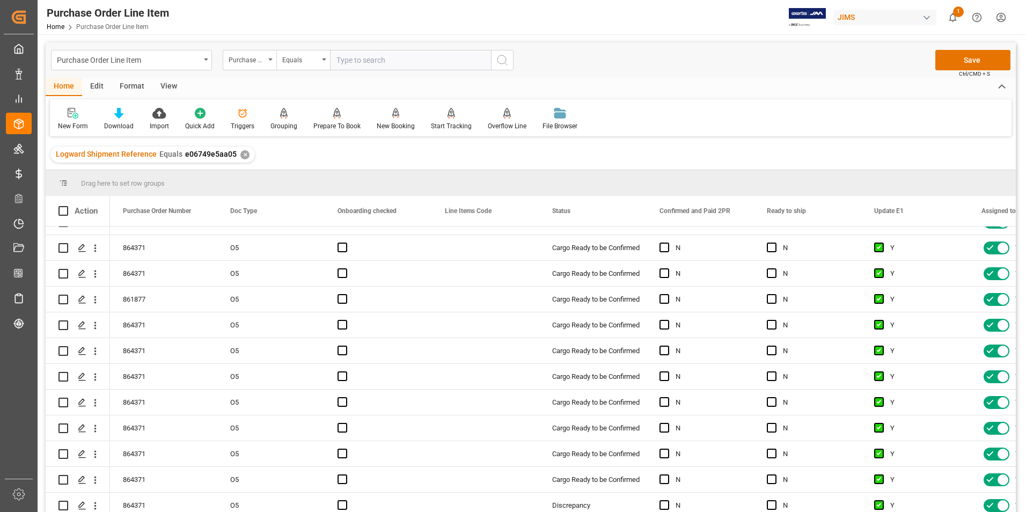
scroll to position [436, 0]
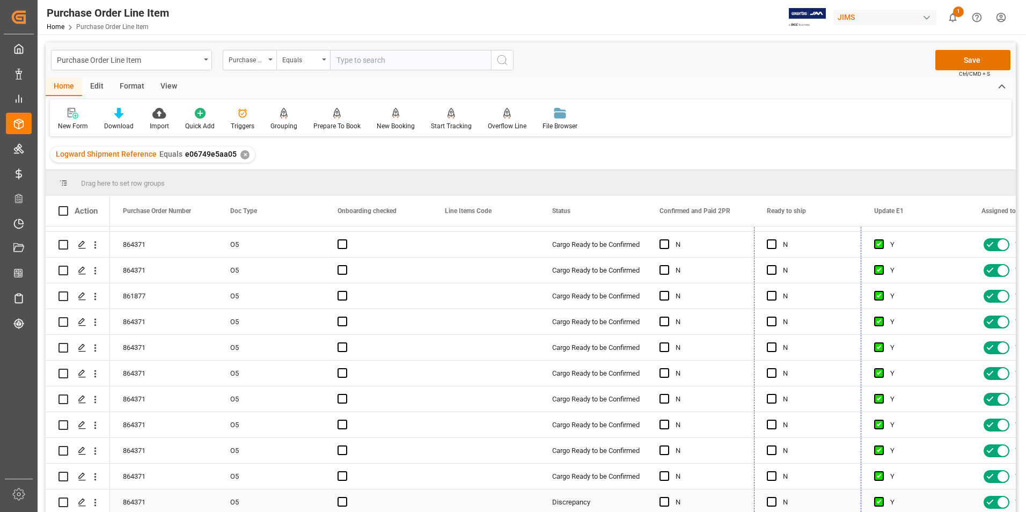
drag, startPoint x: 859, startPoint y: 251, endPoint x: 868, endPoint y: 505, distance: 254.5
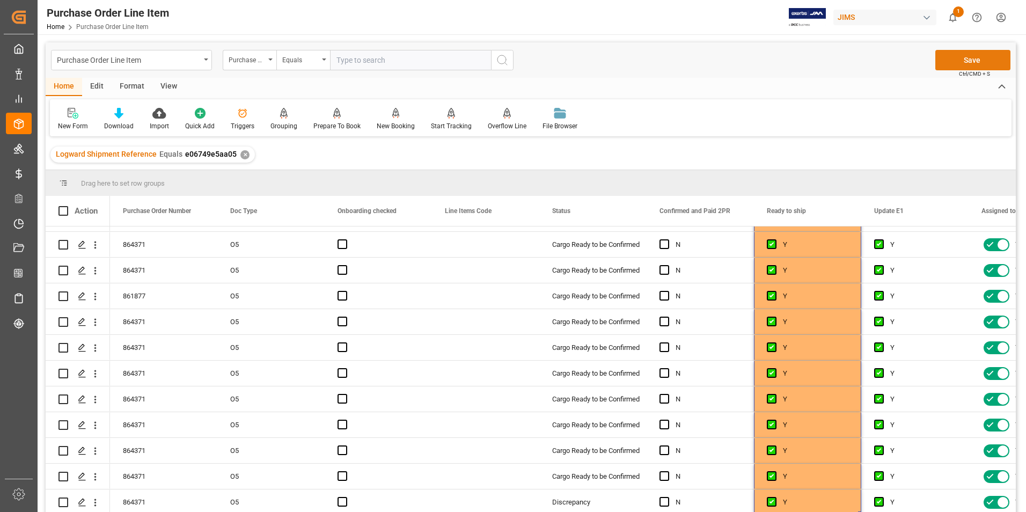
click at [962, 52] on button "Save" at bounding box center [972, 60] width 75 height 20
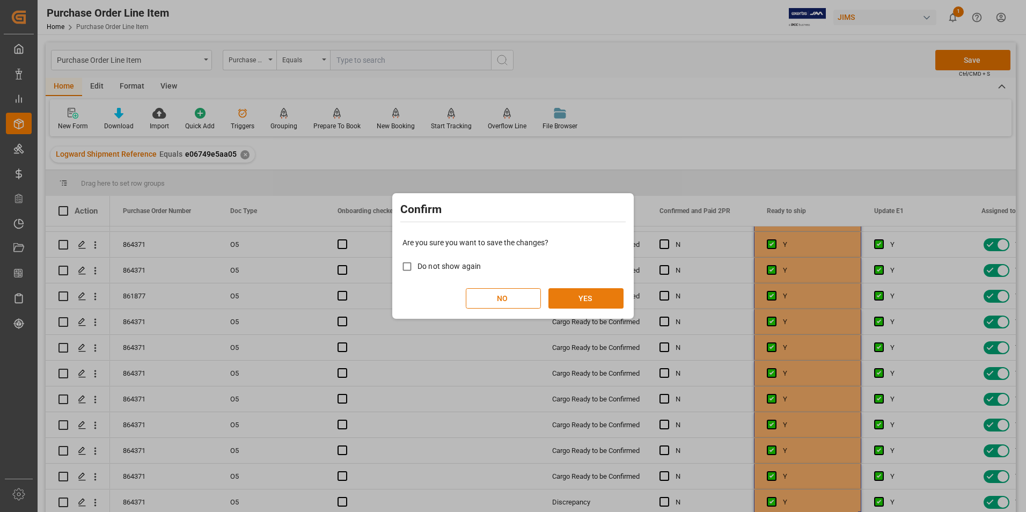
click at [598, 301] on button "YES" at bounding box center [585, 298] width 75 height 20
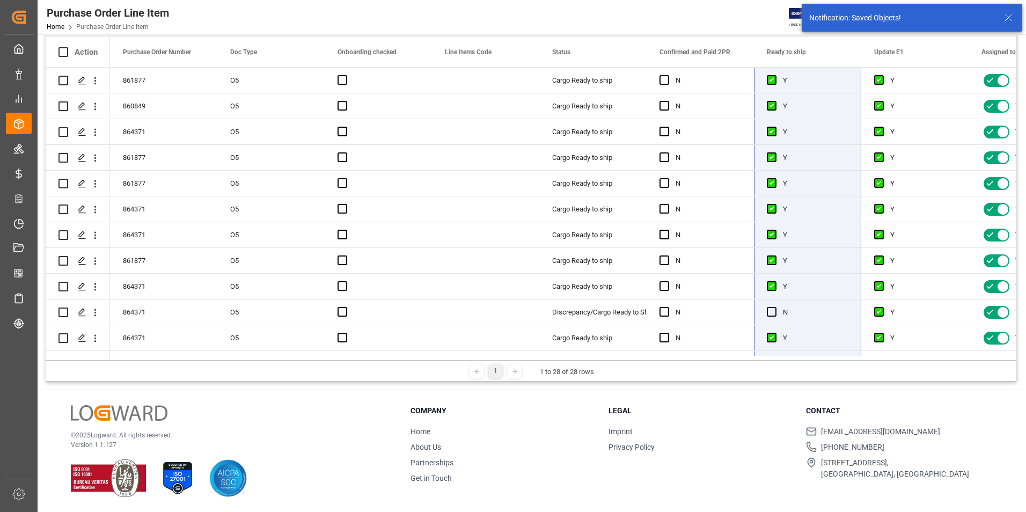
scroll to position [215, 0]
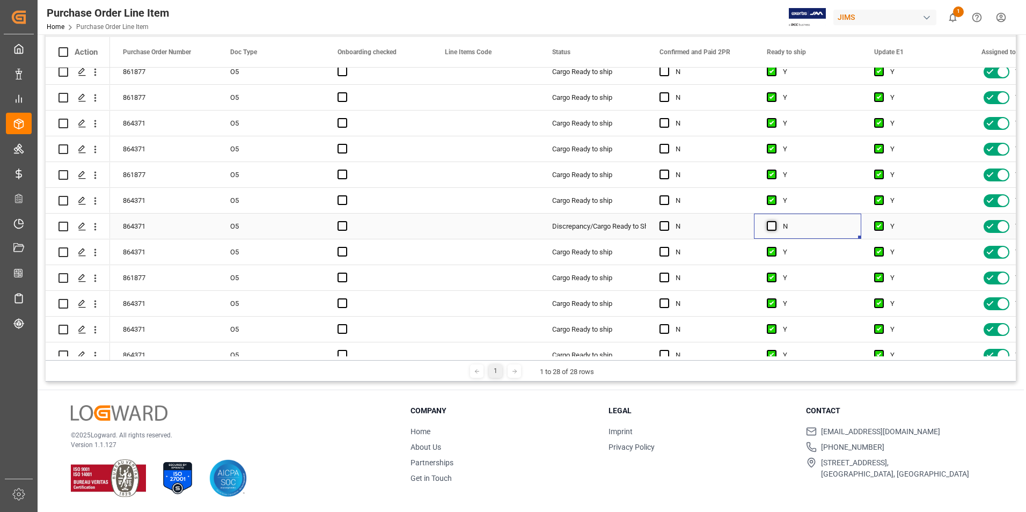
click at [775, 224] on span "Press SPACE to select this row." at bounding box center [772, 226] width 10 height 10
click at [775, 221] on input "Press SPACE to select this row." at bounding box center [775, 221] width 0 height 0
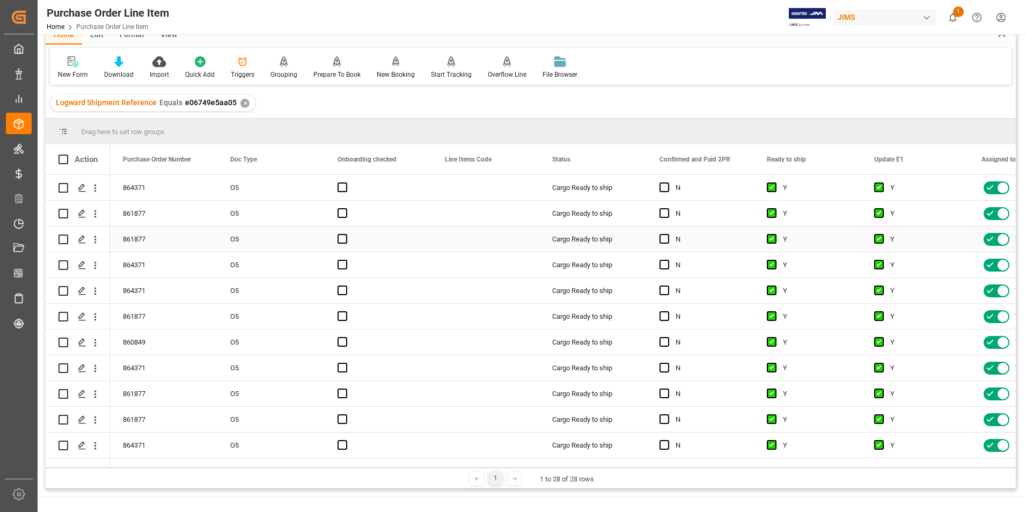
scroll to position [0, 0]
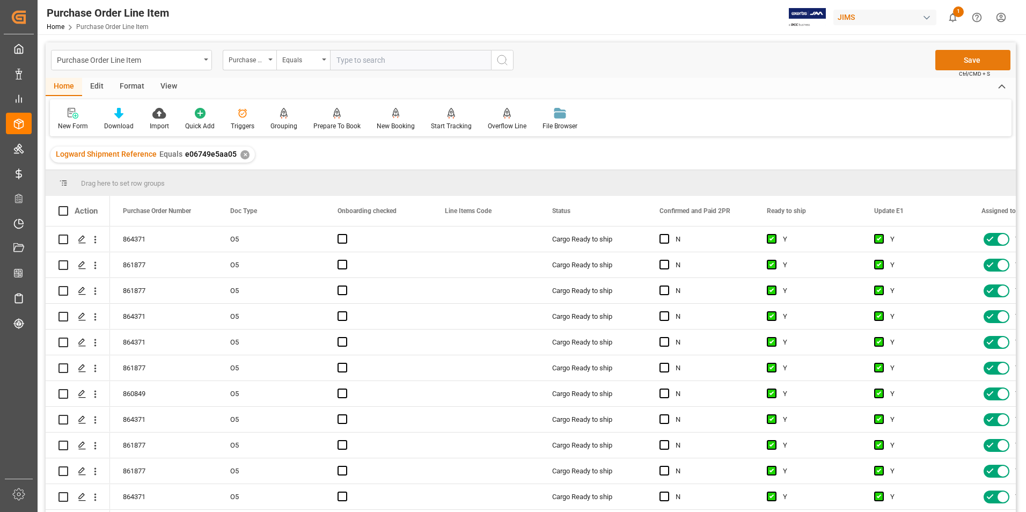
click at [981, 65] on button "Save" at bounding box center [972, 60] width 75 height 20
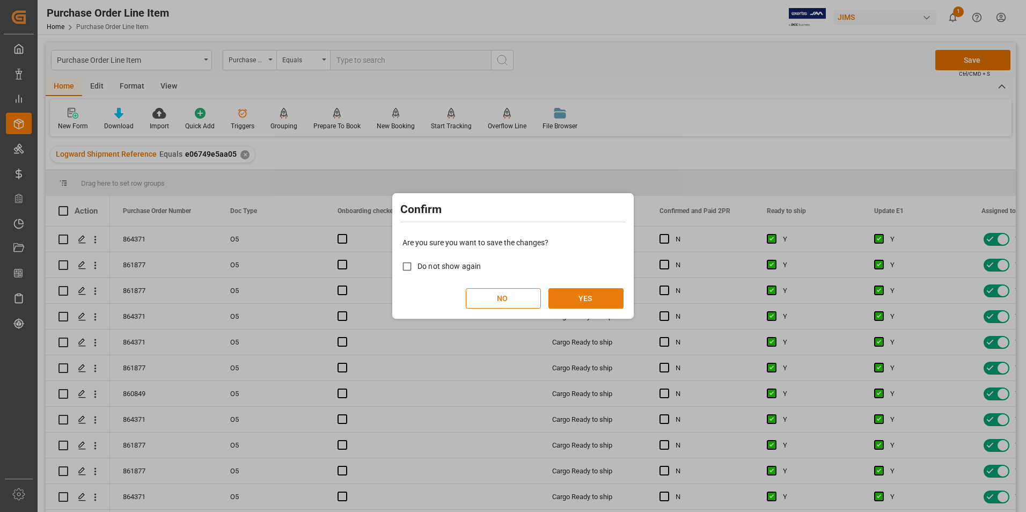
click at [591, 302] on button "YES" at bounding box center [585, 298] width 75 height 20
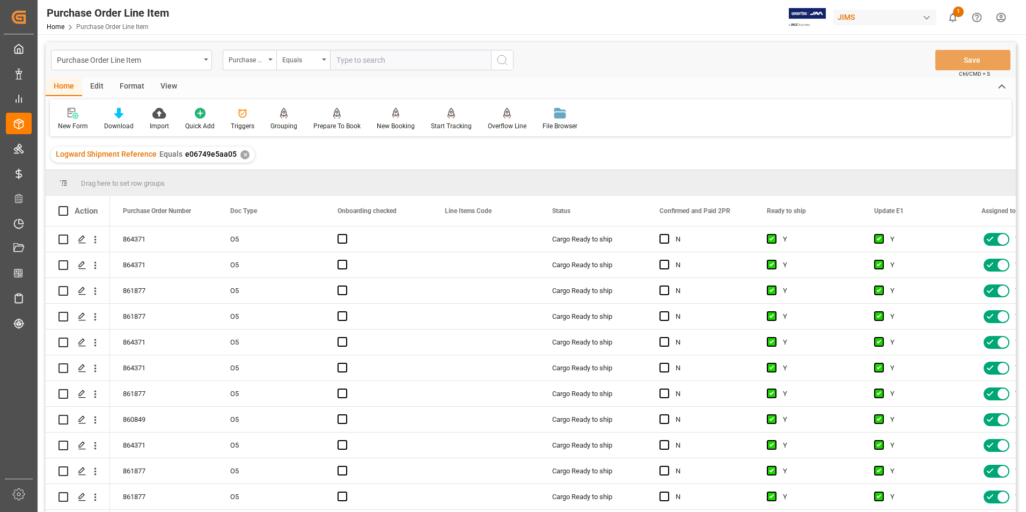
click at [165, 83] on div "View" at bounding box center [168, 87] width 33 height 18
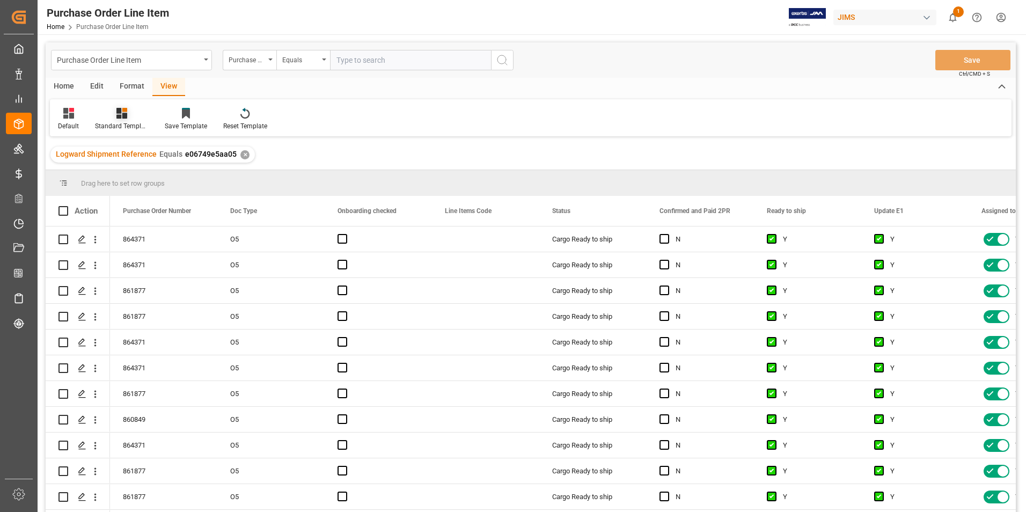
click at [142, 120] on div "Standard Templates" at bounding box center [122, 119] width 70 height 24
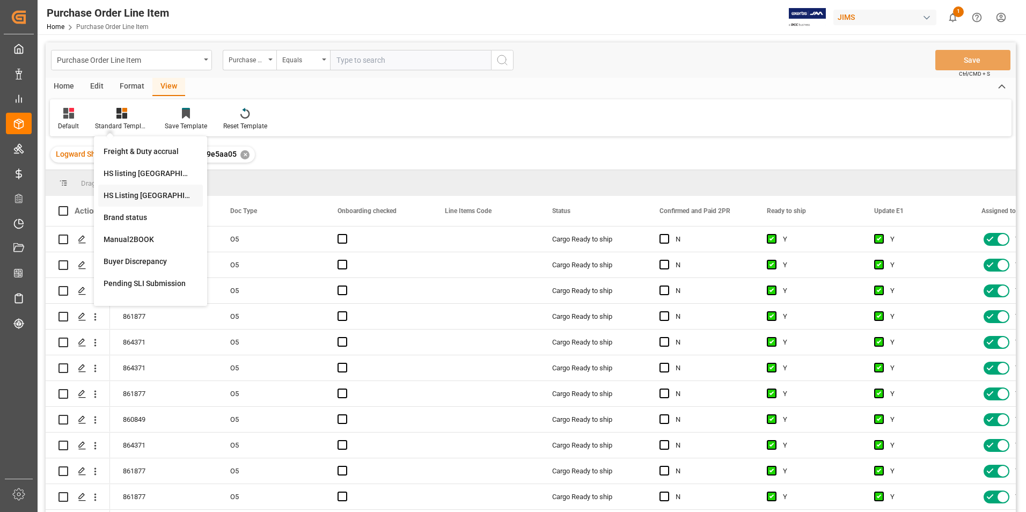
click at [142, 193] on div "HS Listing CANADA" at bounding box center [151, 195] width 94 height 11
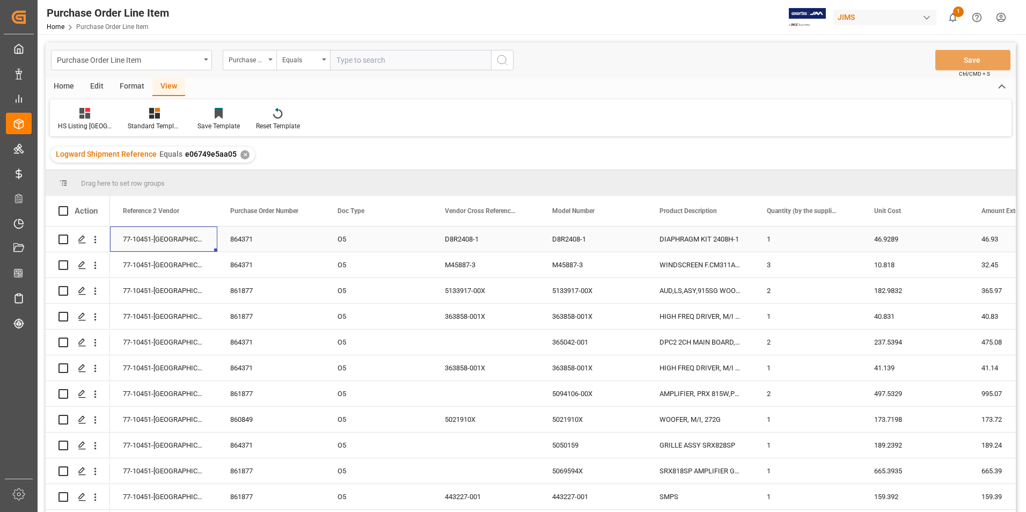
click at [150, 232] on div "77-10451-US" at bounding box center [163, 238] width 107 height 25
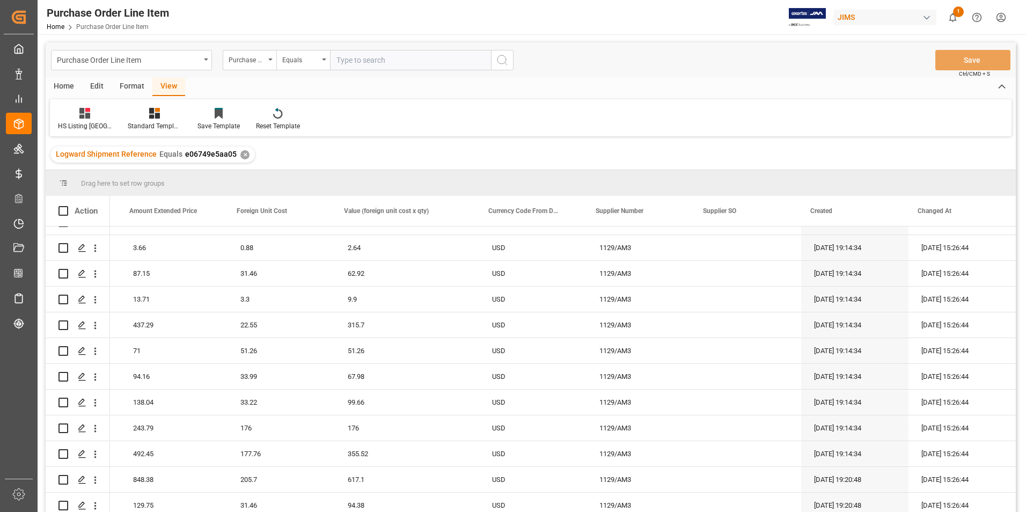
scroll to position [436, 0]
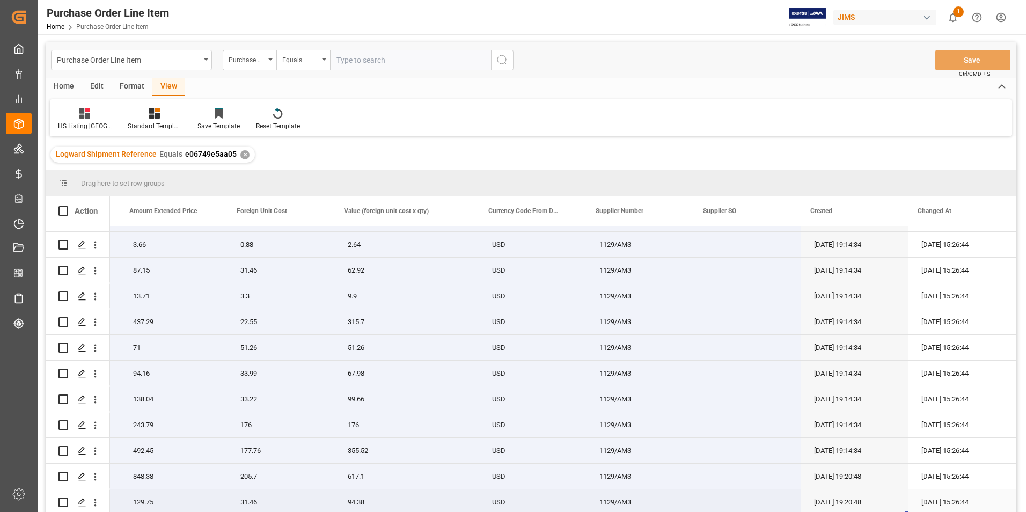
drag, startPoint x: 146, startPoint y: 234, endPoint x: 880, endPoint y: 510, distance: 784.1
click at [880, 510] on div "77-10451-US 1 46.9289 46.93 33.88 33.88 USD 1129/AM3 26-08-2025 19:14:34 12-09-…" at bounding box center [139, 154] width 1754 height 721
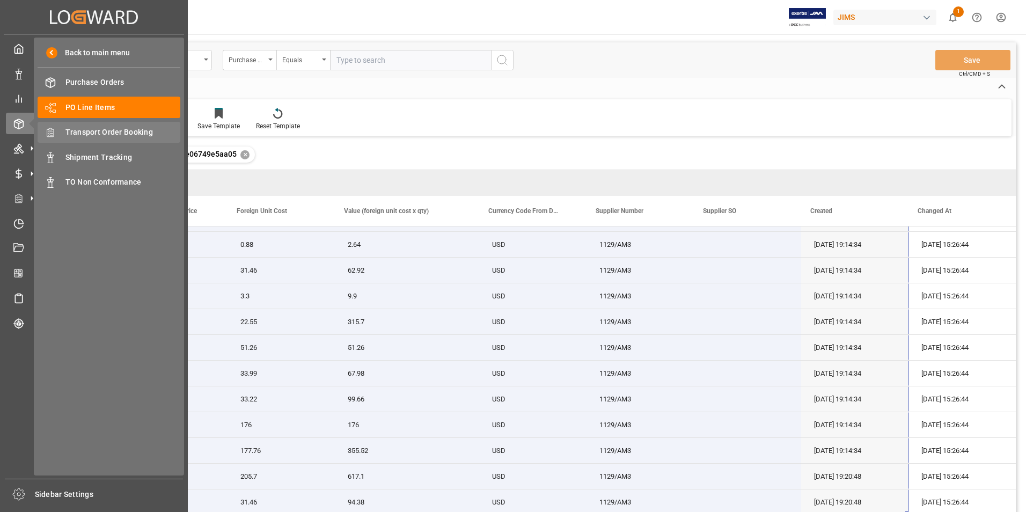
click at [144, 129] on span "Transport Order Booking" at bounding box center [122, 132] width 115 height 11
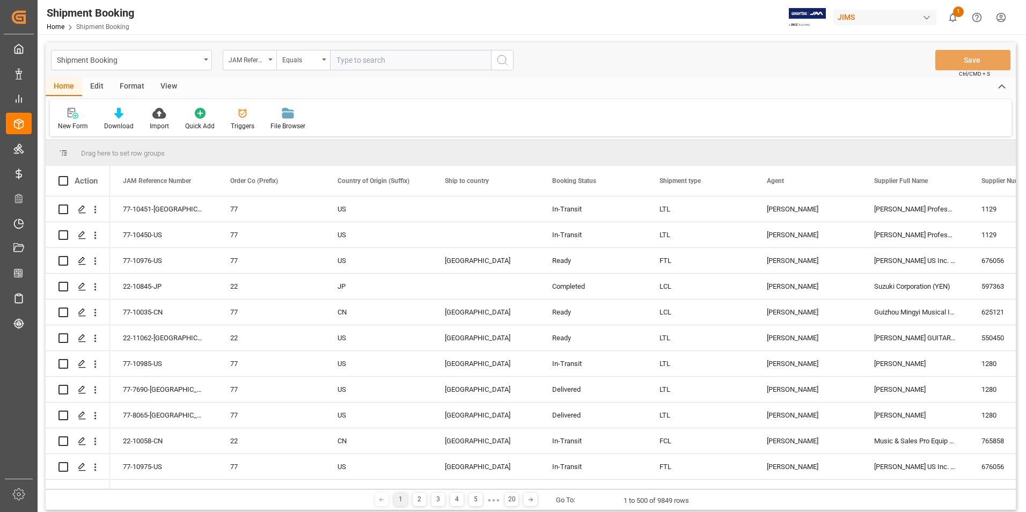
click at [375, 56] on input "text" at bounding box center [410, 60] width 161 height 20
paste input "77-11044-[GEOGRAPHIC_DATA]"
type input "77-11044-[GEOGRAPHIC_DATA]"
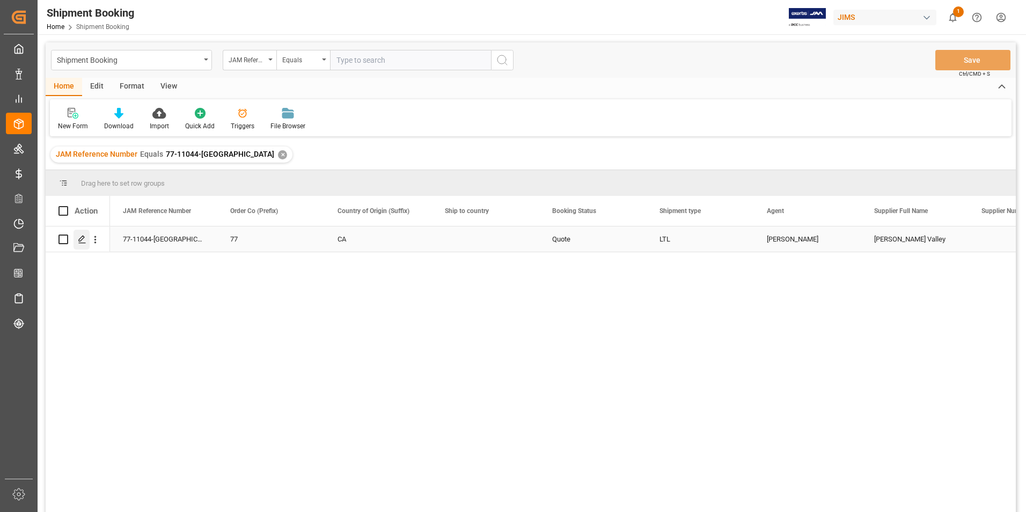
click at [80, 237] on icon "Press SPACE to select this row." at bounding box center [82, 239] width 9 height 9
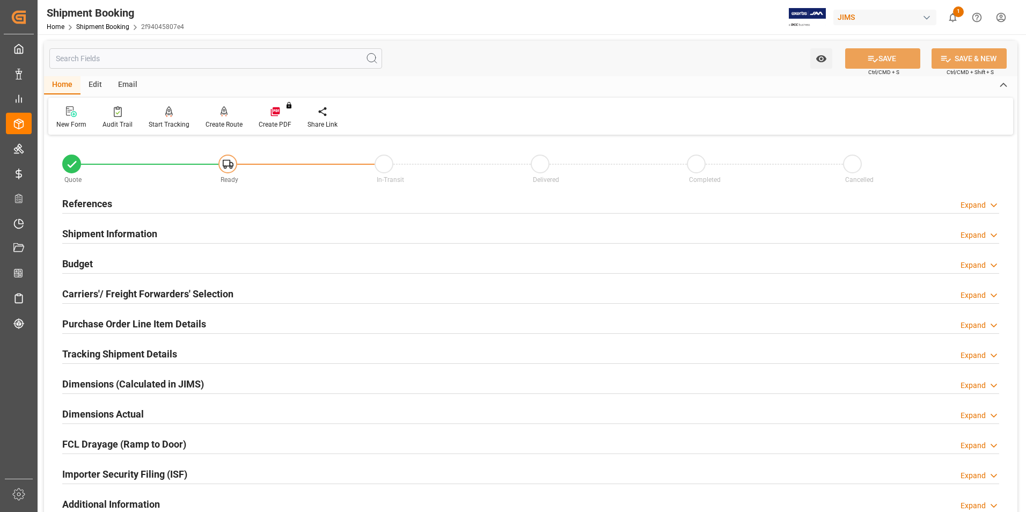
click at [107, 234] on h2 "Shipment Information" at bounding box center [109, 233] width 95 height 14
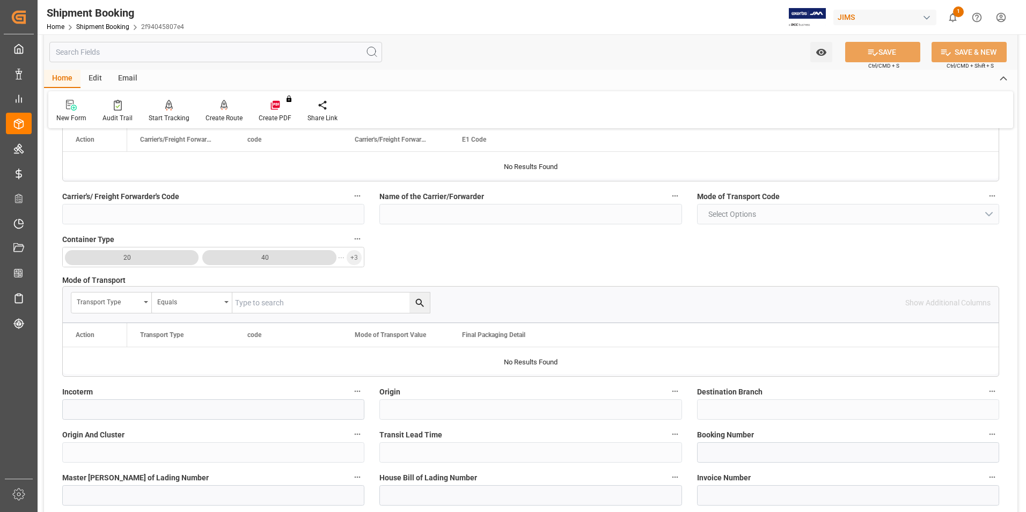
scroll to position [215, 0]
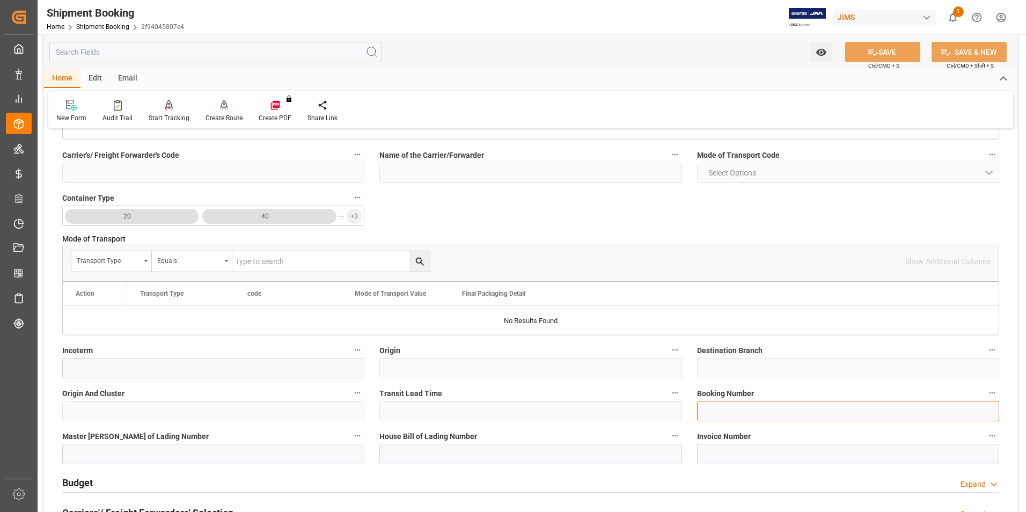
click at [738, 414] on input at bounding box center [848, 411] width 302 height 20
click at [677, 406] on div "Quote Ready In-Transit Delivered Completed Cancelled References Expand JAM Refe…" at bounding box center [530, 366] width 973 height 886
type input "201768299"
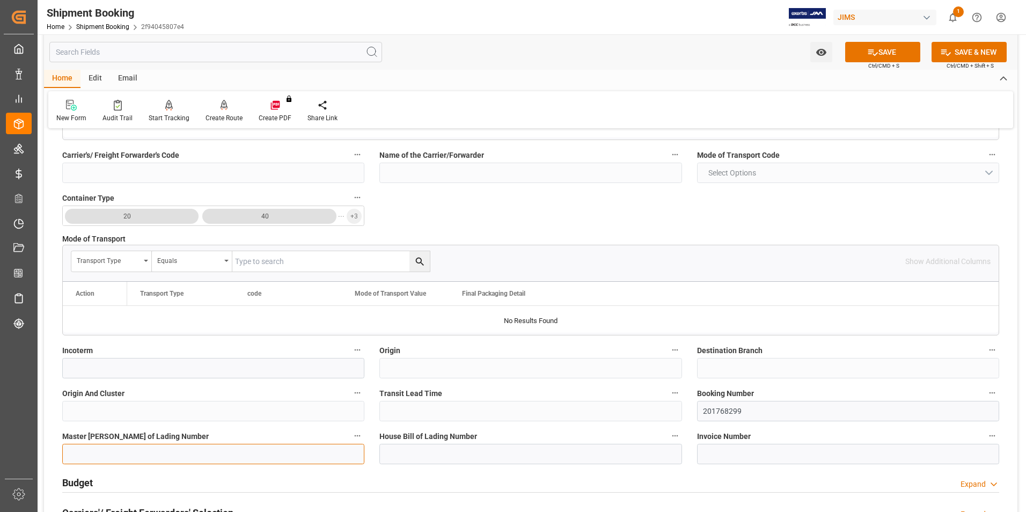
click at [173, 444] on input at bounding box center [213, 454] width 302 height 20
paste input "201768299"
type input "201768299"
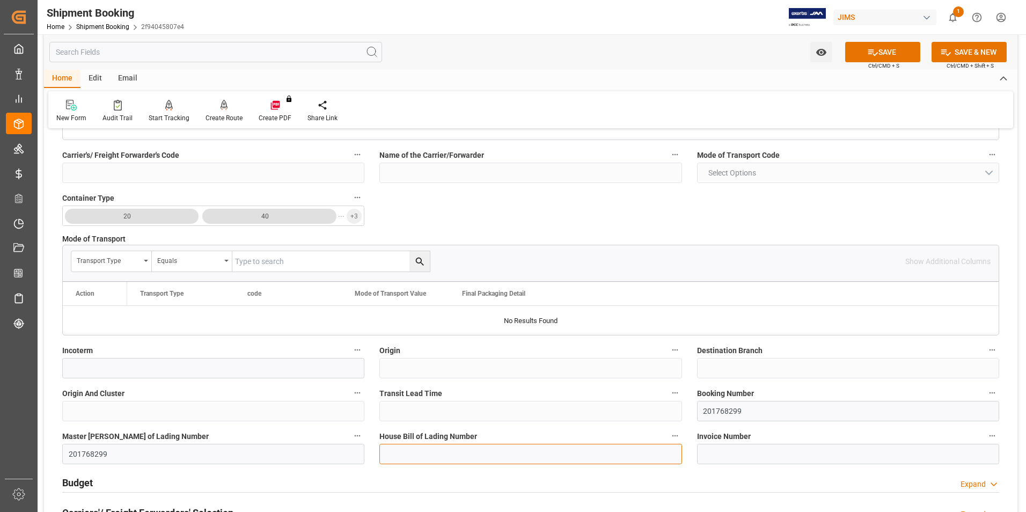
click at [410, 455] on input at bounding box center [530, 454] width 302 height 20
paste input "201768299"
type input "201768299"
click at [899, 48] on button "SAVE" at bounding box center [882, 52] width 75 height 20
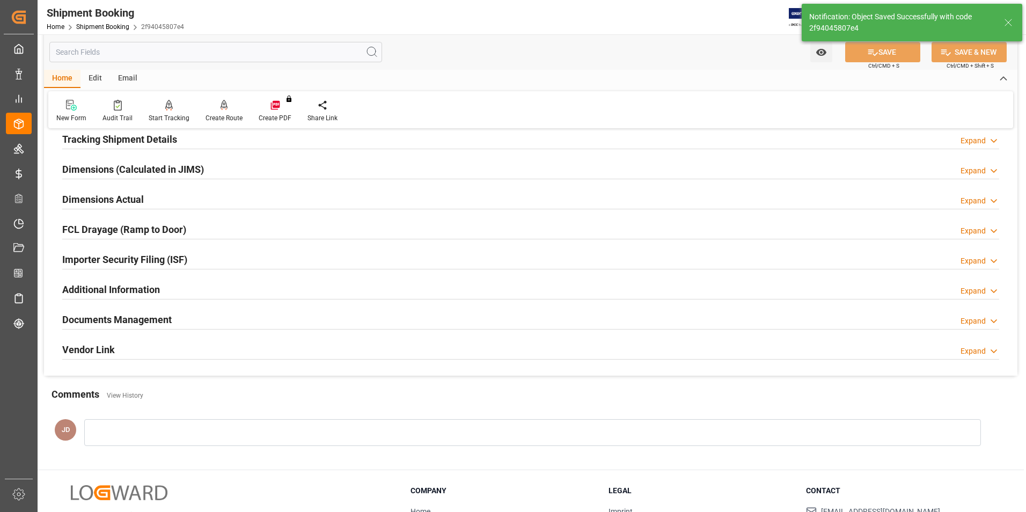
scroll to position [0, 0]
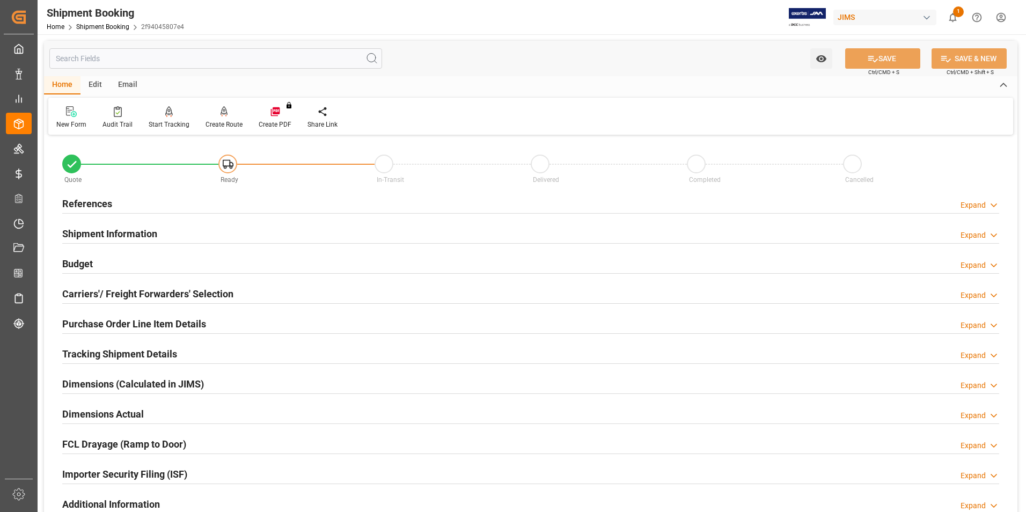
click at [76, 262] on h2 "Budget" at bounding box center [77, 263] width 31 height 14
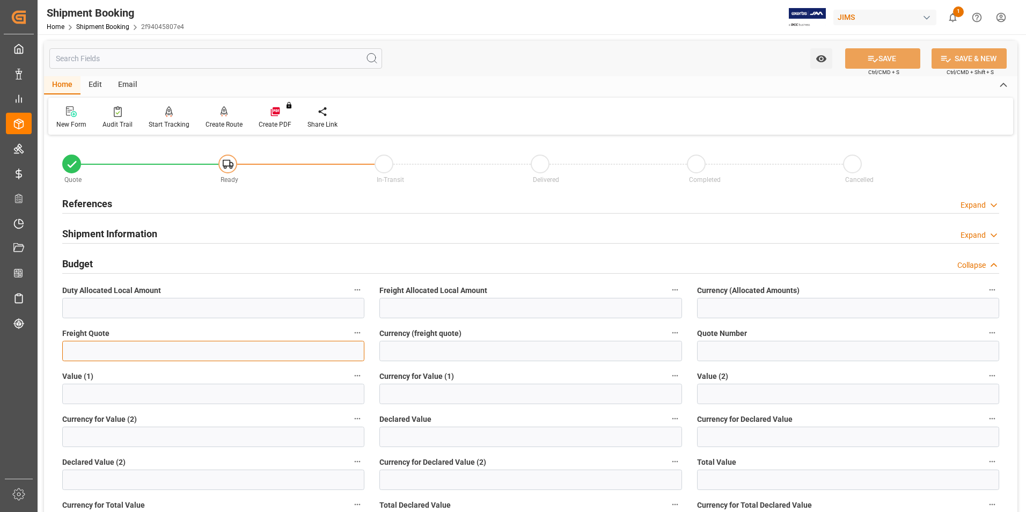
click at [127, 351] on input "text" at bounding box center [213, 351] width 302 height 20
type input "10"
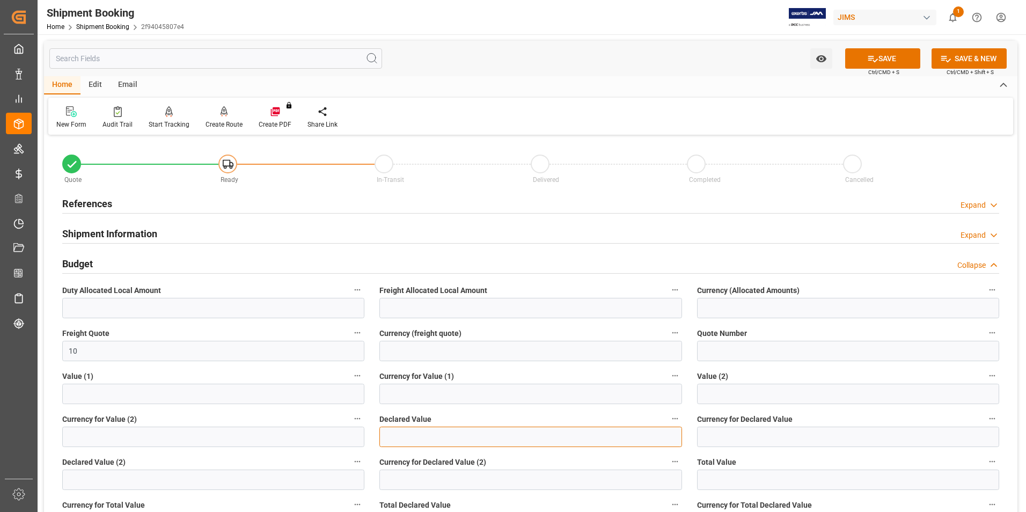
click at [414, 437] on input "text" at bounding box center [530, 437] width 302 height 20
type input "33.8"
click at [408, 341] on input at bounding box center [530, 351] width 302 height 20
type input "cad"
click at [772, 430] on input at bounding box center [848, 437] width 302 height 20
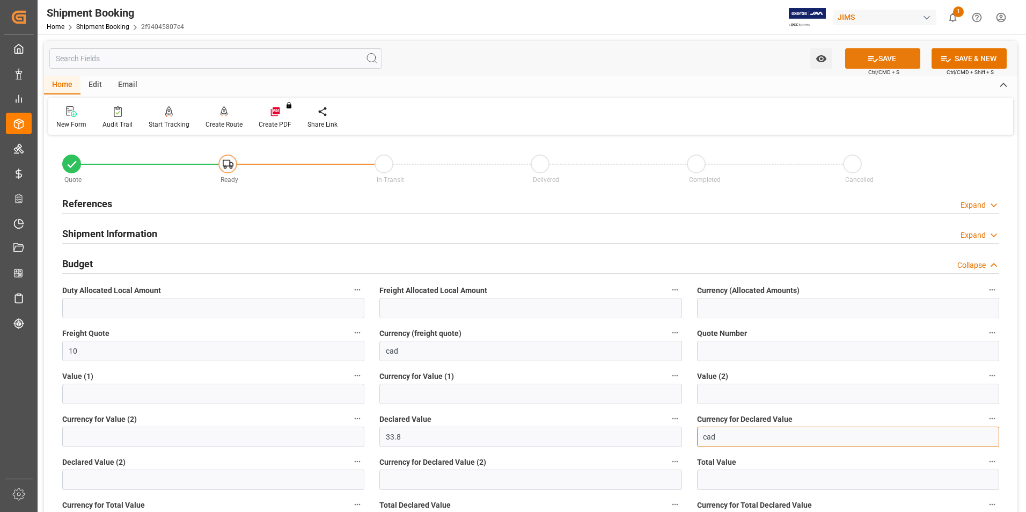
type input "cad"
click at [872, 58] on icon at bounding box center [872, 58] width 11 height 11
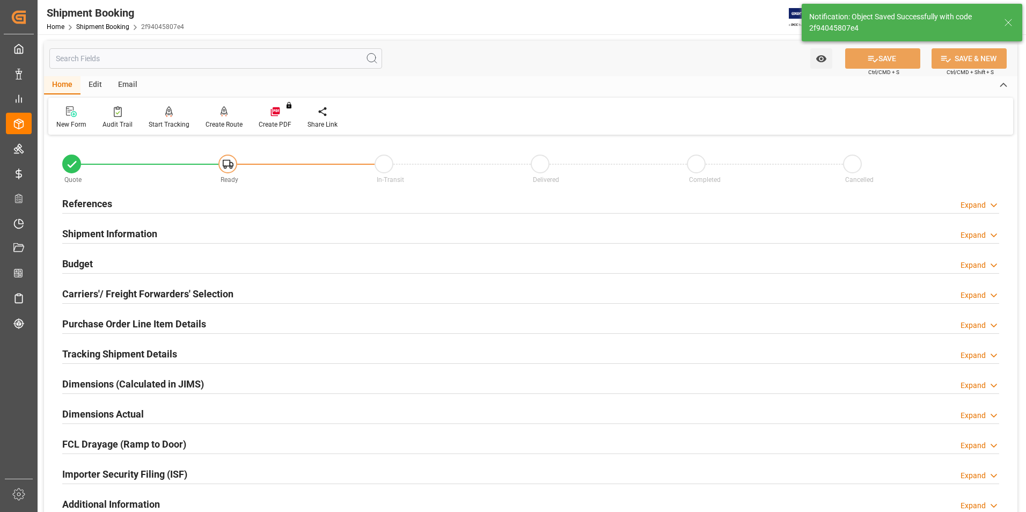
click at [99, 293] on h2 "Carriers'/ Freight Forwarders' Selection" at bounding box center [147, 294] width 171 height 14
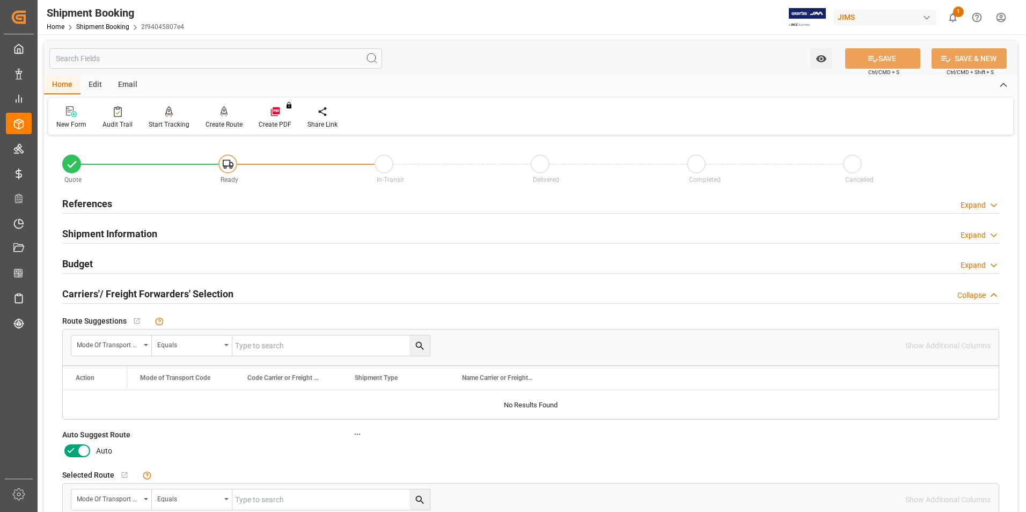
click at [74, 452] on icon at bounding box center [70, 450] width 13 height 13
click at [0, 0] on input "checkbox" at bounding box center [0, 0] width 0 height 0
click at [877, 52] on button "SAVE" at bounding box center [882, 58] width 75 height 20
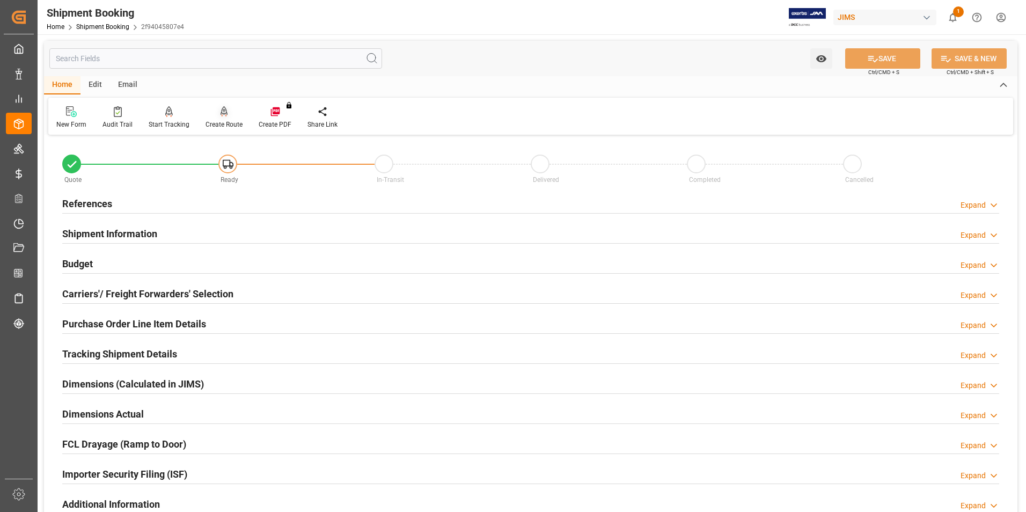
click at [228, 125] on div "Create Route" at bounding box center [224, 125] width 37 height 10
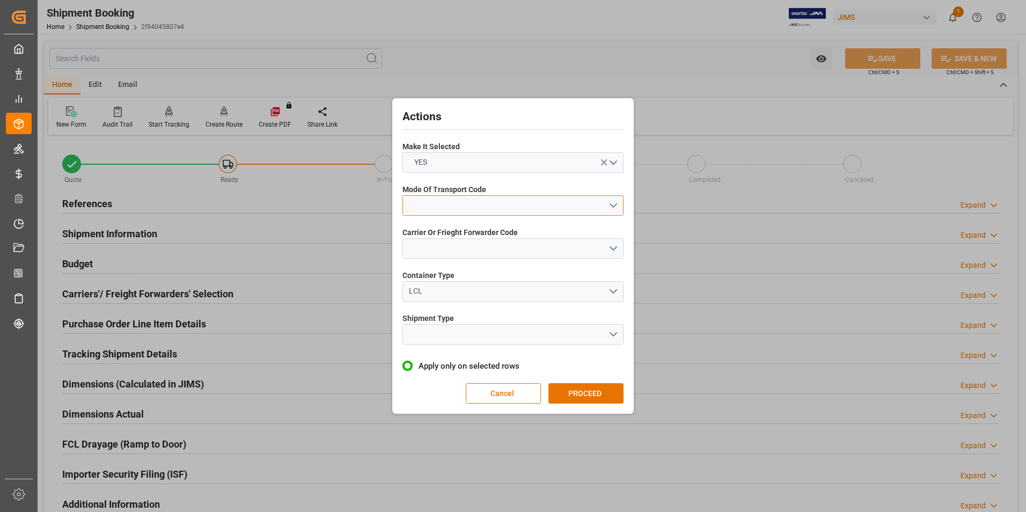
click at [465, 207] on button "open menu" at bounding box center [512, 205] width 221 height 20
click at [488, 297] on div "5- COURIER GROUND" at bounding box center [513, 298] width 220 height 23
click at [490, 250] on button "open menu" at bounding box center [512, 248] width 221 height 20
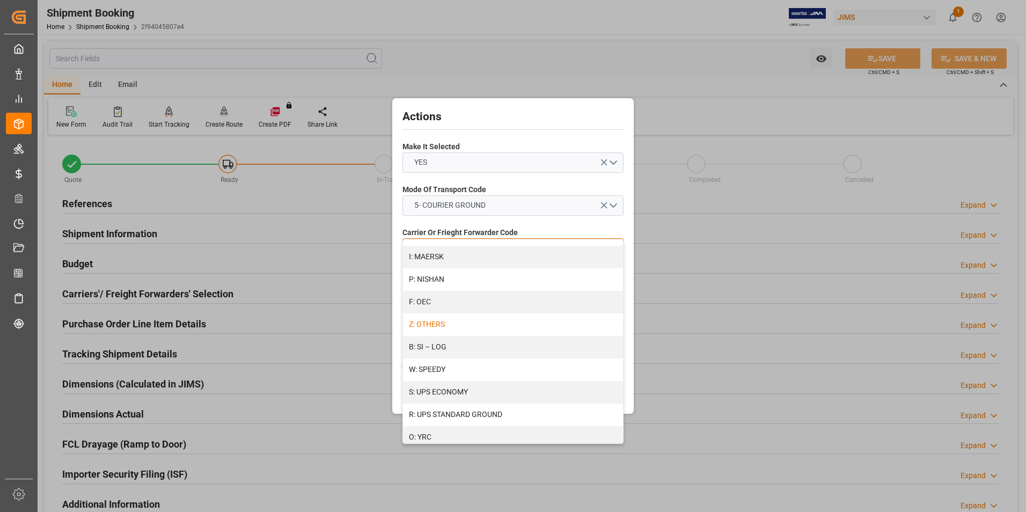
scroll to position [574, 0]
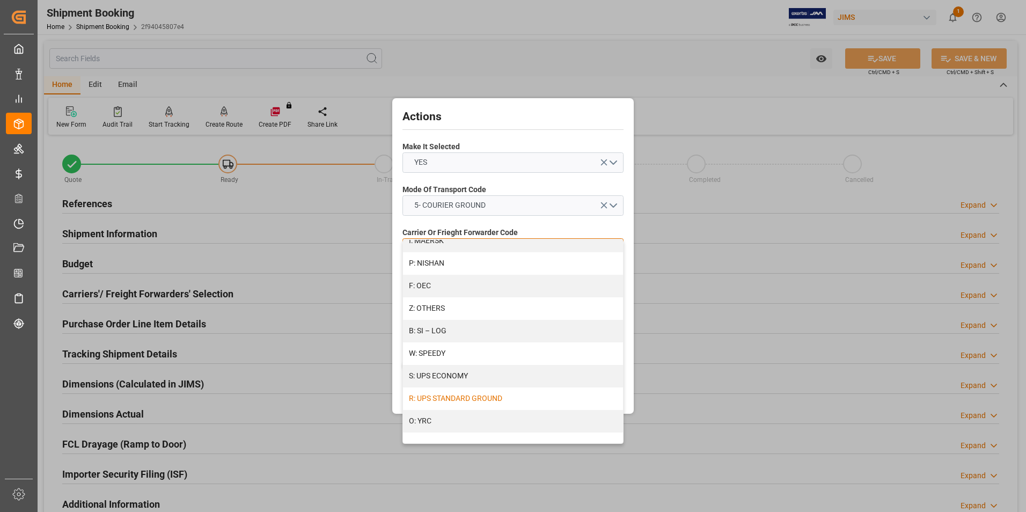
click at [509, 398] on div "R: UPS STANDARD GROUND" at bounding box center [513, 398] width 220 height 23
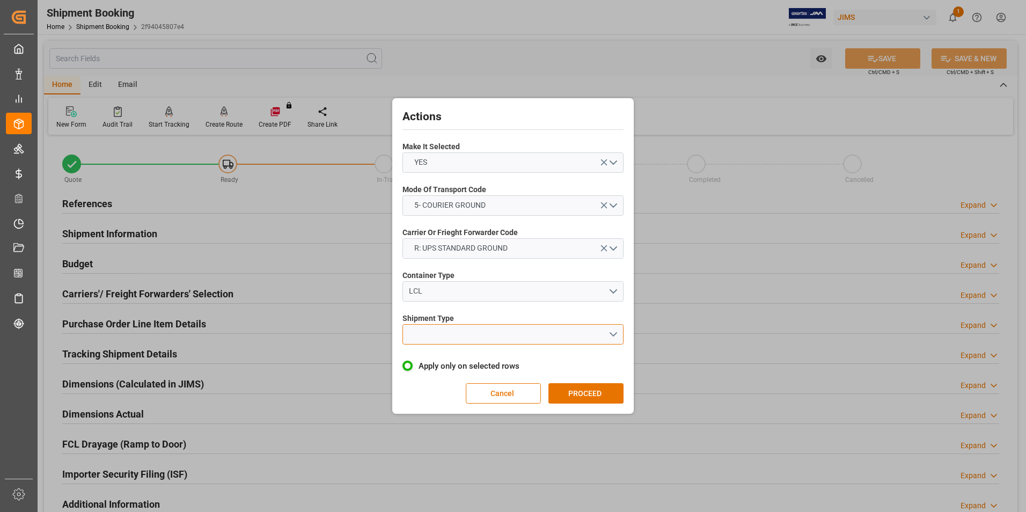
click at [487, 335] on button "open menu" at bounding box center [512, 334] width 221 height 20
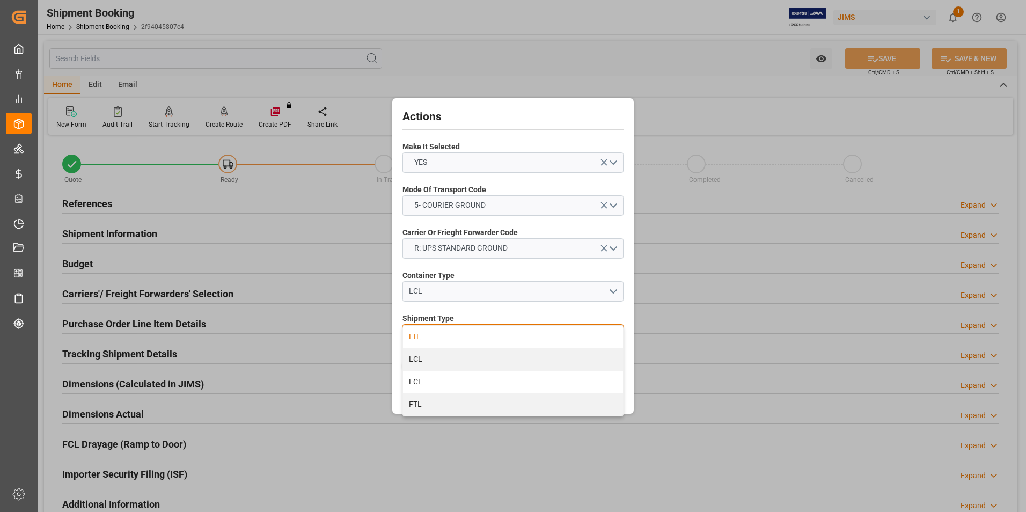
click at [495, 339] on div "LTL" at bounding box center [513, 337] width 220 height 23
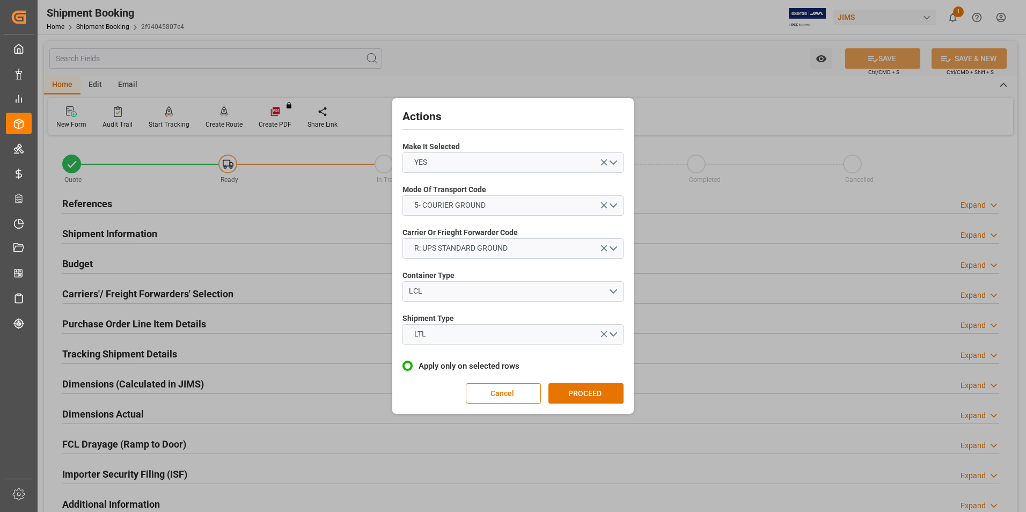
click at [589, 395] on button "PROCEED" at bounding box center [585, 393] width 75 height 20
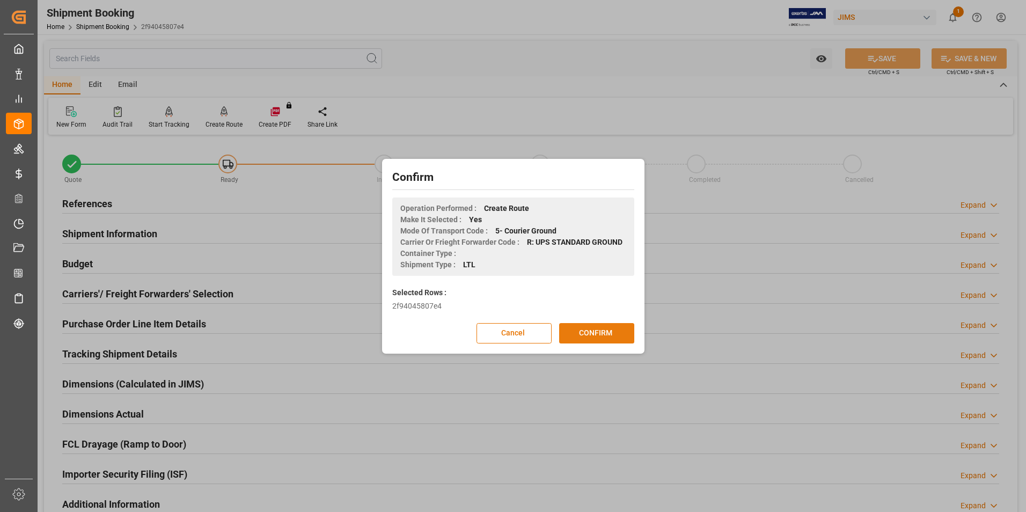
drag, startPoint x: 592, startPoint y: 337, endPoint x: 594, endPoint y: 329, distance: 8.2
click at [593, 335] on button "CONFIRM" at bounding box center [596, 333] width 75 height 20
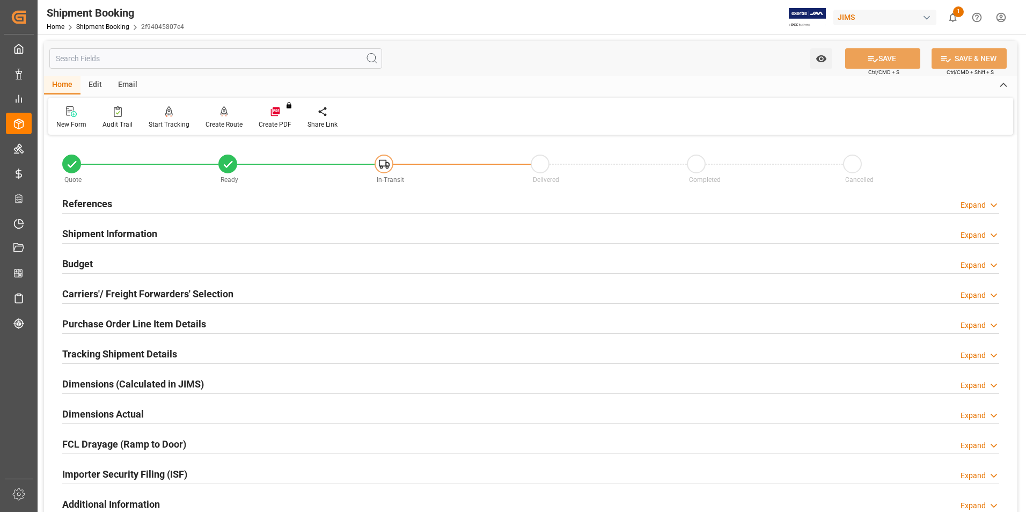
click at [86, 412] on h2 "Dimensions Actual" at bounding box center [103, 414] width 82 height 14
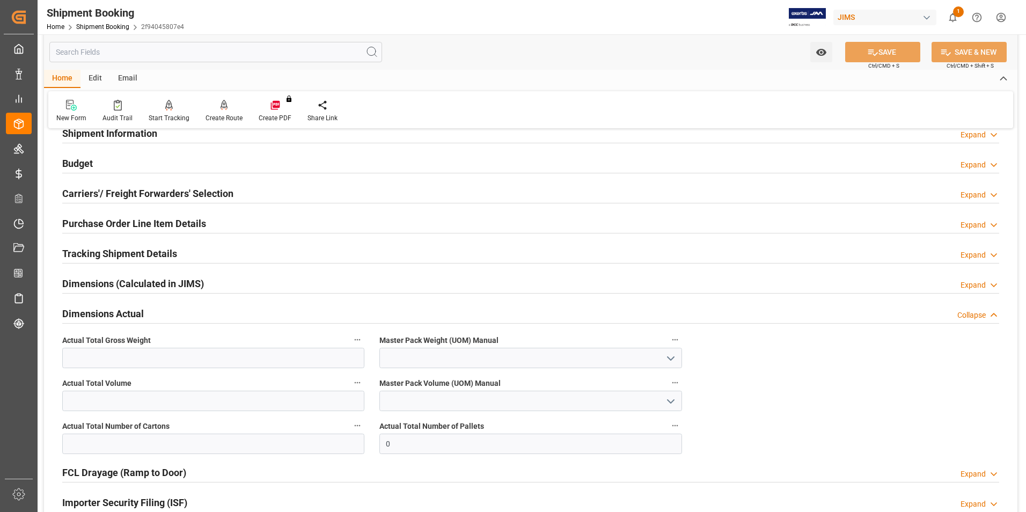
scroll to position [107, 0]
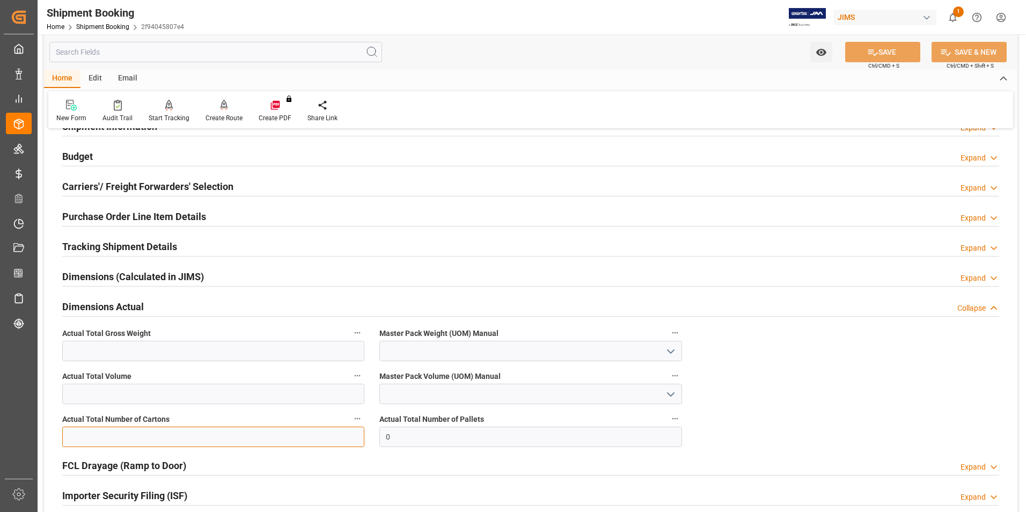
click at [148, 439] on input "text" at bounding box center [213, 437] width 302 height 20
type input "1"
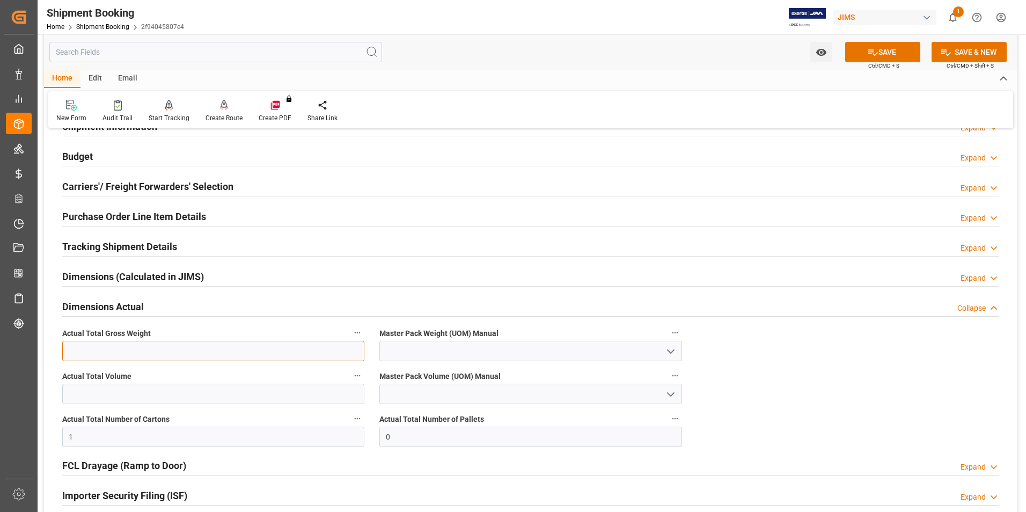
click at [76, 353] on input "text" at bounding box center [213, 351] width 302 height 20
type input "5"
click at [407, 357] on input at bounding box center [530, 351] width 302 height 20
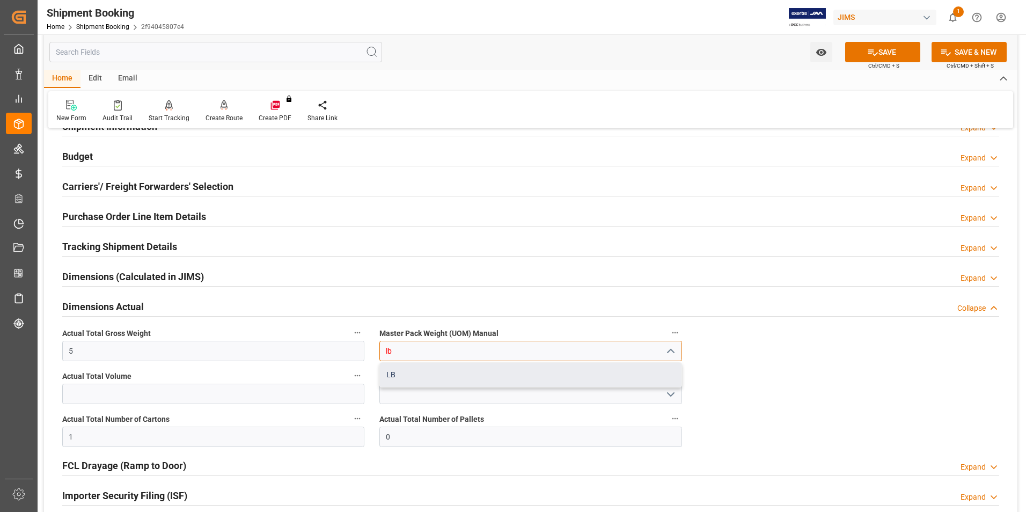
click at [447, 365] on div "LB" at bounding box center [530, 375] width 301 height 24
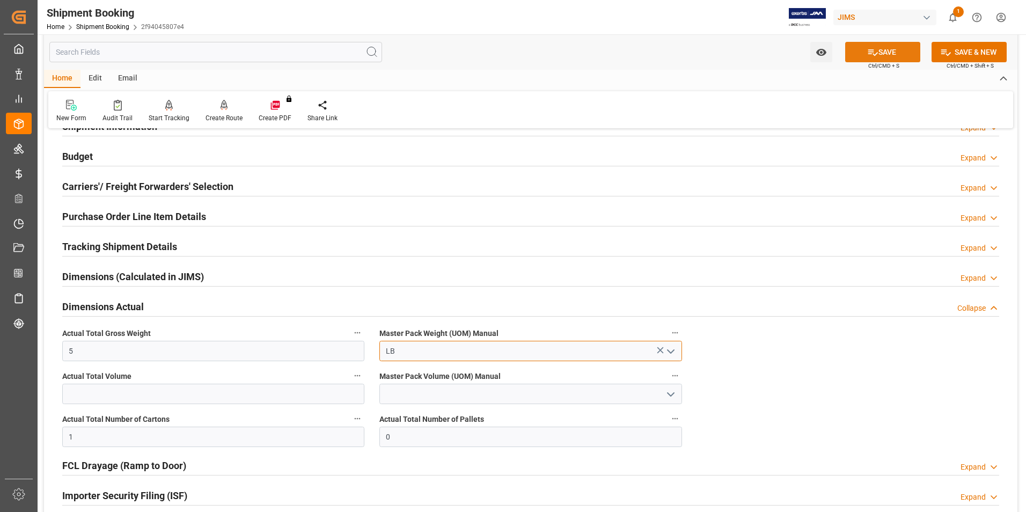
type input "LB"
click at [882, 57] on button "SAVE" at bounding box center [882, 52] width 75 height 20
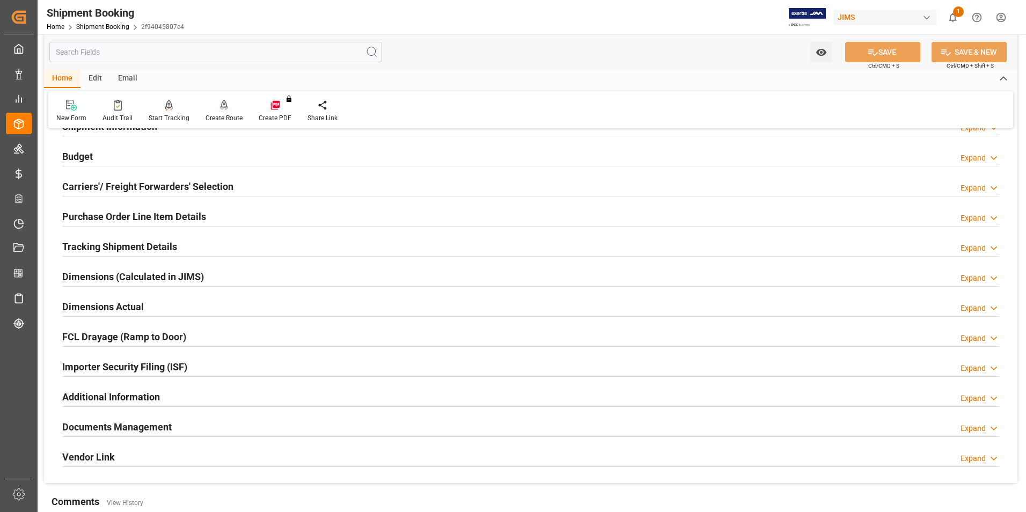
click at [95, 245] on h2 "Tracking Shipment Details" at bounding box center [119, 246] width 115 height 14
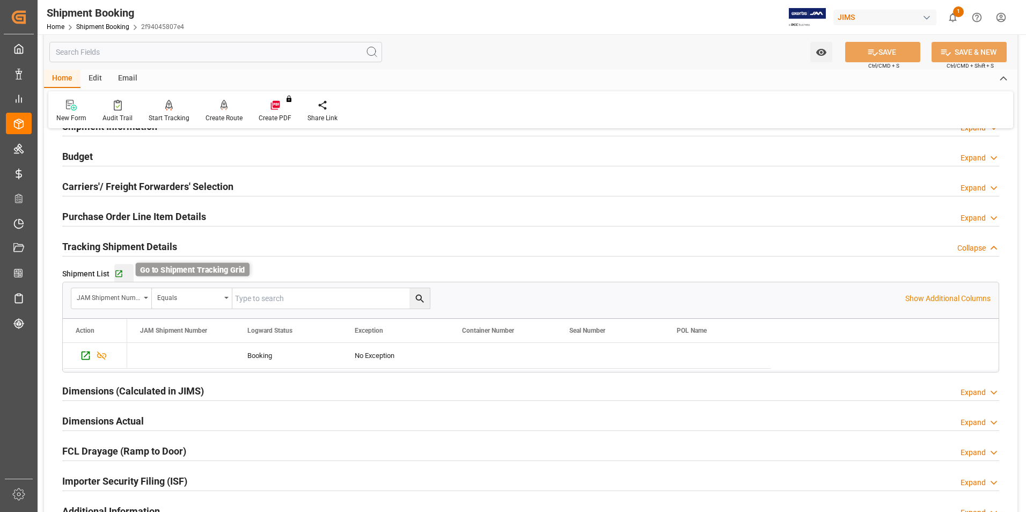
click at [118, 275] on icon "button" at bounding box center [118, 273] width 9 height 9
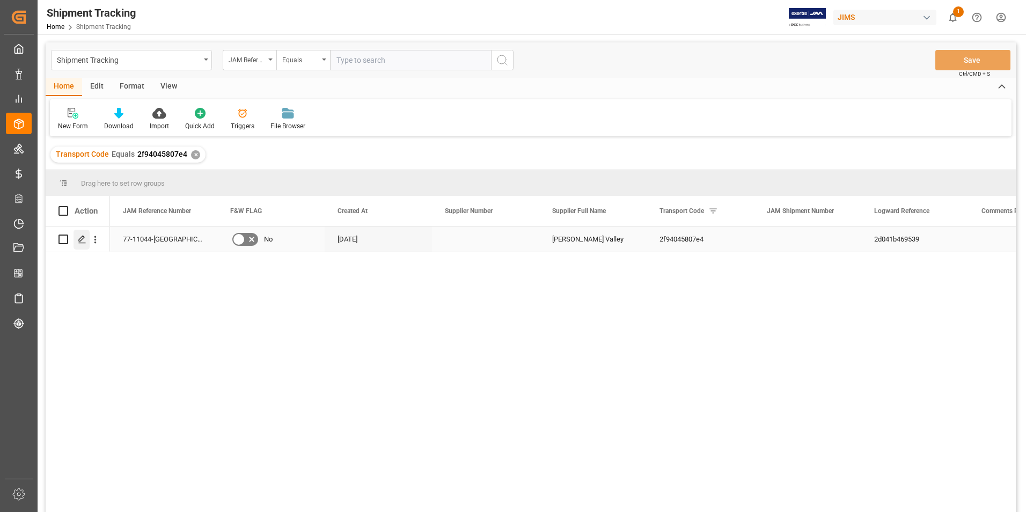
click at [83, 235] on icon "Press SPACE to select this row." at bounding box center [82, 239] width 9 height 9
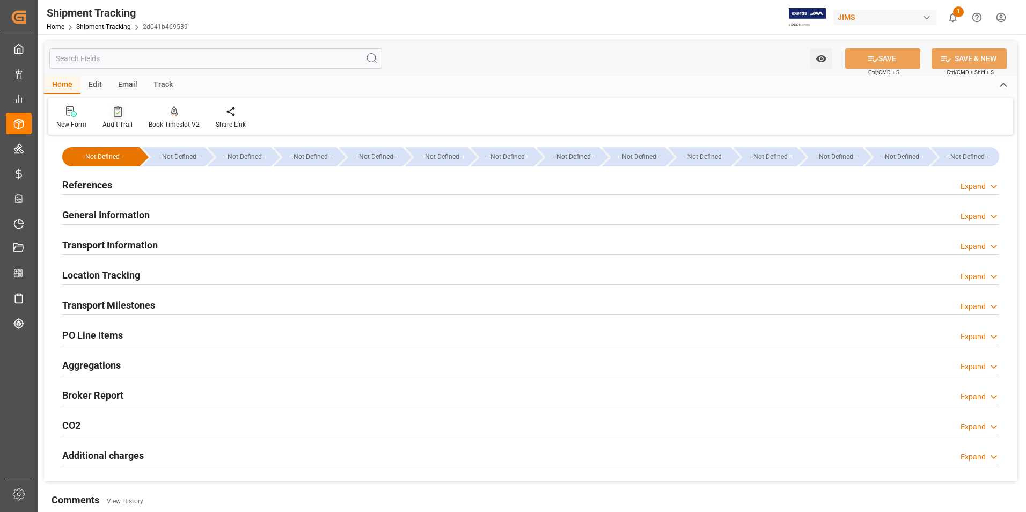
type input "[DATE]"
click at [101, 182] on h2 "References" at bounding box center [87, 185] width 50 height 14
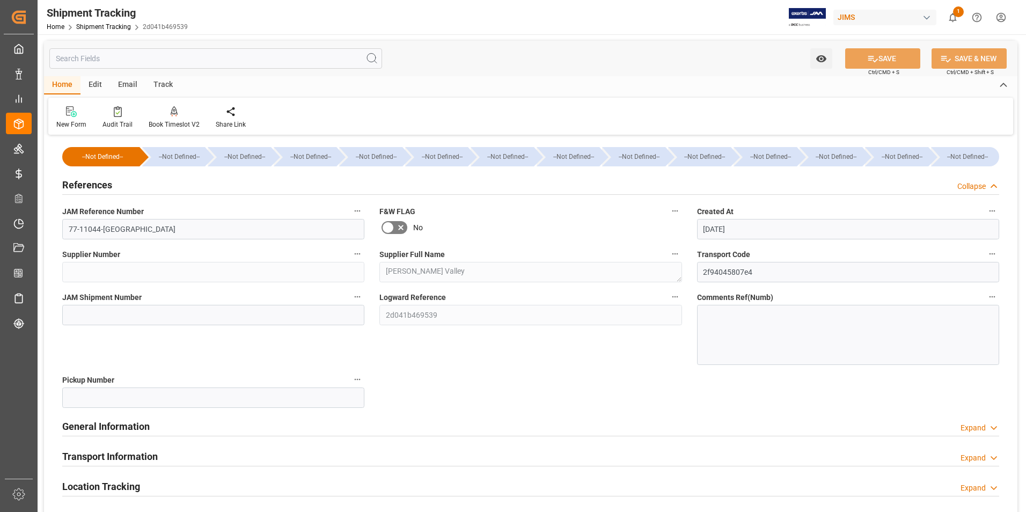
click at [133, 428] on h2 "General Information" at bounding box center [105, 426] width 87 height 14
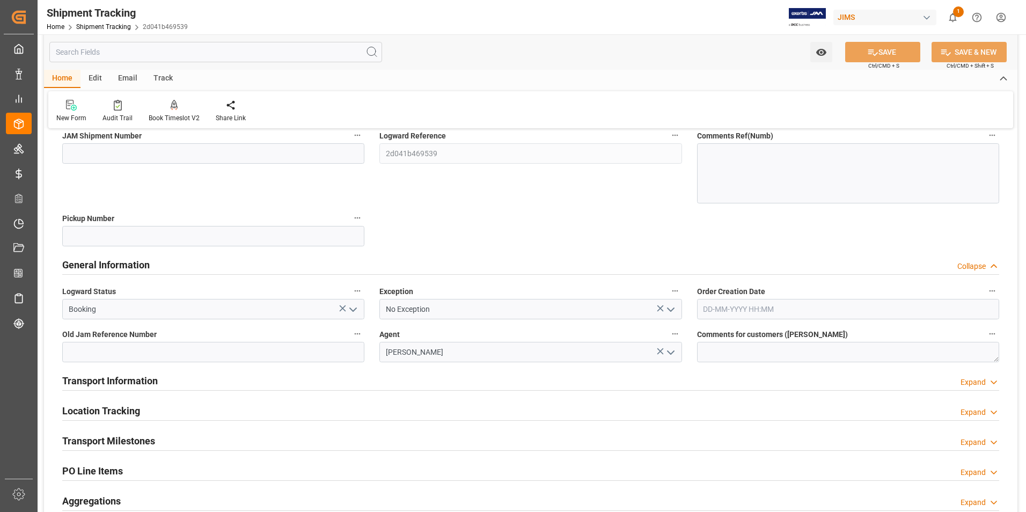
scroll to position [161, 0]
click at [354, 309] on icon "open menu" at bounding box center [353, 310] width 13 height 13
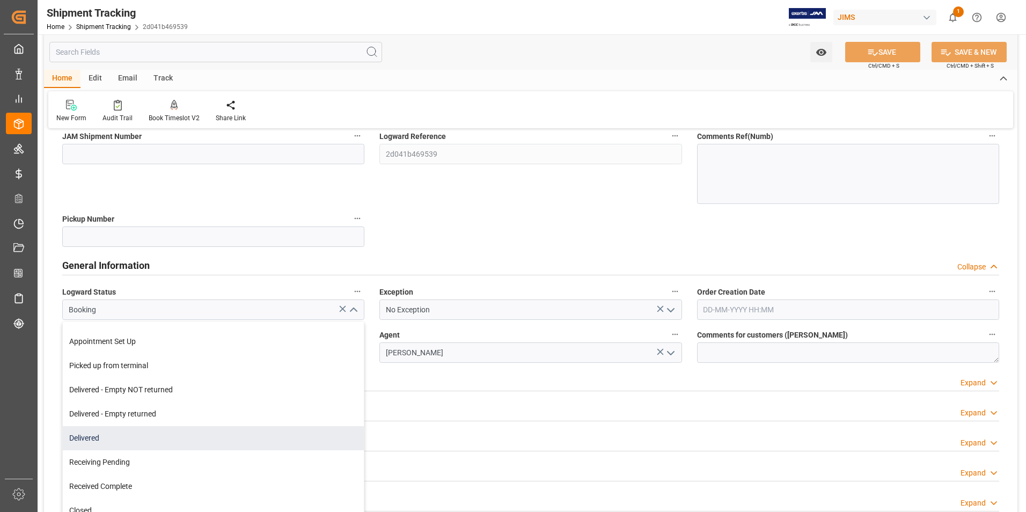
click at [225, 430] on div "Delivered" at bounding box center [213, 438] width 301 height 24
type input "Delivered"
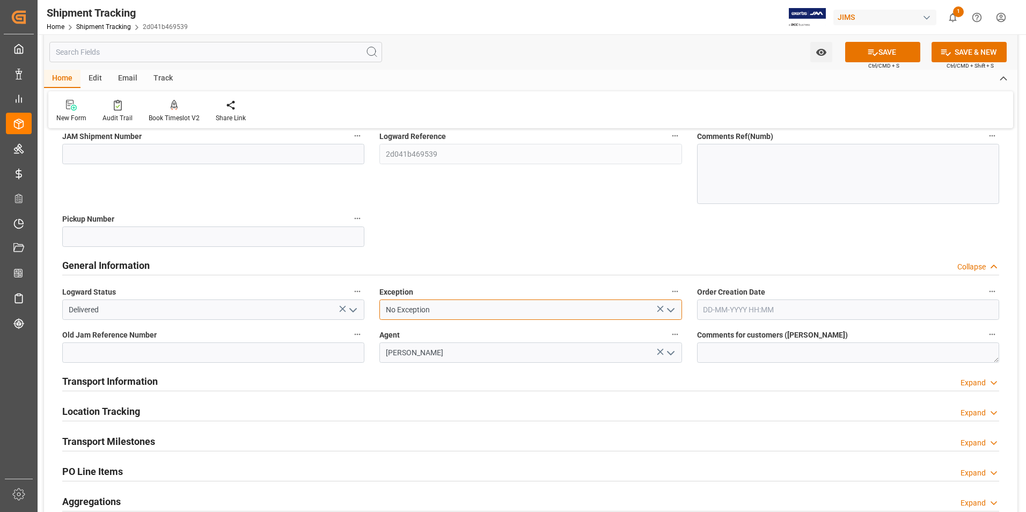
click at [498, 311] on input "No Exception" at bounding box center [530, 309] width 302 height 20
click at [673, 309] on polyline "open menu" at bounding box center [670, 310] width 6 height 3
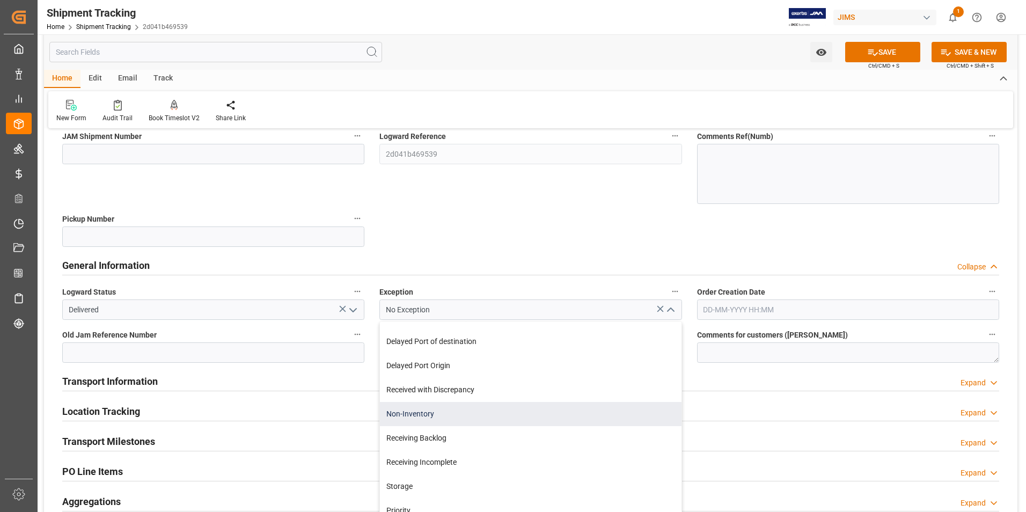
click at [472, 417] on div "Non-Inventory" at bounding box center [530, 414] width 301 height 24
type input "Non-Inventory"
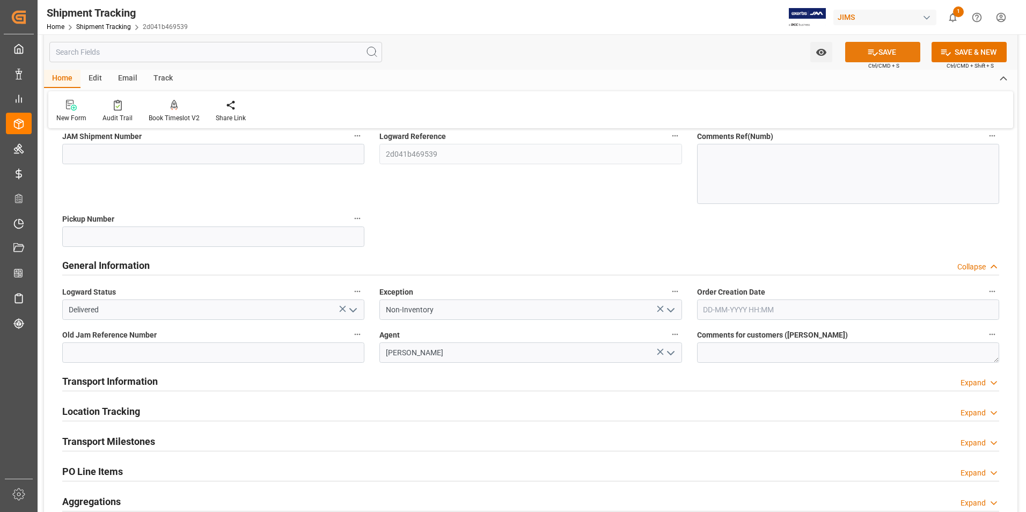
click at [905, 54] on button "SAVE" at bounding box center [882, 52] width 75 height 20
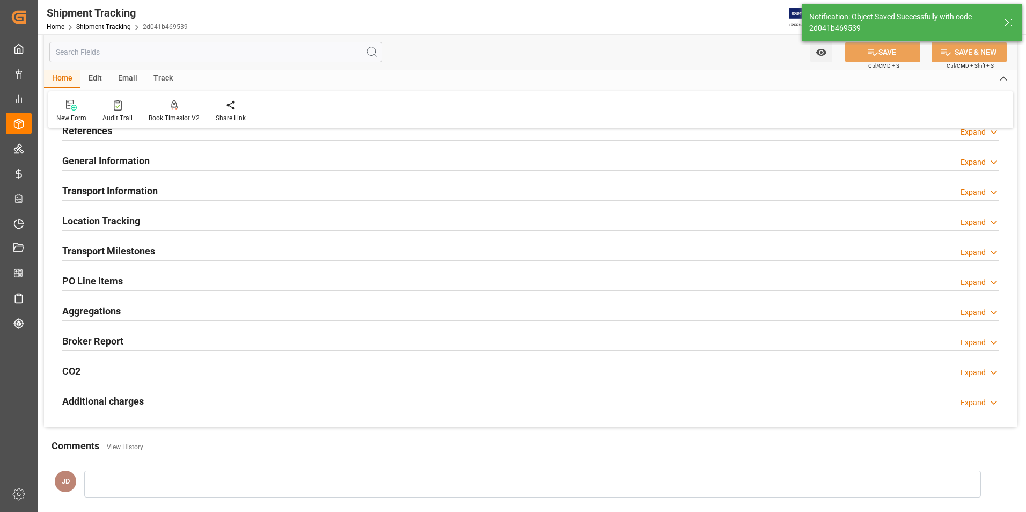
scroll to position [54, 0]
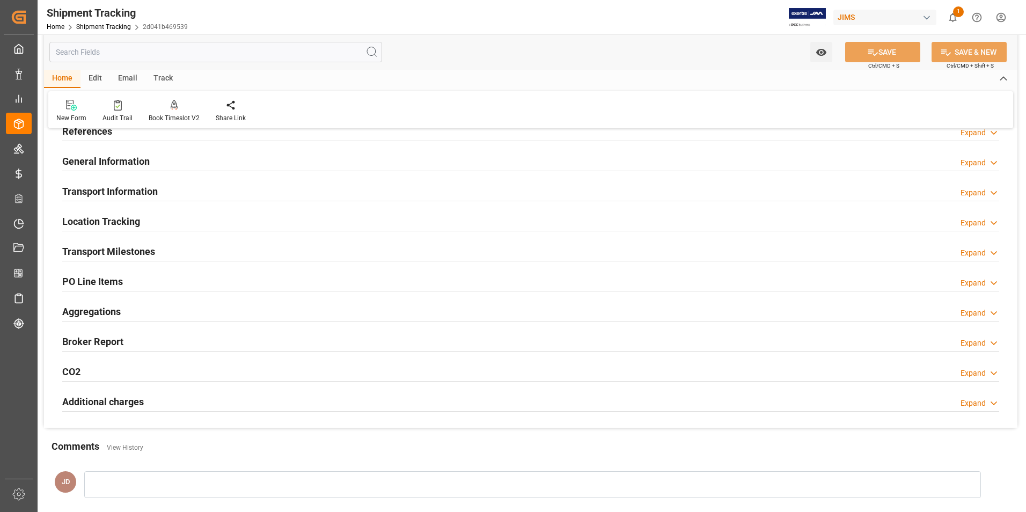
click at [130, 222] on h2 "Location Tracking" at bounding box center [101, 221] width 78 height 14
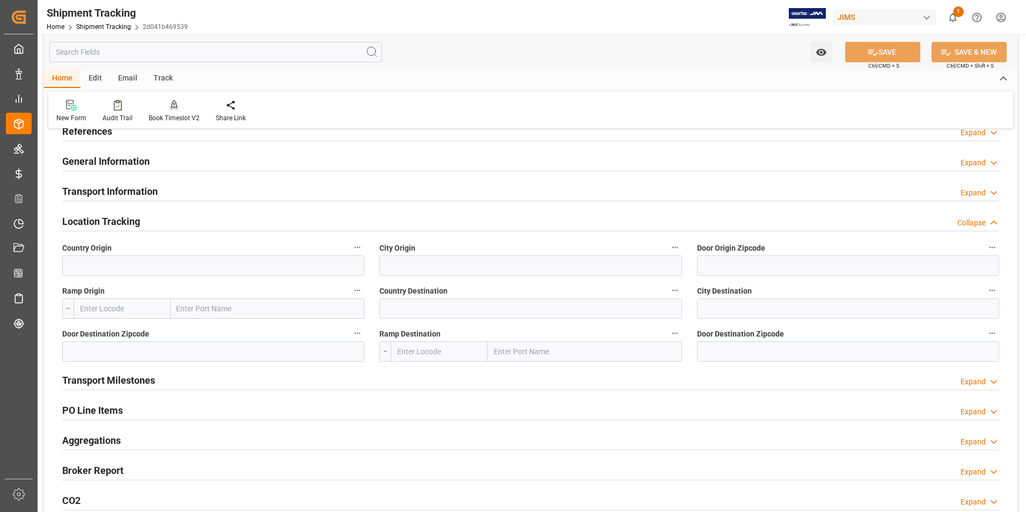
click at [141, 193] on h2 "Transport Information" at bounding box center [110, 191] width 96 height 14
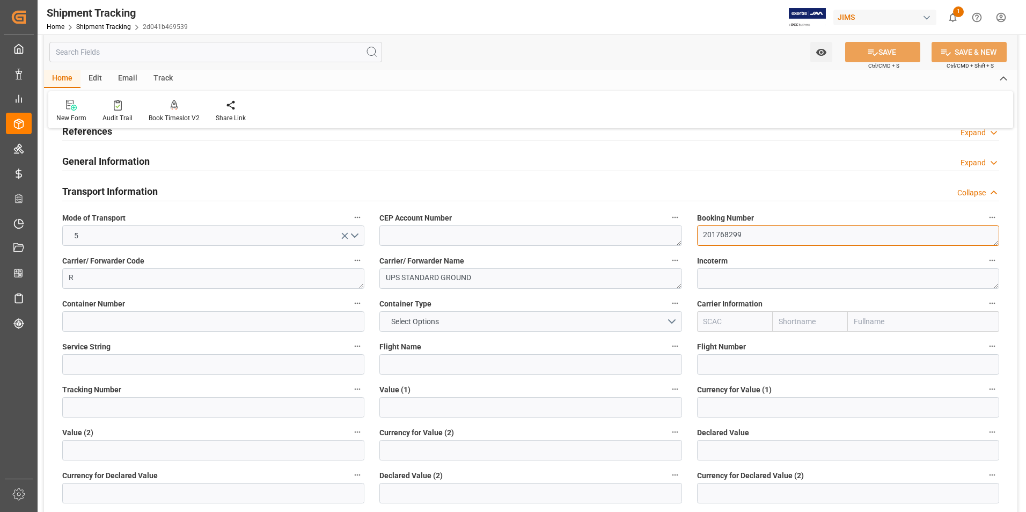
drag, startPoint x: 755, startPoint y: 236, endPoint x: 693, endPoint y: 234, distance: 62.3
click at [693, 234] on div "Booking Number 201768299" at bounding box center [847, 228] width 317 height 43
click at [178, 407] on input at bounding box center [213, 407] width 302 height 20
paste input "201768299"
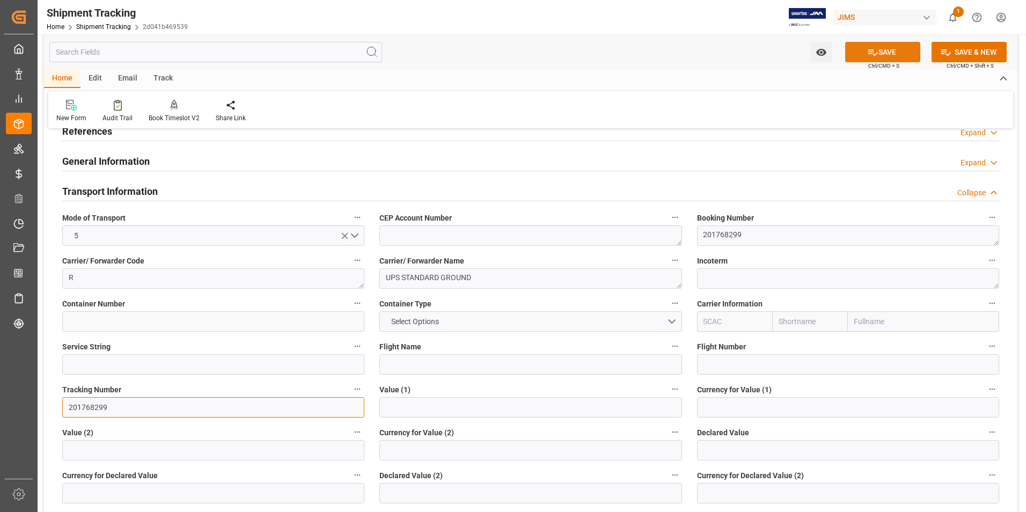
type input "201768299"
click at [893, 50] on button "SAVE" at bounding box center [882, 52] width 75 height 20
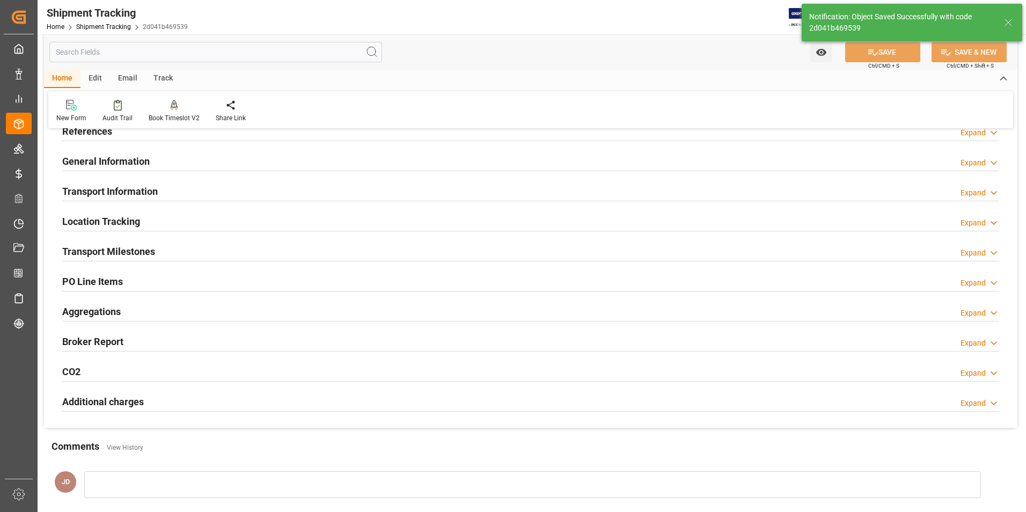
click at [101, 251] on h2 "Transport Milestones" at bounding box center [108, 251] width 93 height 14
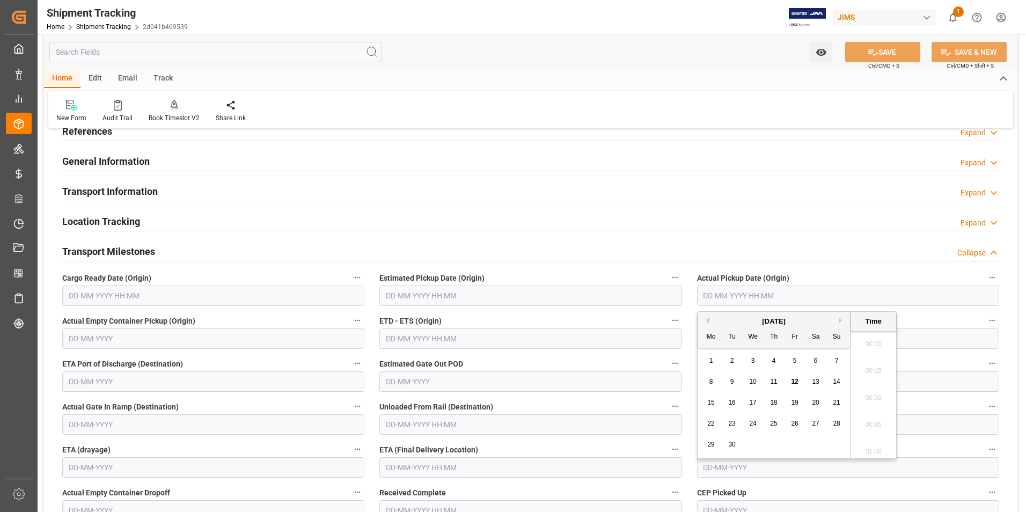
click at [737, 298] on input "text" at bounding box center [848, 295] width 302 height 20
click at [706, 371] on div "8 9 10 11 12 13 14" at bounding box center [774, 381] width 146 height 21
click at [733, 381] on span "9" at bounding box center [732, 382] width 4 height 8
type input "[DATE] 00:00"
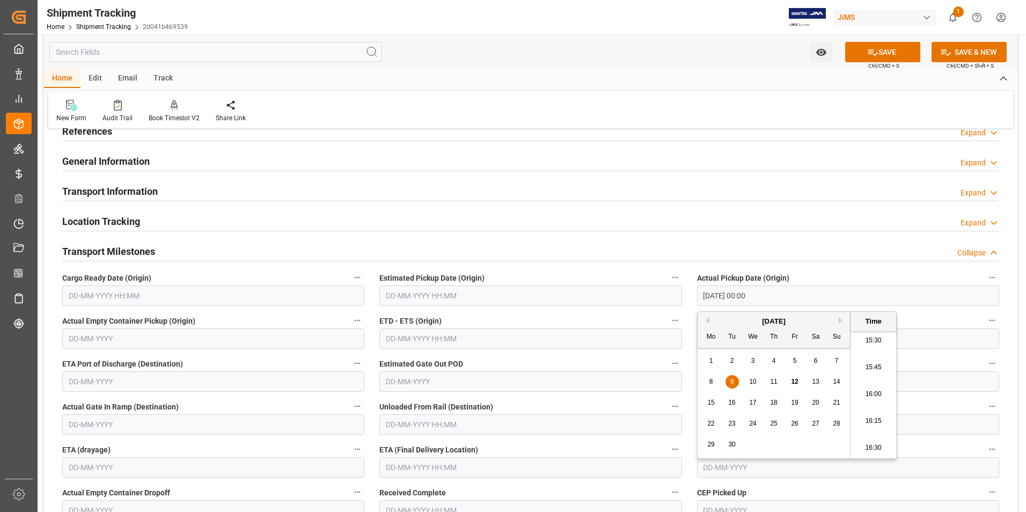
click at [429, 342] on input "text" at bounding box center [530, 338] width 302 height 20
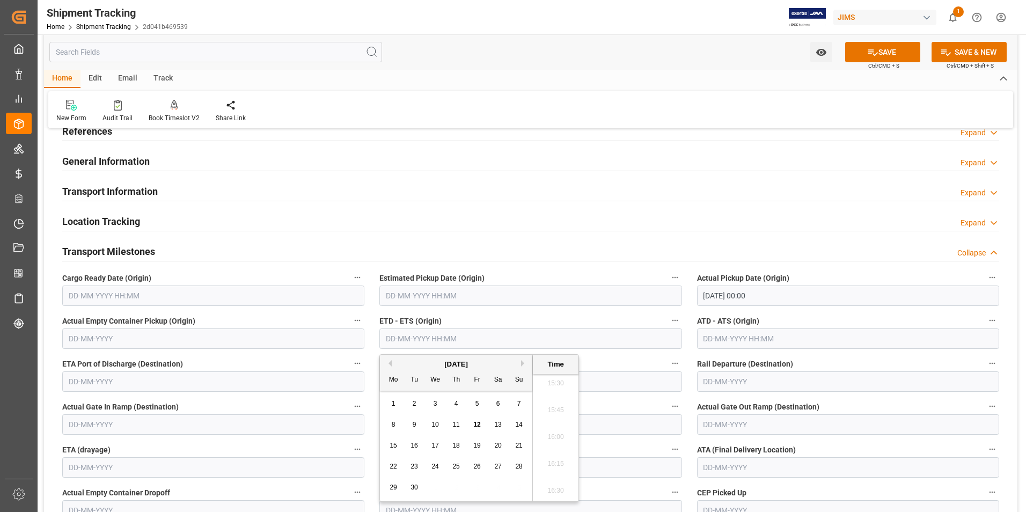
click at [387, 408] on div "1" at bounding box center [393, 404] width 13 height 13
click at [420, 423] on div "9" at bounding box center [414, 425] width 13 height 13
type input "[DATE] 00:00"
click at [710, 334] on input "text" at bounding box center [848, 338] width 302 height 20
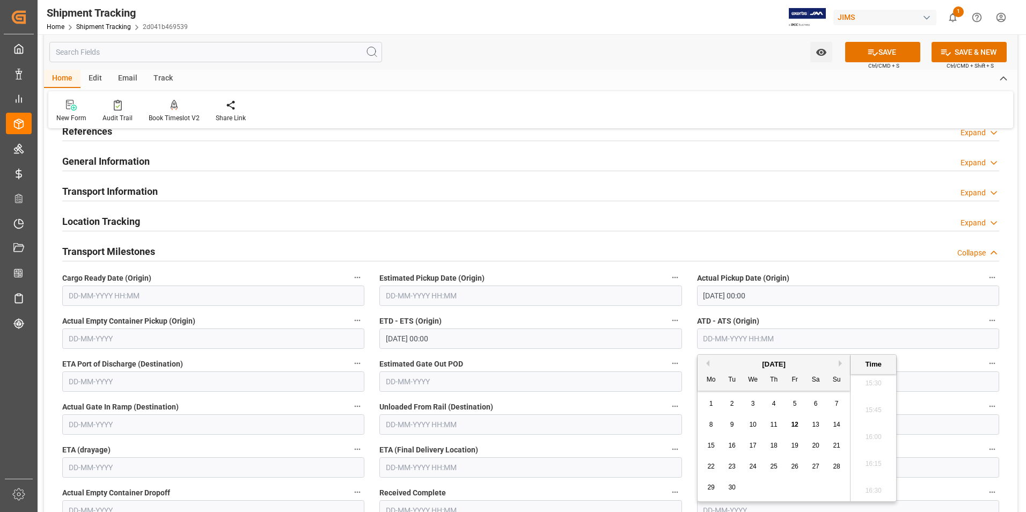
click at [699, 395] on div "[DATE] Mo Tu We Th Fr Sa Su 1 2 3 4 5 6 7 8 9 10 11 12 13 14 15 16 17 18 19 20 …" at bounding box center [774, 428] width 153 height 146
click at [729, 423] on div "9" at bounding box center [731, 425] width 13 height 13
type input "[DATE] 00:00"
click at [444, 470] on input "text" at bounding box center [530, 467] width 302 height 20
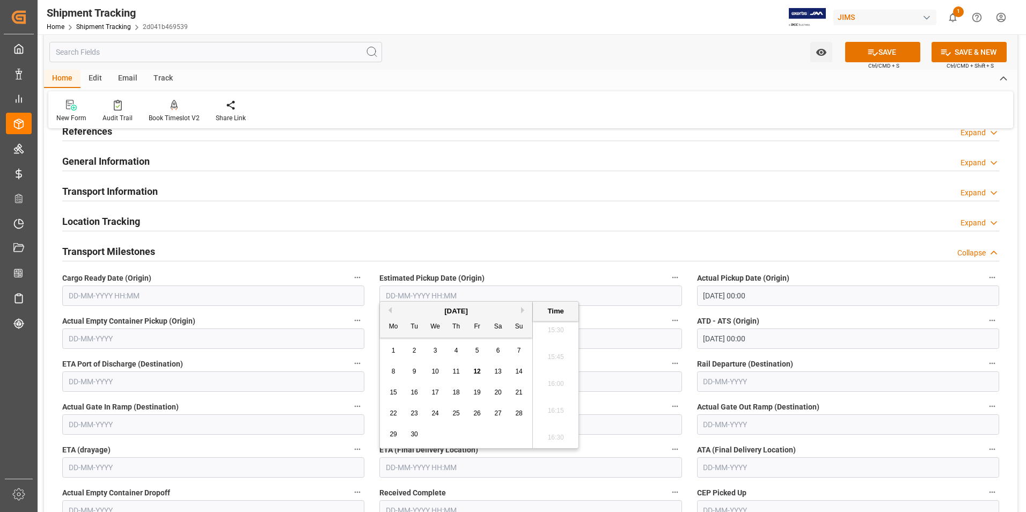
click at [385, 380] on div "8 9 10 11 12 13 14" at bounding box center [456, 371] width 146 height 21
click at [481, 373] on div "12" at bounding box center [477, 371] width 13 height 13
type input "[DATE] 00:00"
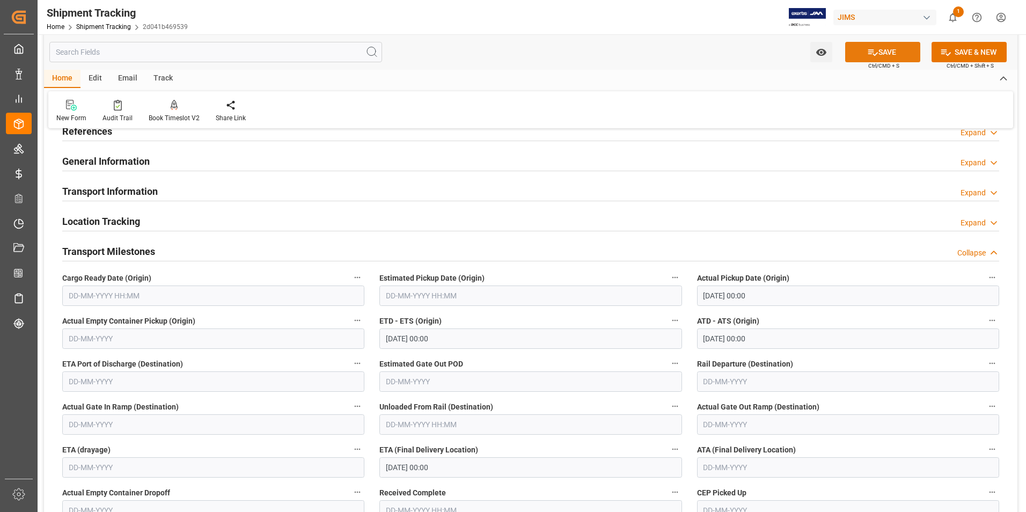
click at [889, 49] on button "SAVE" at bounding box center [882, 52] width 75 height 20
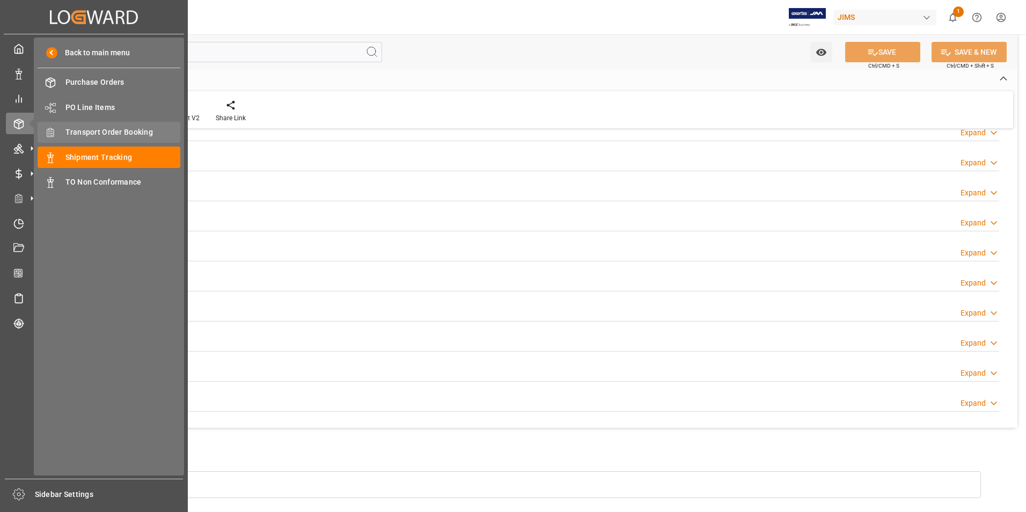
click at [114, 128] on span "Transport Order Booking" at bounding box center [122, 132] width 115 height 11
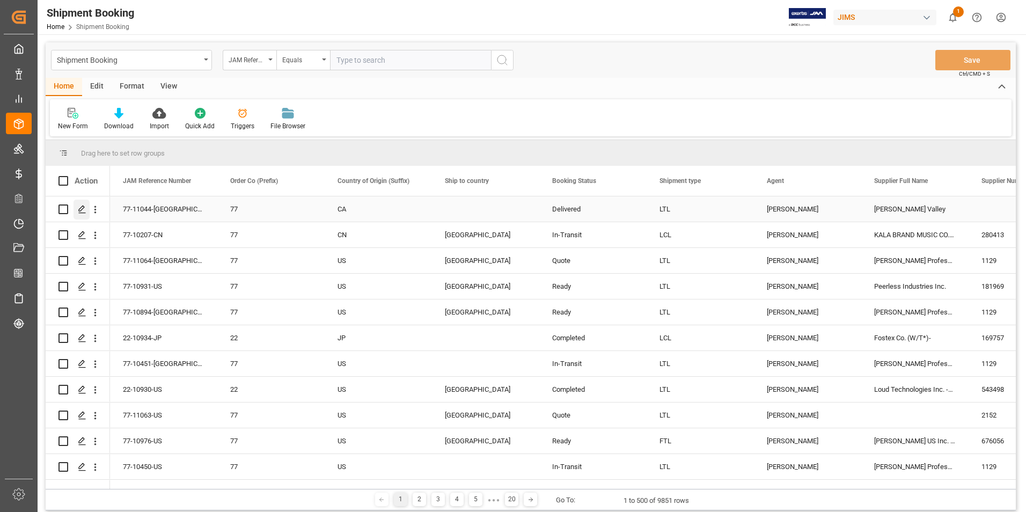
click at [78, 207] on icon "Press SPACE to select this row." at bounding box center [82, 209] width 9 height 9
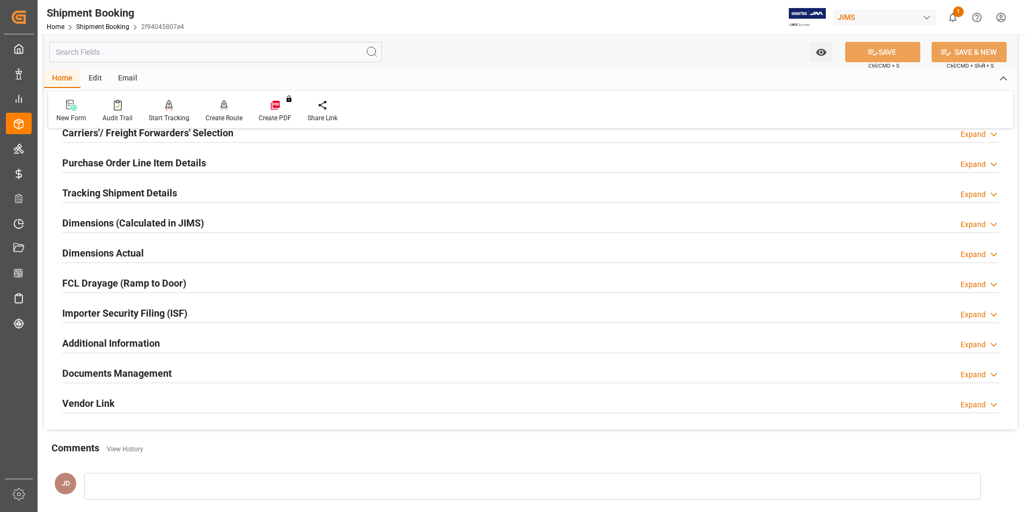
scroll to position [215, 0]
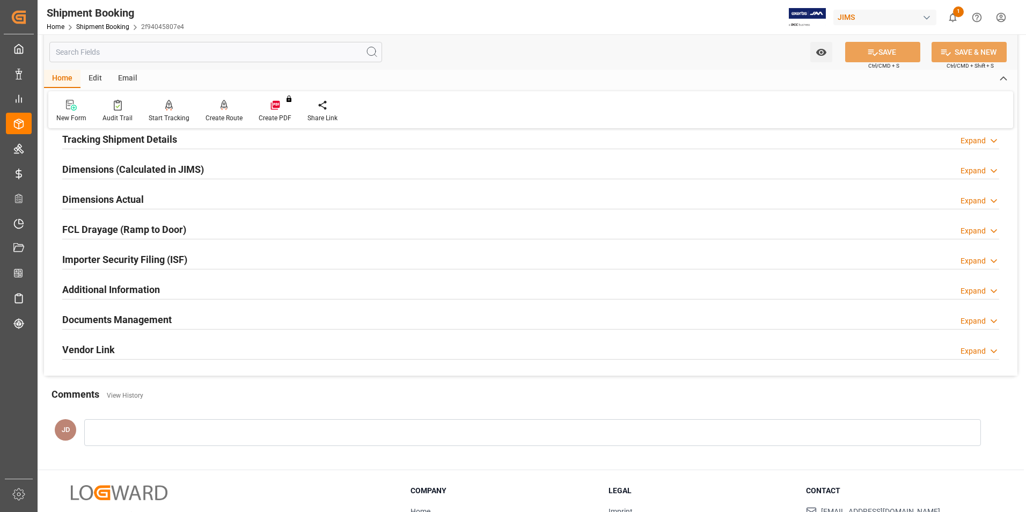
click at [121, 319] on h2 "Documents Management" at bounding box center [116, 319] width 109 height 14
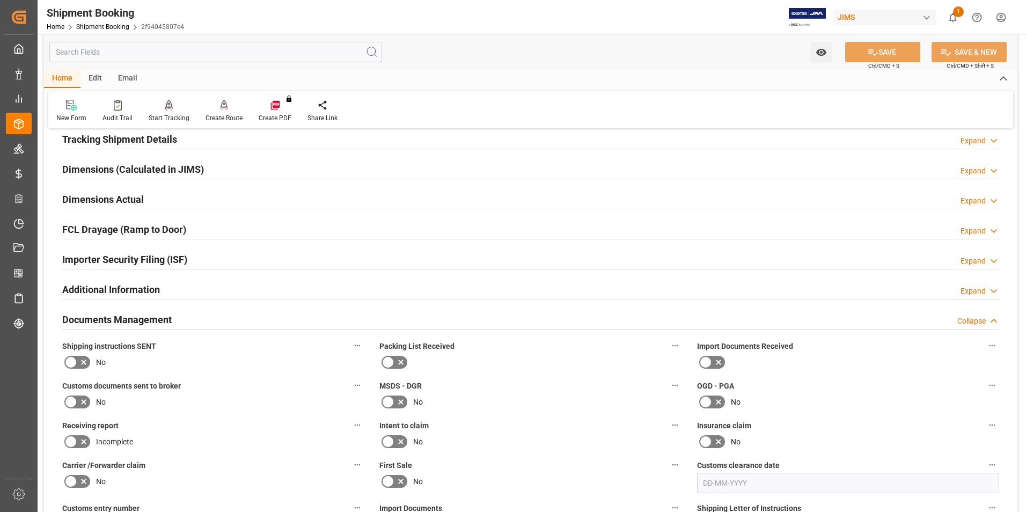
click at [706, 359] on icon at bounding box center [705, 362] width 13 height 13
click at [0, 0] on input "checkbox" at bounding box center [0, 0] width 0 height 0
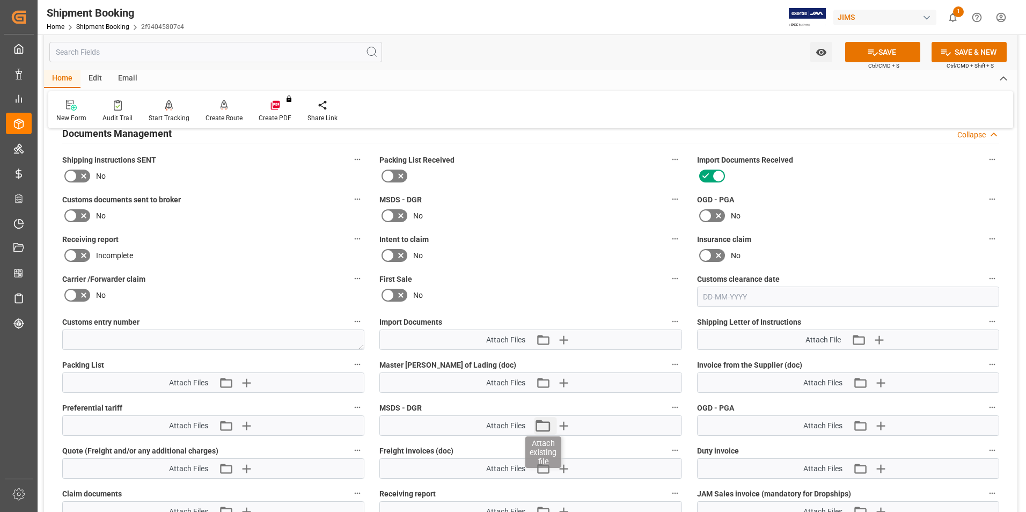
scroll to position [429, 0]
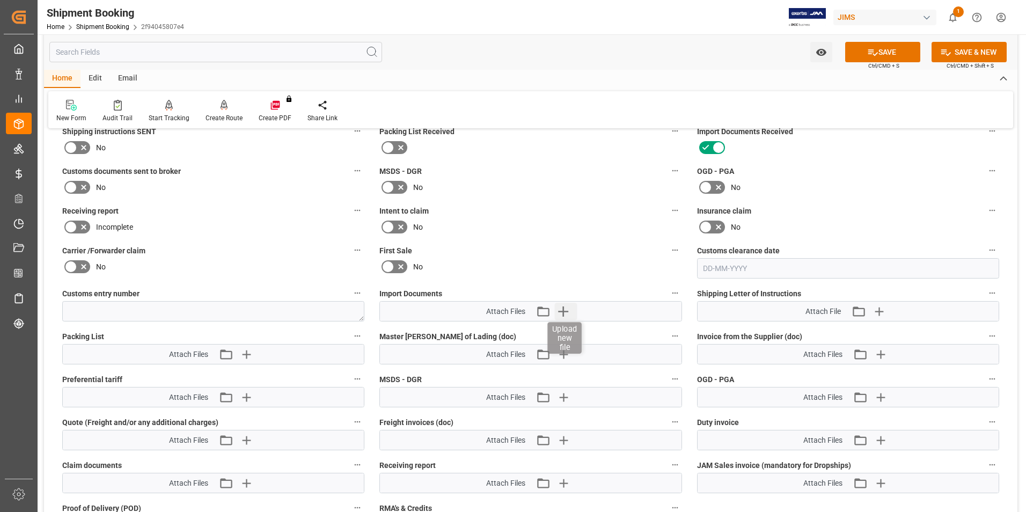
click at [566, 311] on icon "button" at bounding box center [563, 311] width 10 height 10
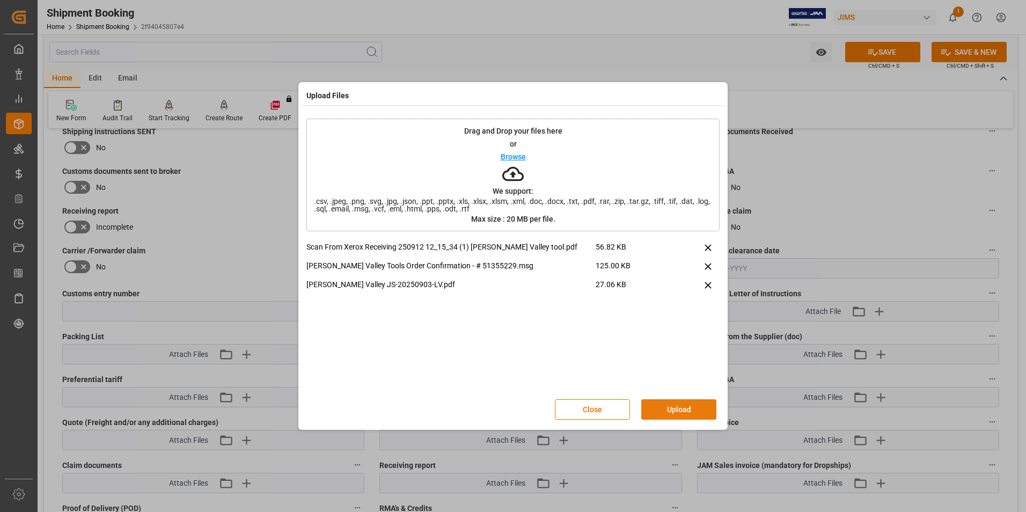
click at [682, 412] on button "Upload" at bounding box center [678, 409] width 75 height 20
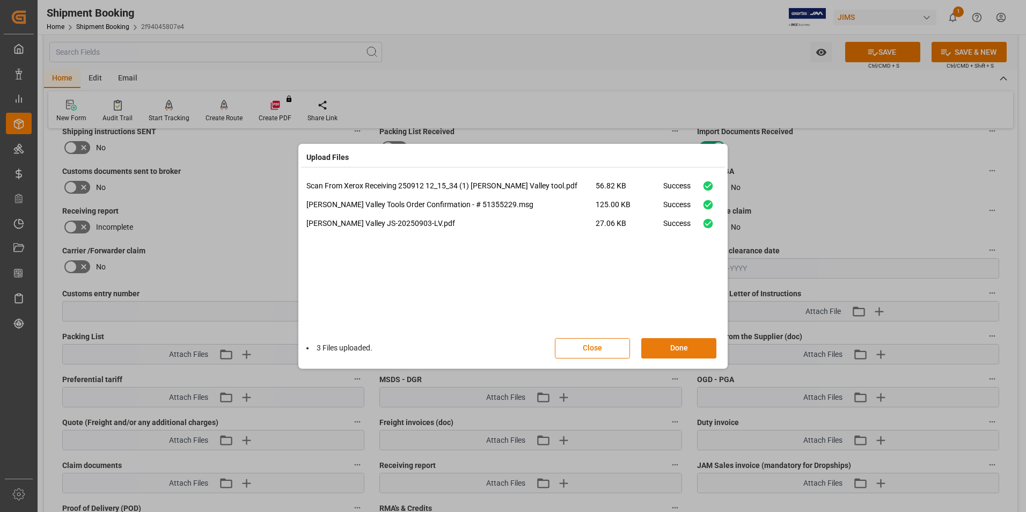
click at [689, 348] on button "Done" at bounding box center [678, 348] width 75 height 20
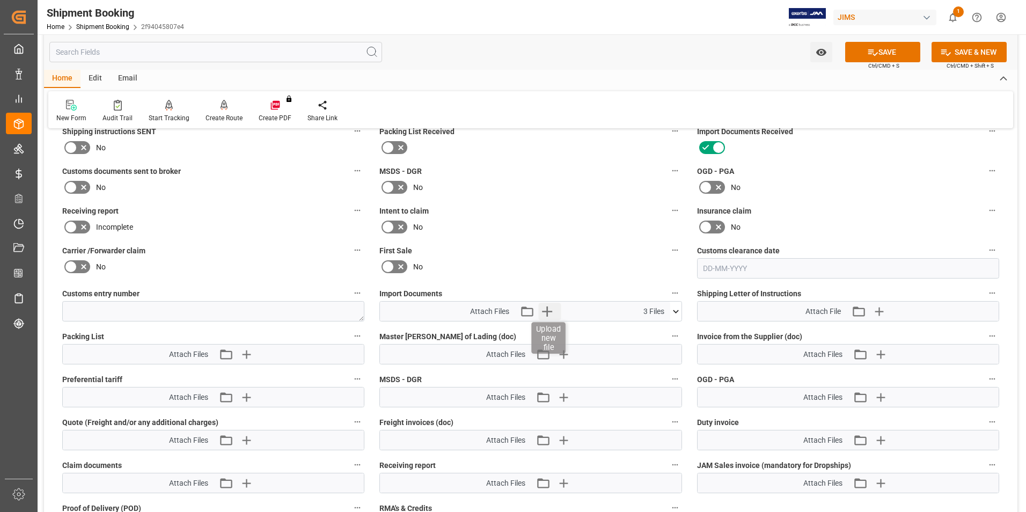
click at [547, 311] on icon "button" at bounding box center [547, 311] width 10 height 10
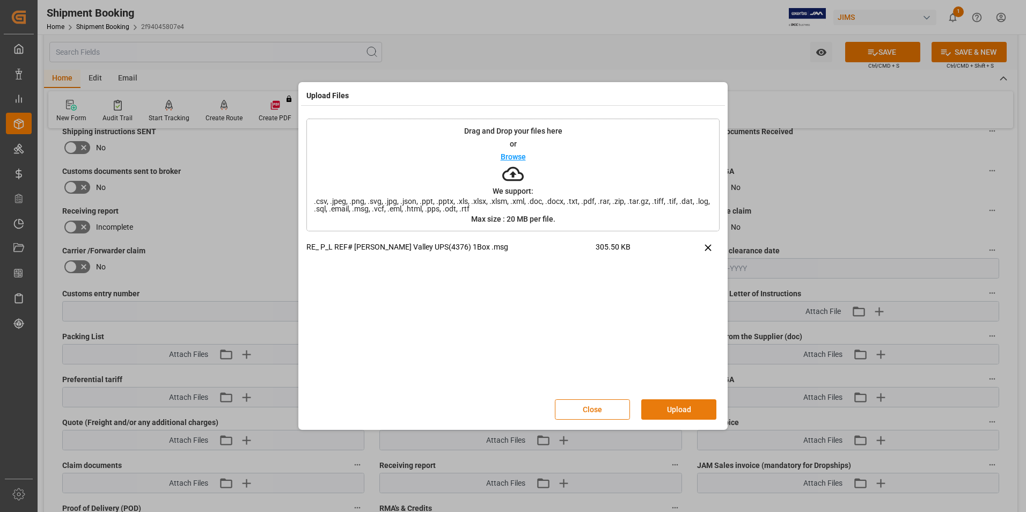
click at [667, 412] on button "Upload" at bounding box center [678, 409] width 75 height 20
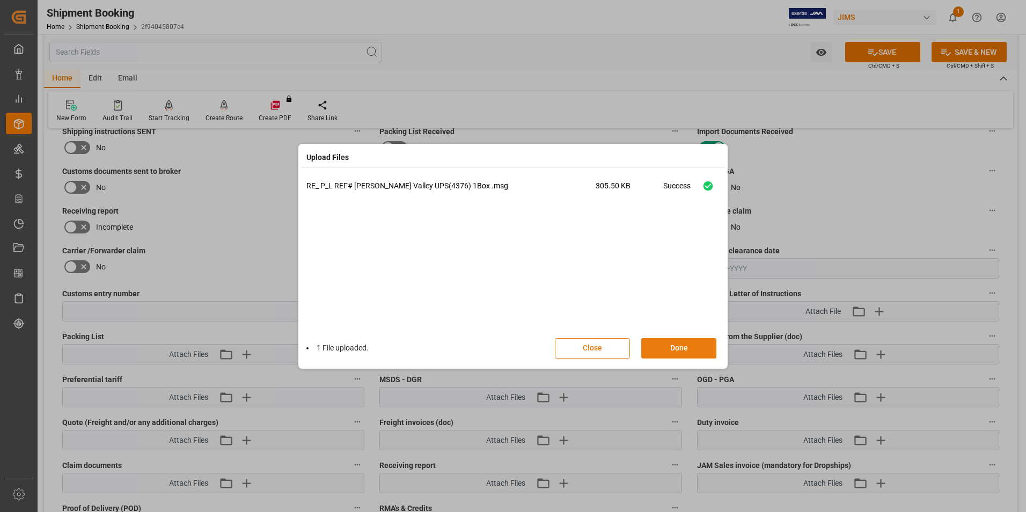
click at [674, 347] on button "Done" at bounding box center [678, 348] width 75 height 20
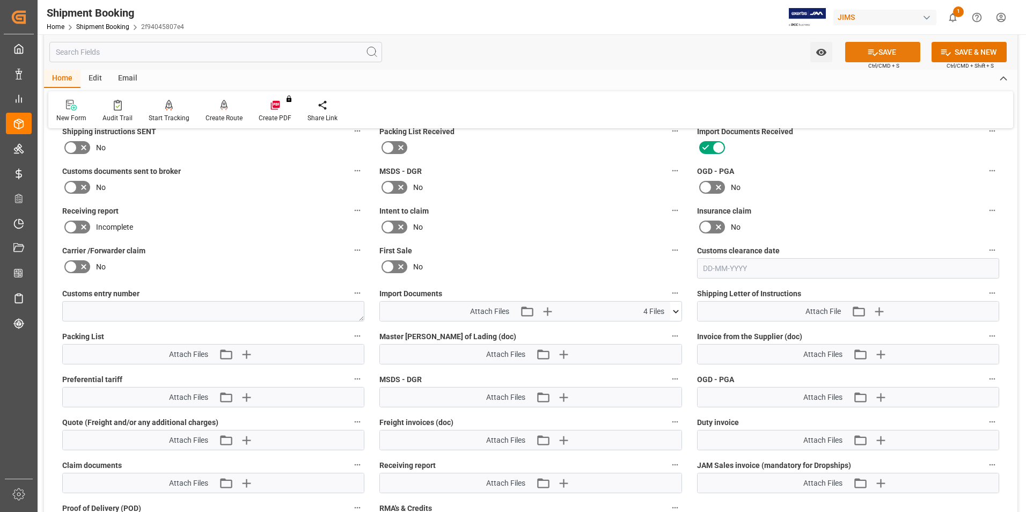
click at [885, 51] on button "SAVE" at bounding box center [882, 52] width 75 height 20
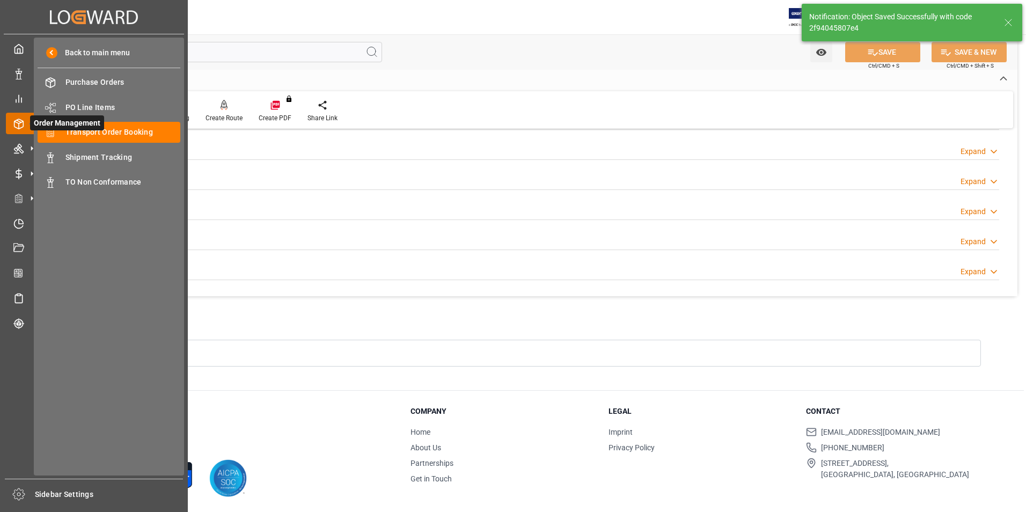
scroll to position [293, 0]
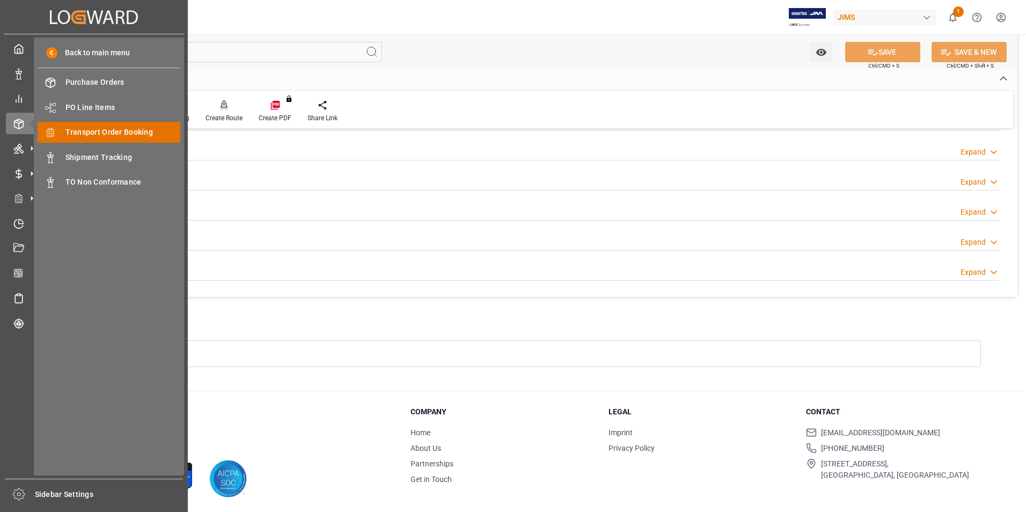
click at [113, 133] on span "Transport Order Booking" at bounding box center [122, 132] width 115 height 11
